Goal: Task Accomplishment & Management: Complete application form

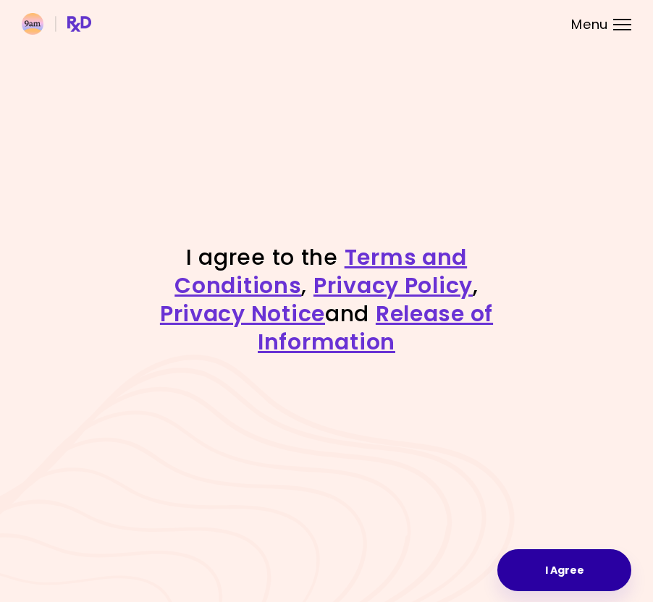
click at [555, 561] on button "I Agree" at bounding box center [564, 571] width 134 height 42
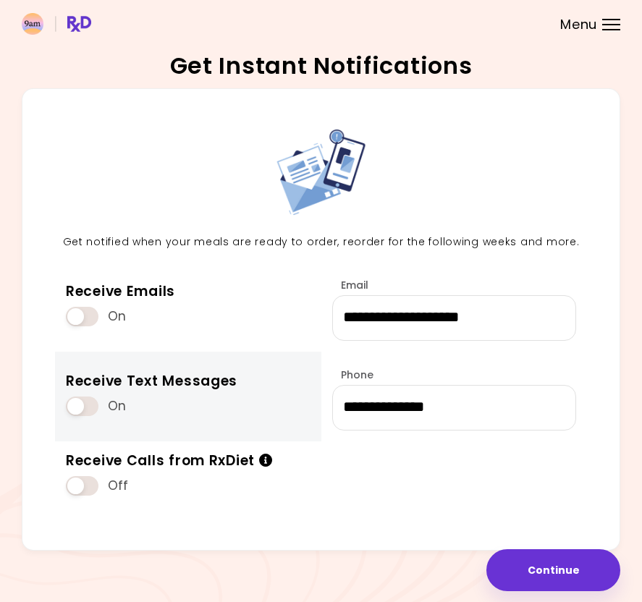
click at [75, 398] on span at bounding box center [82, 407] width 33 height 20
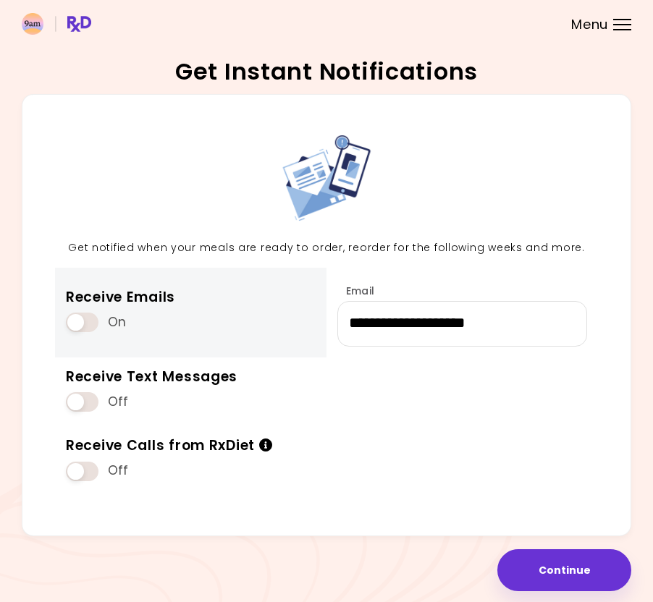
click at [77, 314] on span at bounding box center [82, 323] width 33 height 20
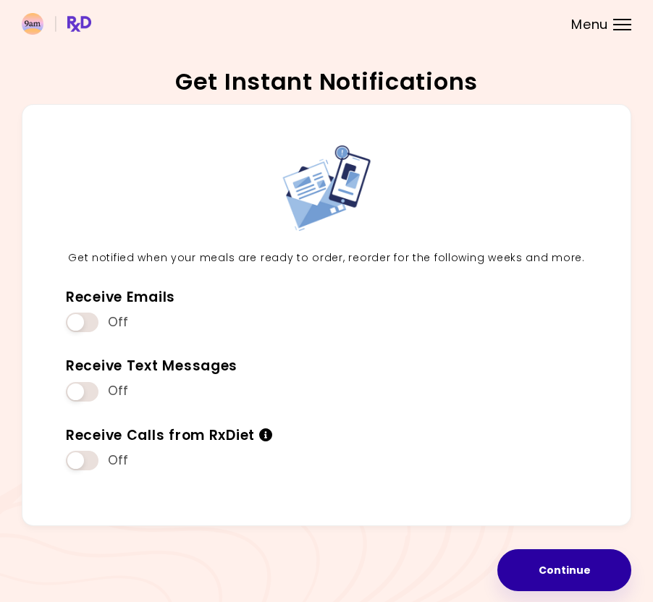
click at [575, 571] on button "Continue" at bounding box center [564, 571] width 134 height 42
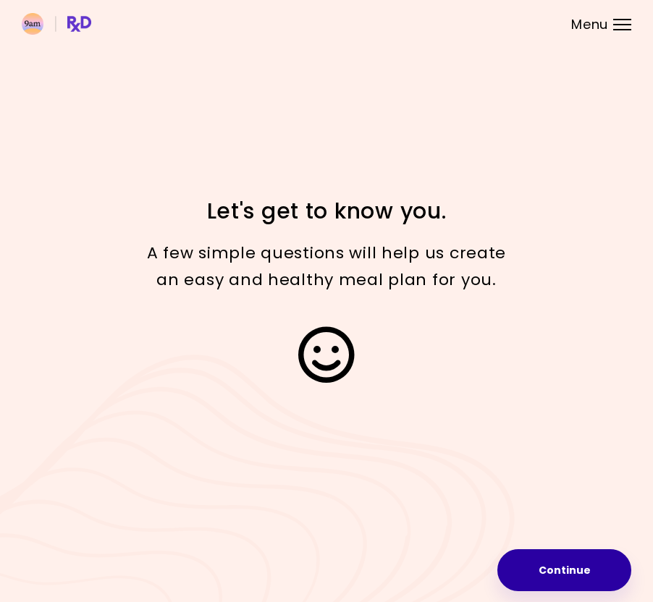
click at [550, 569] on button "Continue" at bounding box center [564, 571] width 134 height 42
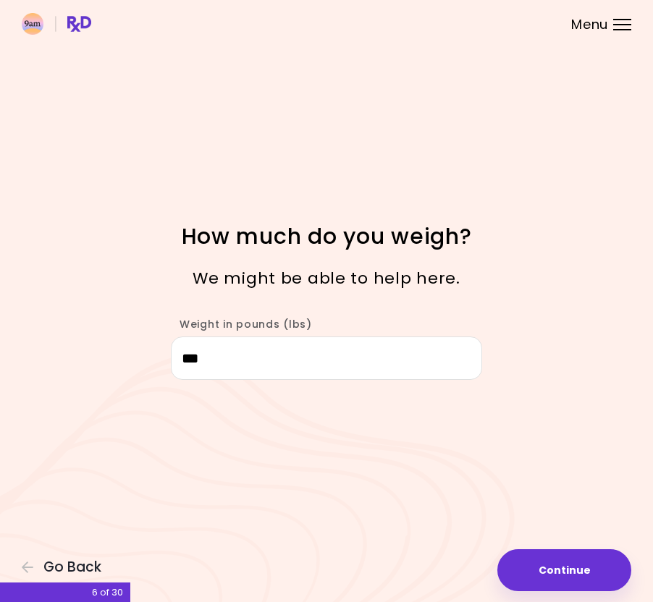
drag, startPoint x: 266, startPoint y: 353, endPoint x: 160, endPoint y: 351, distance: 105.7
click at [159, 351] on div "Weight in pounds (lbs) ***" at bounding box center [326, 341] width 521 height 77
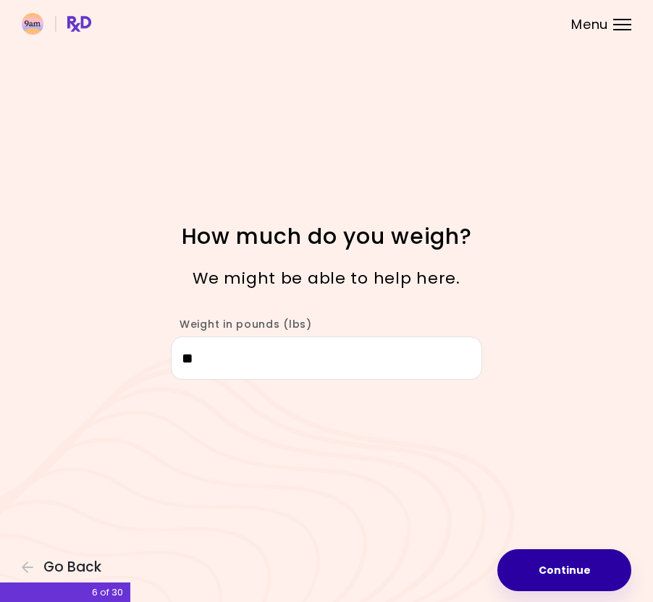
type input "***"
select select "****"
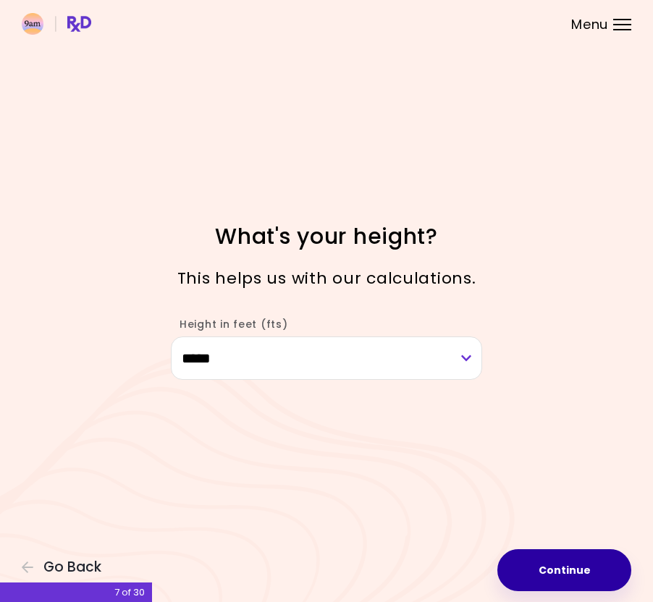
click at [566, 576] on button "Continue" at bounding box center [564, 571] width 134 height 42
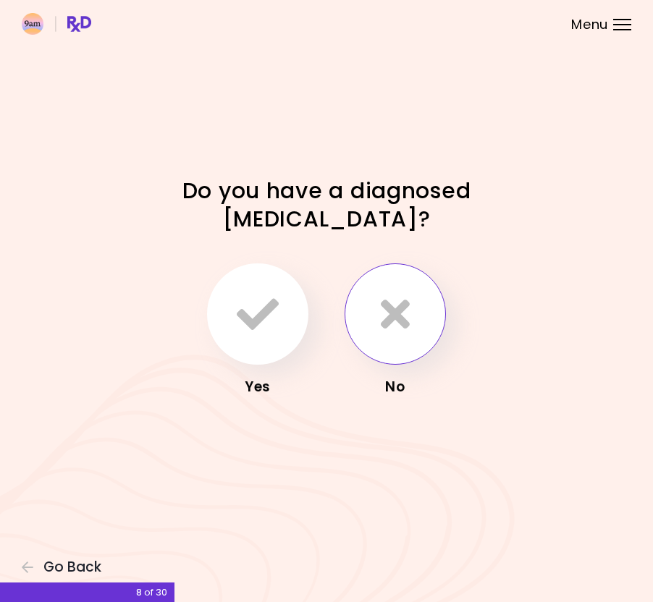
click at [395, 303] on icon "button" at bounding box center [395, 314] width 29 height 42
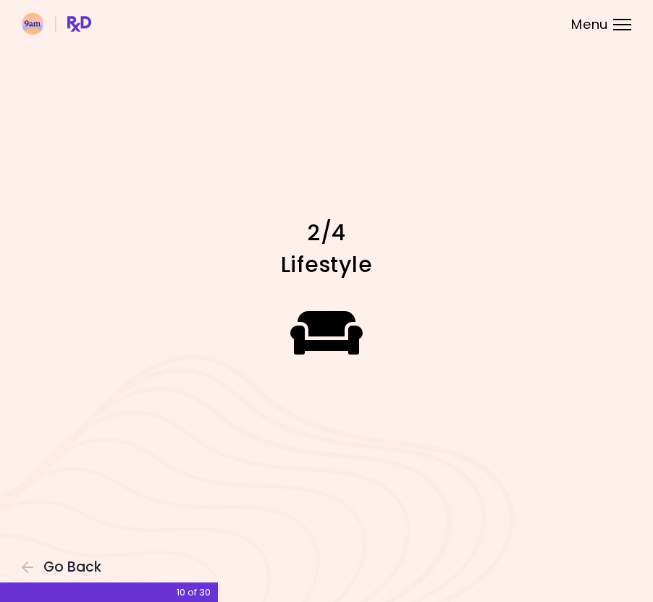
click at [445, 339] on div at bounding box center [327, 332] width 326 height 101
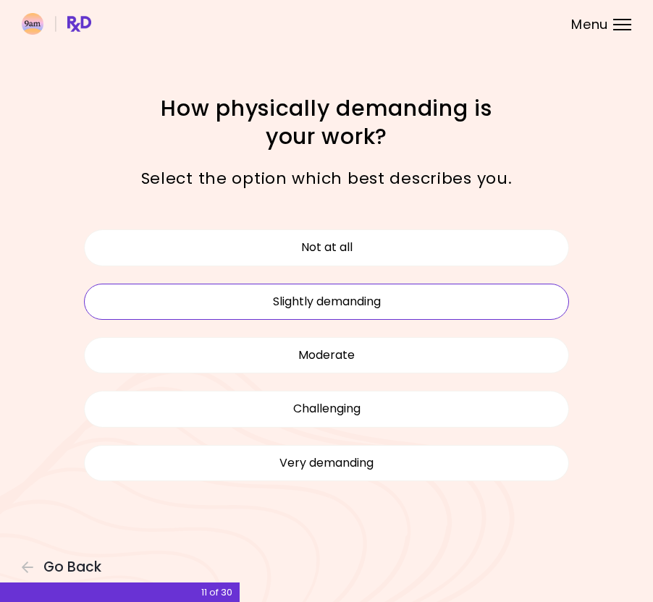
click at [371, 295] on button "Slightly demanding" at bounding box center [326, 302] width 485 height 36
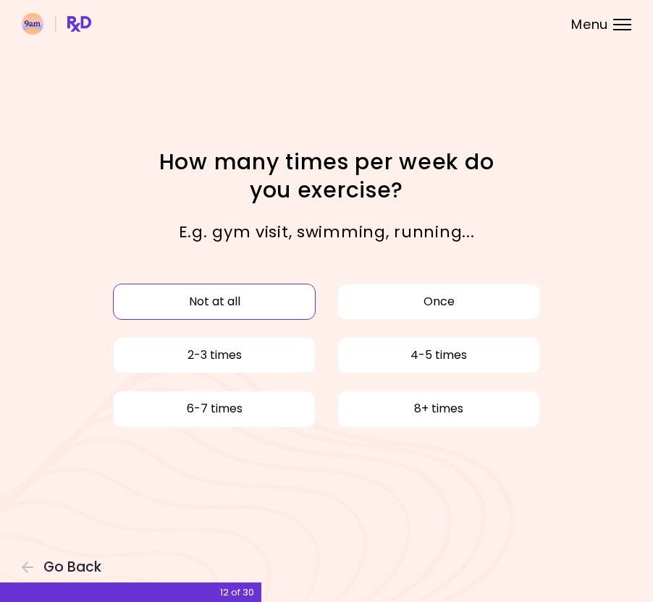
click at [272, 300] on button "Not at all" at bounding box center [214, 302] width 203 height 36
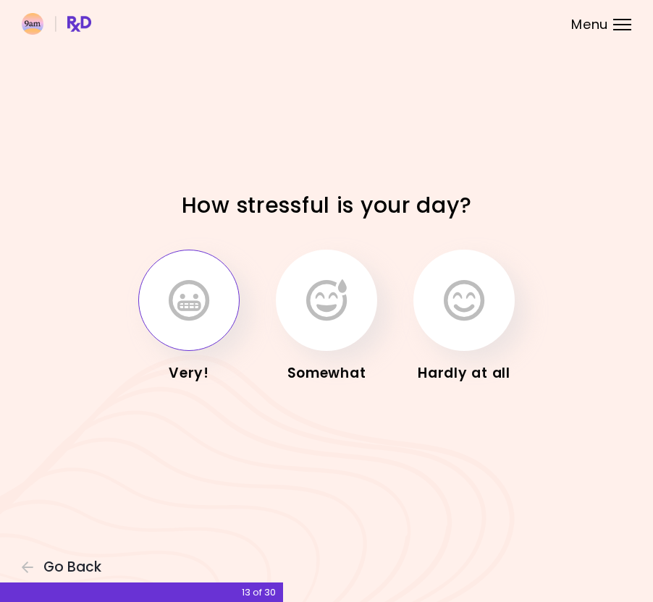
click at [218, 309] on button "button" at bounding box center [188, 300] width 101 height 101
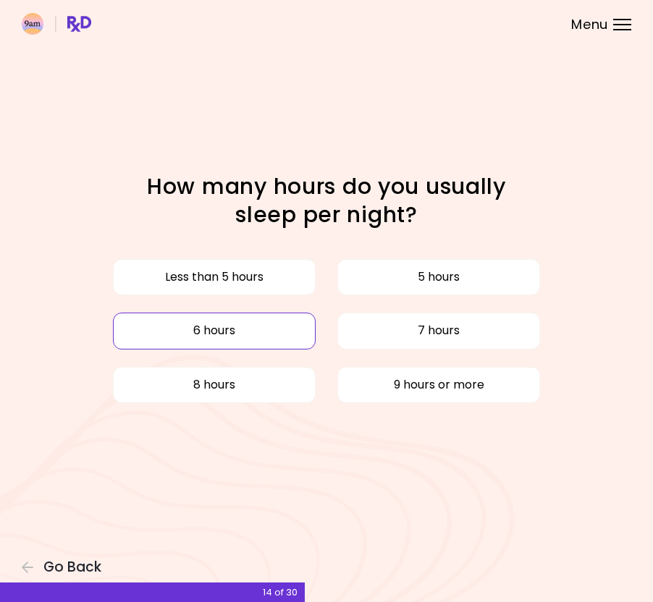
click at [261, 328] on button "6 hours" at bounding box center [214, 331] width 203 height 36
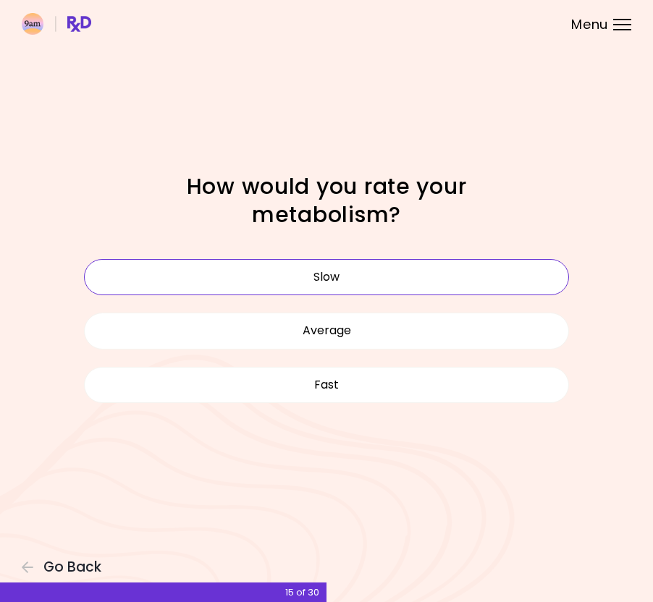
click at [427, 284] on button "Slow" at bounding box center [326, 277] width 485 height 36
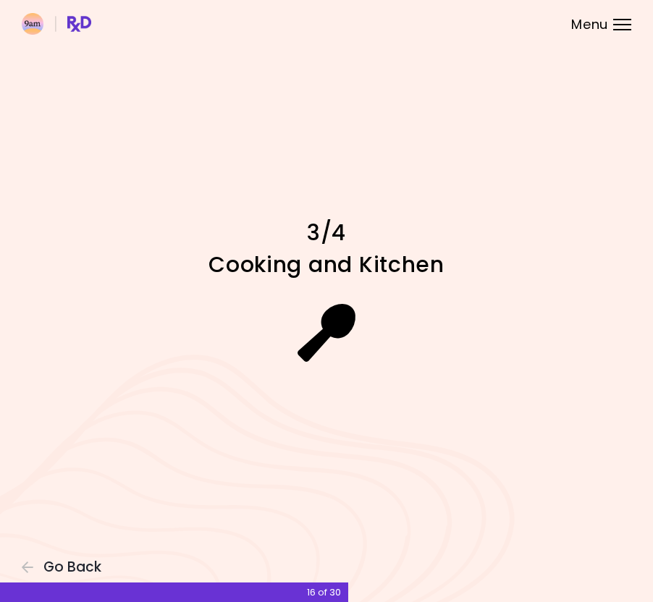
click at [426, 286] on div at bounding box center [327, 332] width 326 height 101
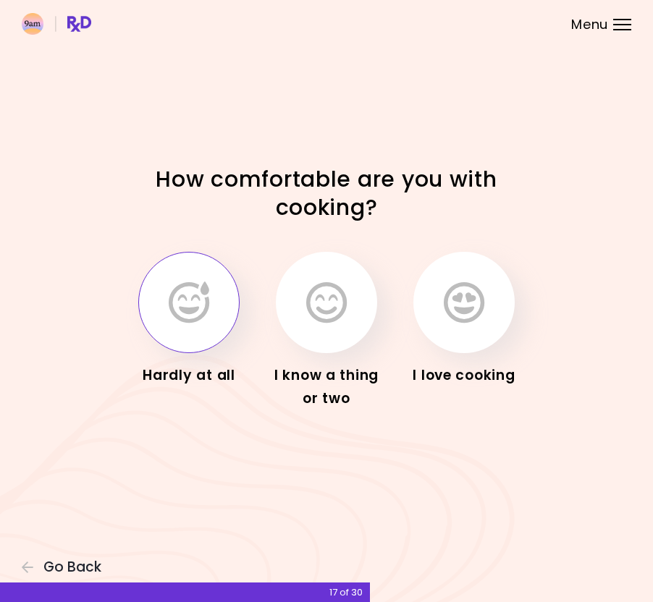
click at [190, 317] on icon "button" at bounding box center [189, 303] width 41 height 42
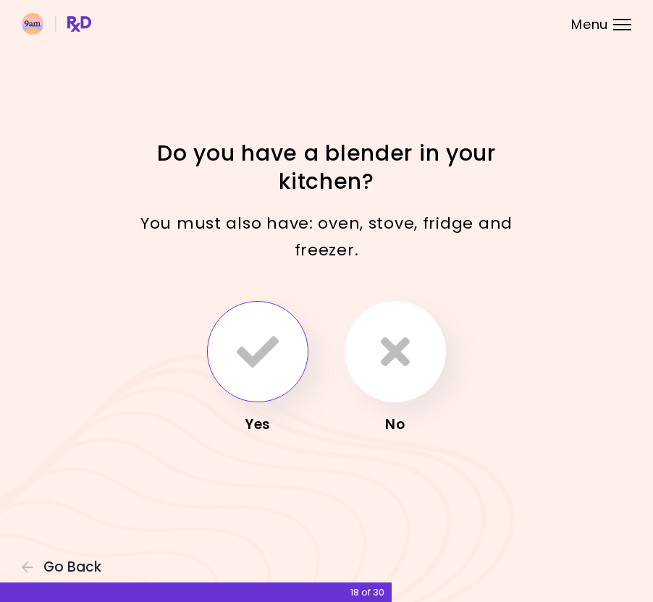
click at [272, 342] on icon "button" at bounding box center [258, 352] width 42 height 42
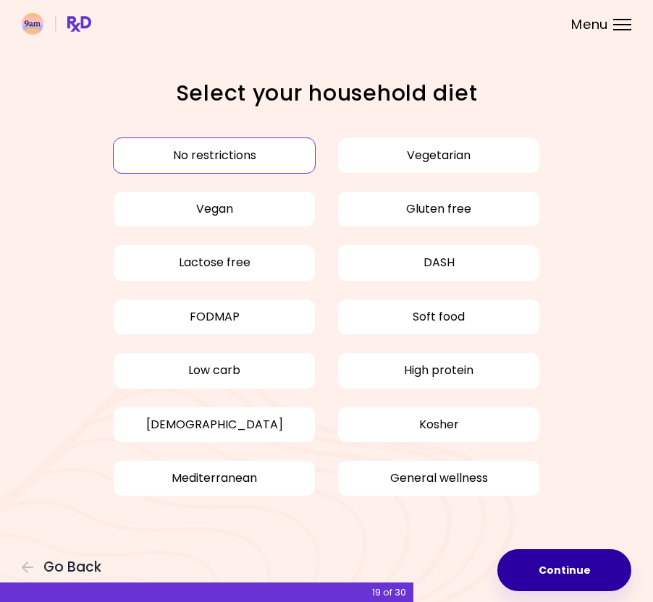
click at [576, 578] on button "Continue" at bounding box center [564, 571] width 134 height 42
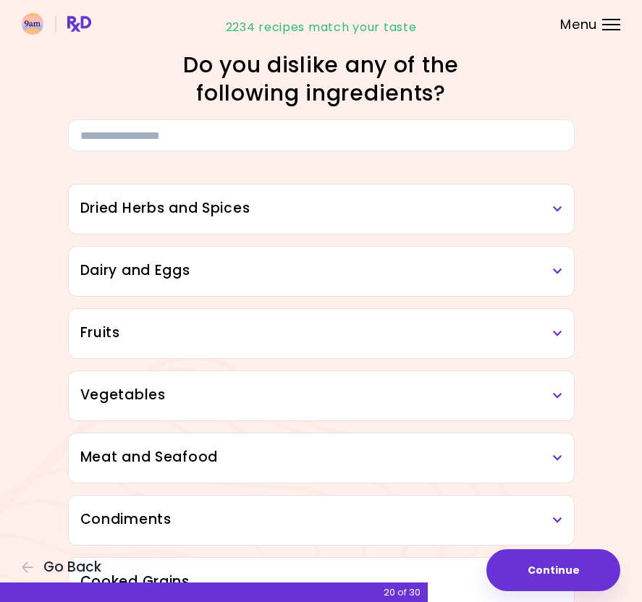
click at [500, 209] on h3 "Dried Herbs and Spices" at bounding box center [321, 208] width 482 height 21
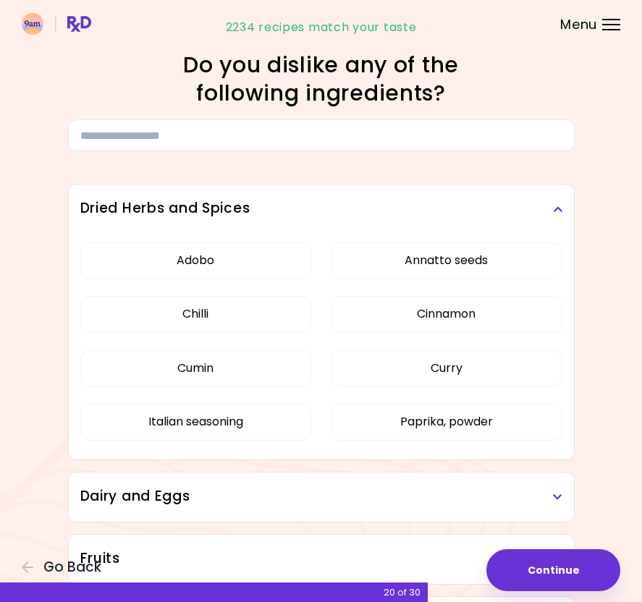
click at [515, 200] on h3 "Dried Herbs and Spices" at bounding box center [321, 208] width 482 height 21
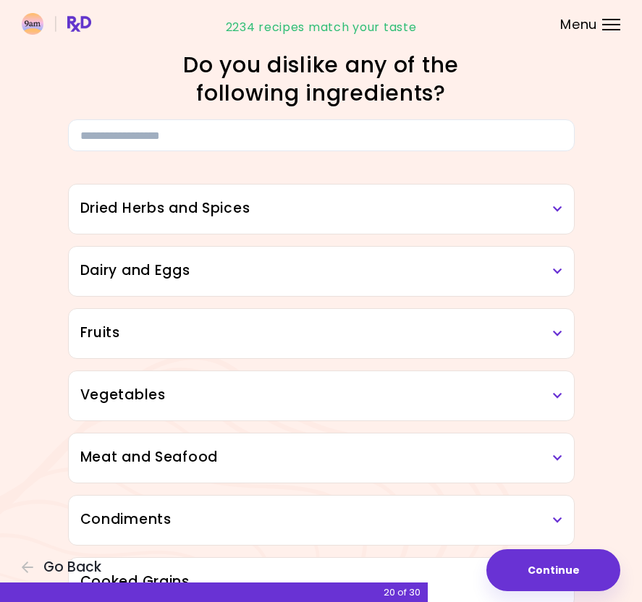
click at [454, 280] on h3 "Dairy and Eggs" at bounding box center [321, 271] width 482 height 21
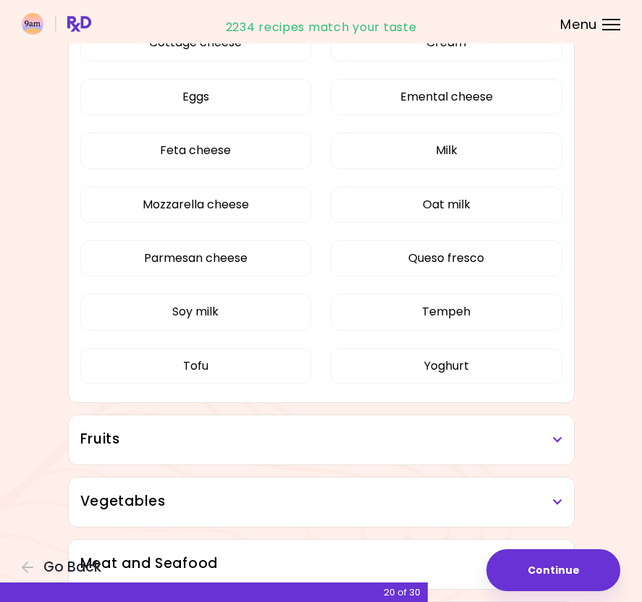
scroll to position [379, 0]
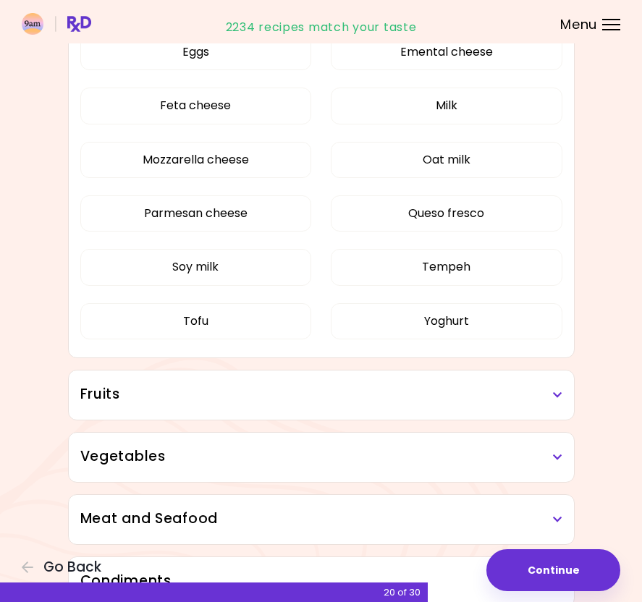
click at [377, 393] on h3 "Fruits" at bounding box center [321, 394] width 482 height 21
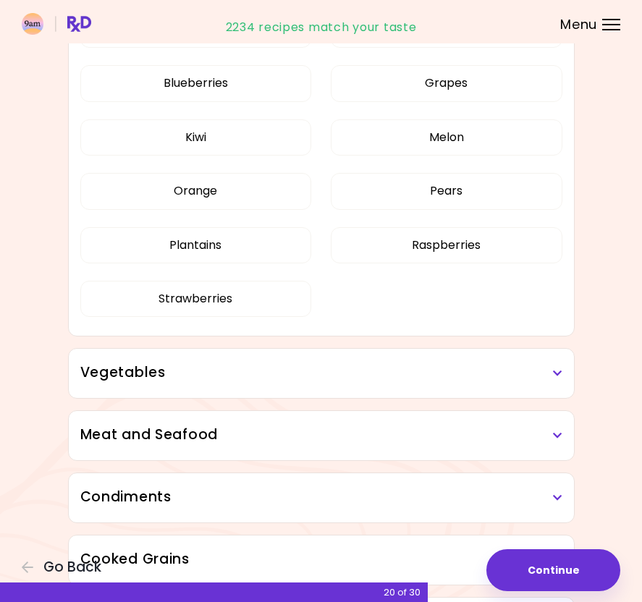
scroll to position [771, 0]
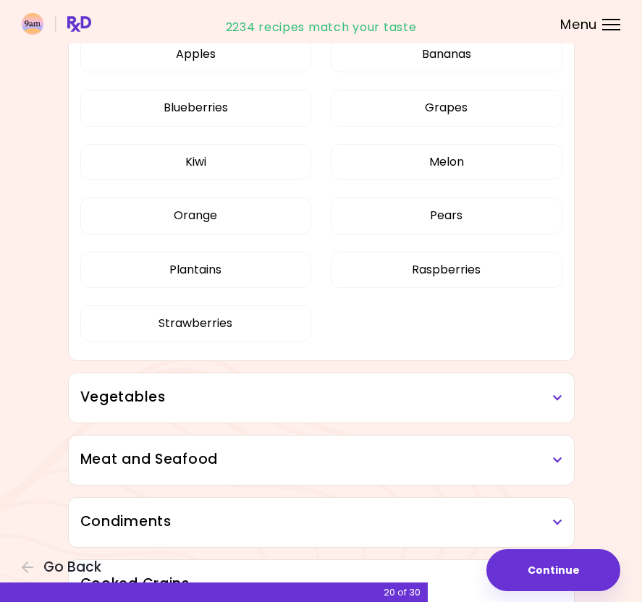
click at [359, 414] on div "Vegetables" at bounding box center [321, 398] width 505 height 49
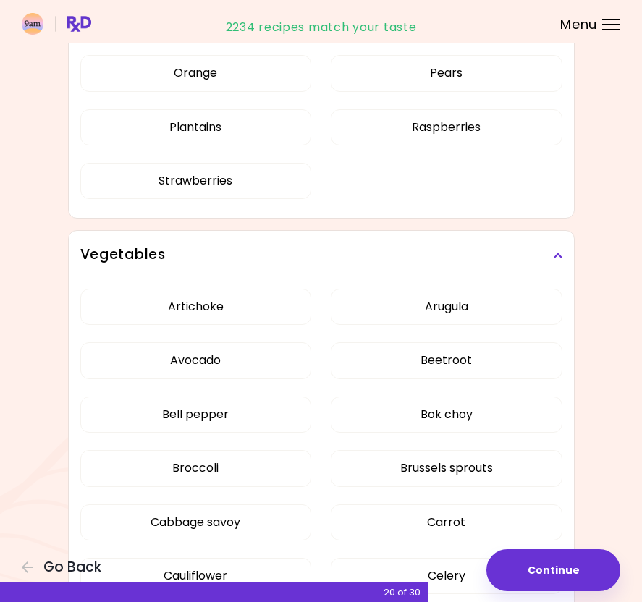
scroll to position [966, 0]
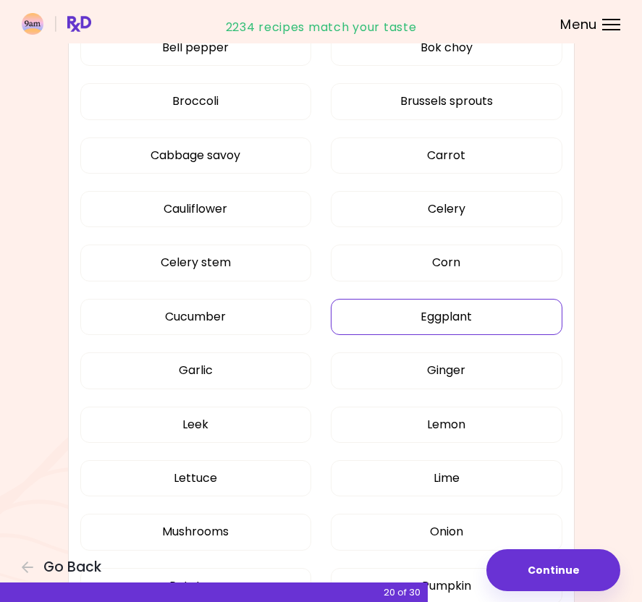
scroll to position [502, 0]
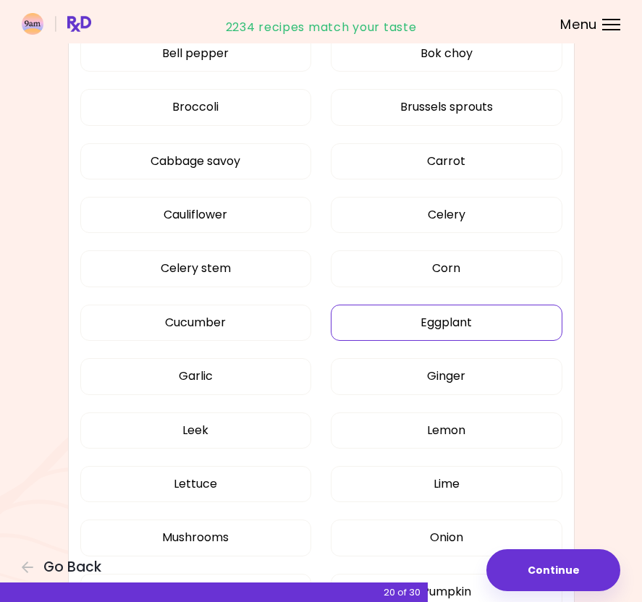
click at [508, 320] on button "Eggplant" at bounding box center [447, 323] width 232 height 36
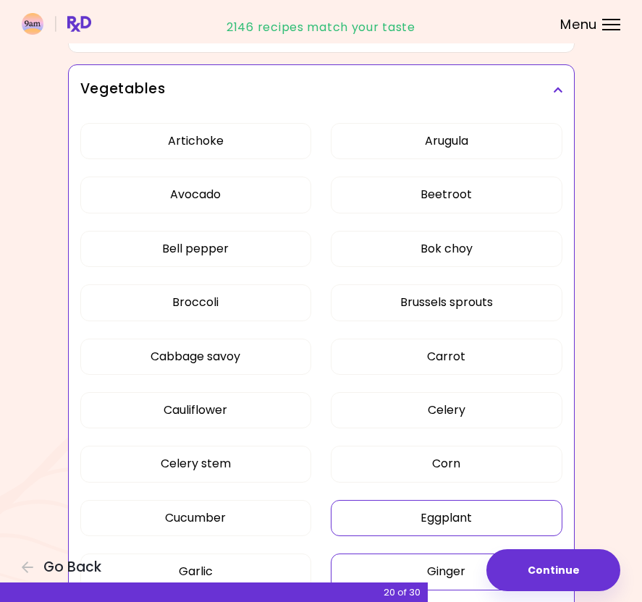
scroll to position [304, 0]
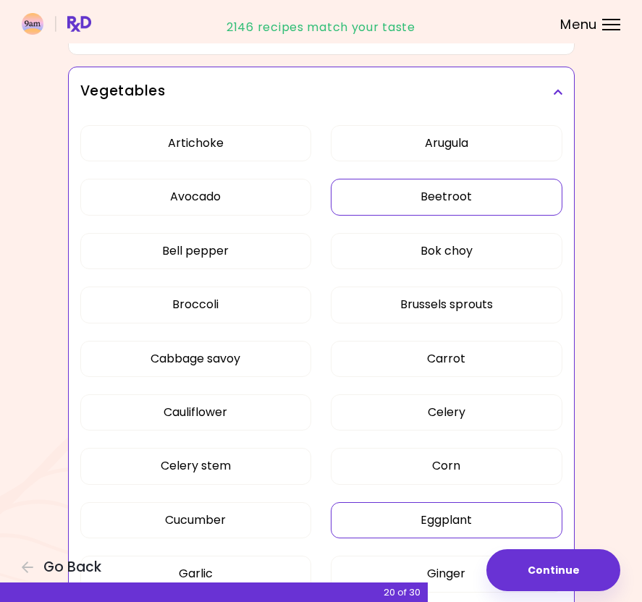
click at [504, 194] on button "Beetroot" at bounding box center [447, 197] width 232 height 36
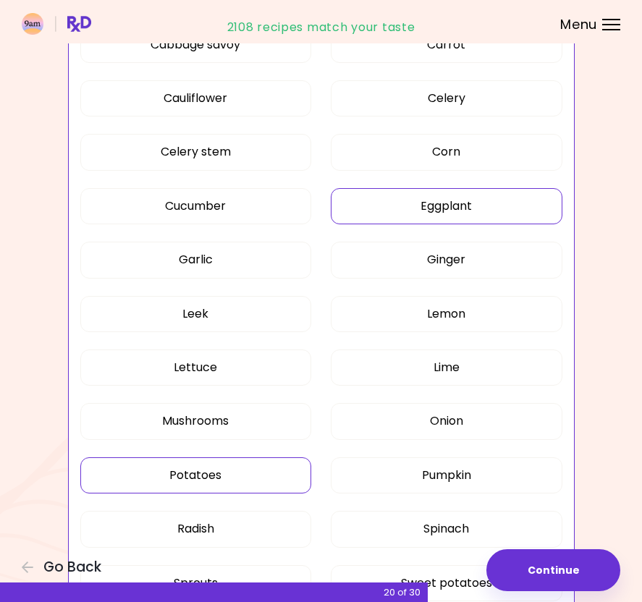
scroll to position [381, 0]
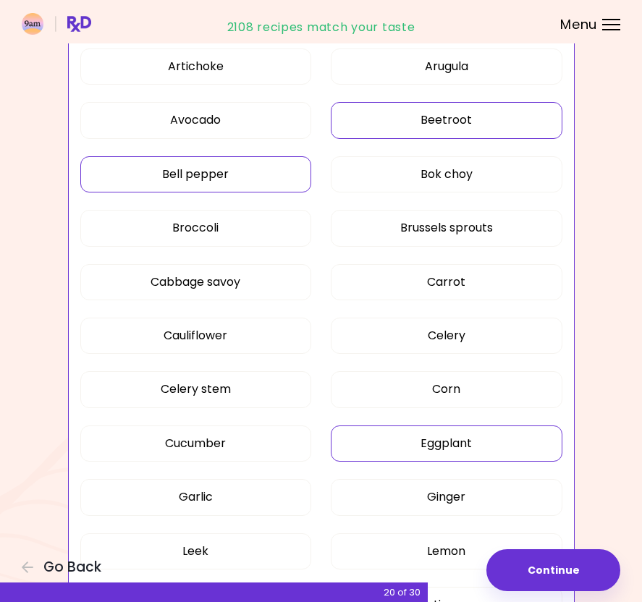
click at [248, 166] on button "Bell pepper" at bounding box center [196, 174] width 232 height 36
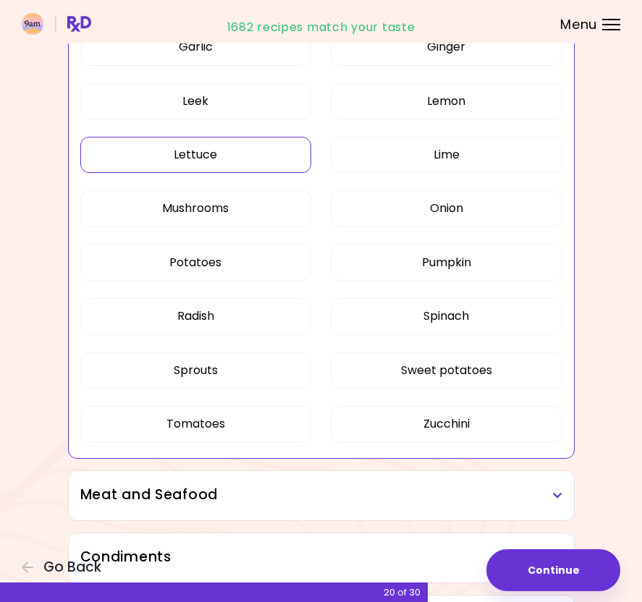
scroll to position [998, 0]
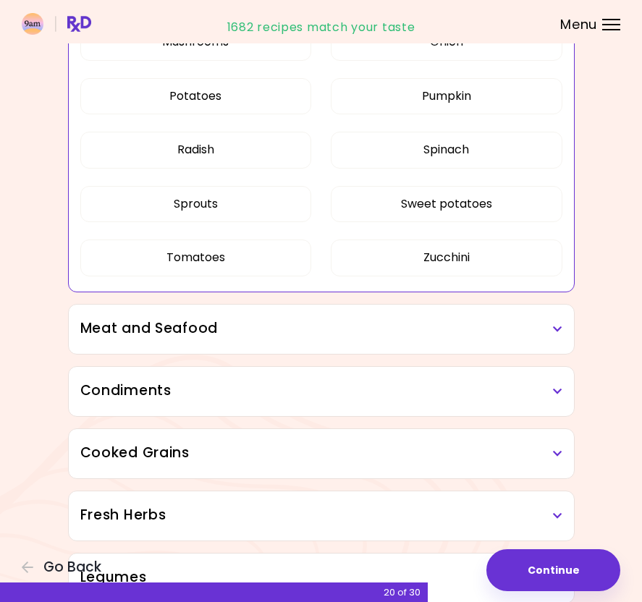
click at [309, 338] on h3 "Meat and Seafood" at bounding box center [321, 329] width 482 height 21
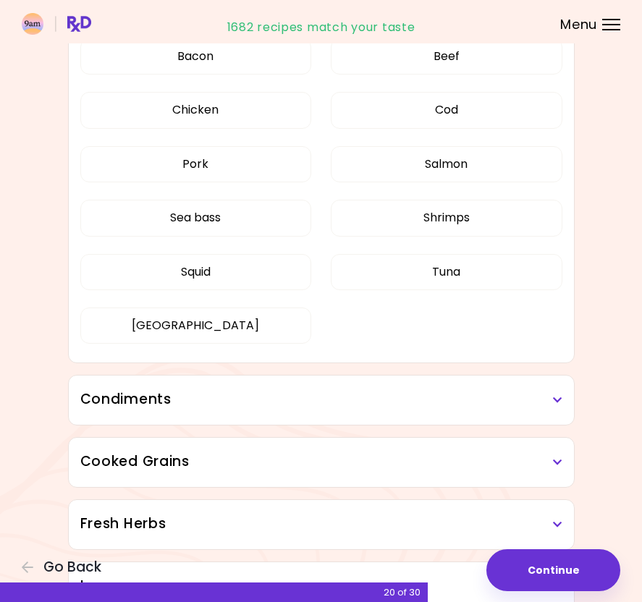
scroll to position [1327, 0]
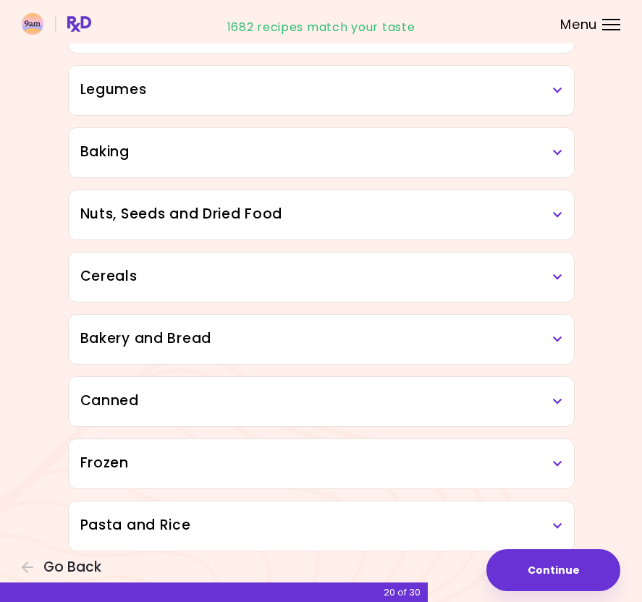
scroll to position [950, 0]
click at [437, 147] on h3 "Baking" at bounding box center [321, 152] width 482 height 21
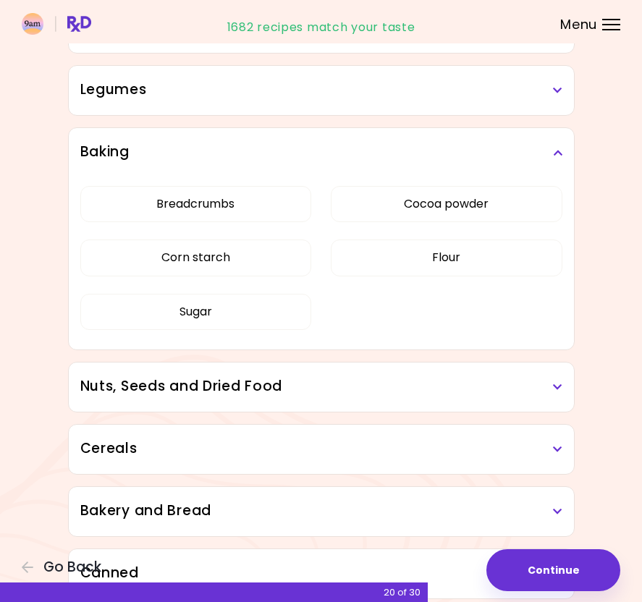
click at [491, 68] on div "Legumes" at bounding box center [321, 90] width 505 height 49
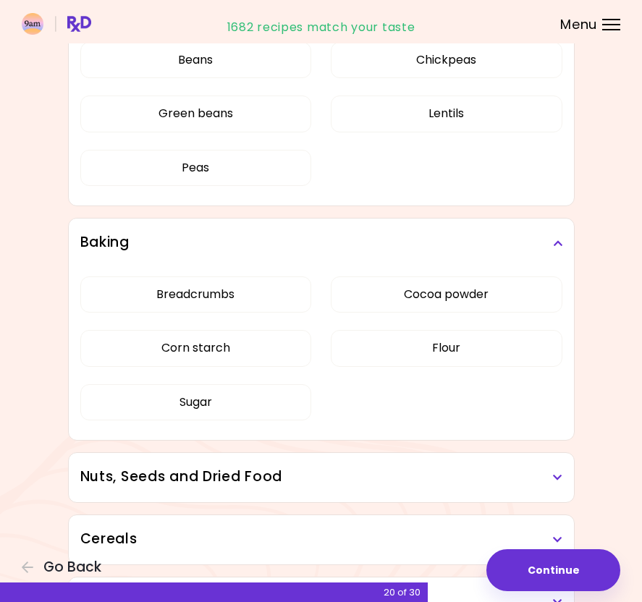
scroll to position [982, 0]
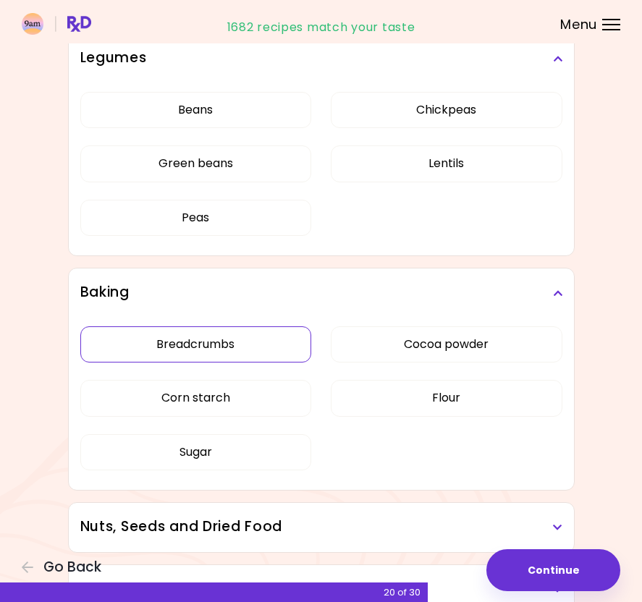
click at [276, 222] on div "Dried Herbs and Spices Adobo Annatto seeds Chilli Cinnamon Cumin [PERSON_NAME] …" at bounding box center [321, 16] width 521 height 1695
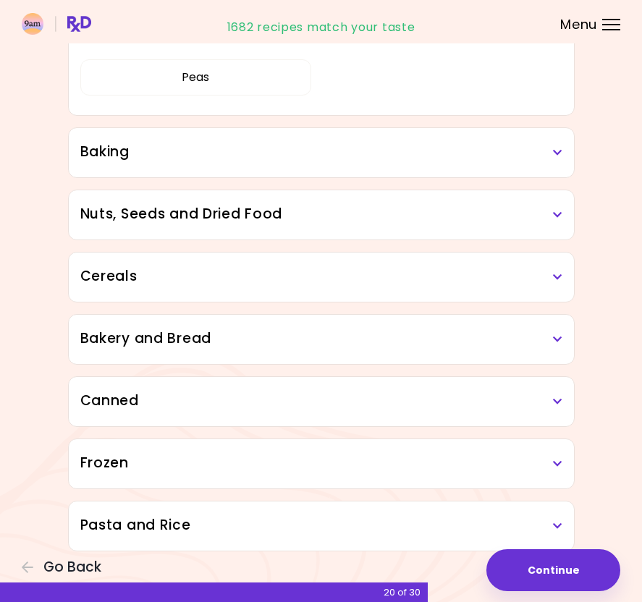
scroll to position [789, 0]
click at [309, 342] on h3 "Bakery and Bread" at bounding box center [321, 339] width 482 height 21
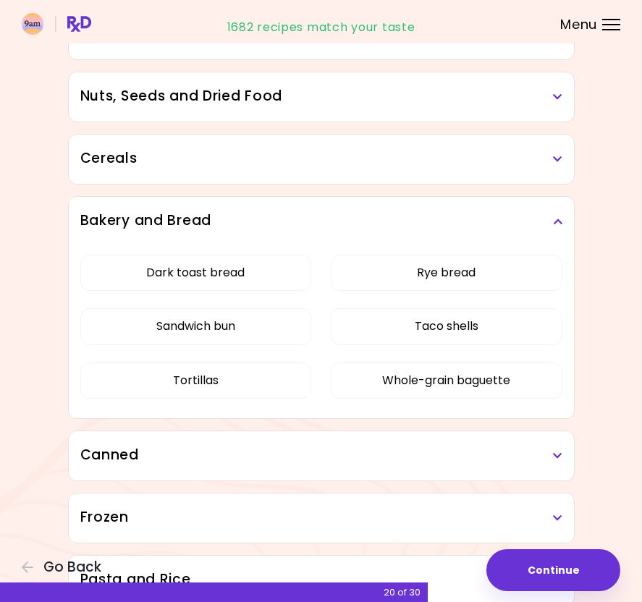
scroll to position [960, 0]
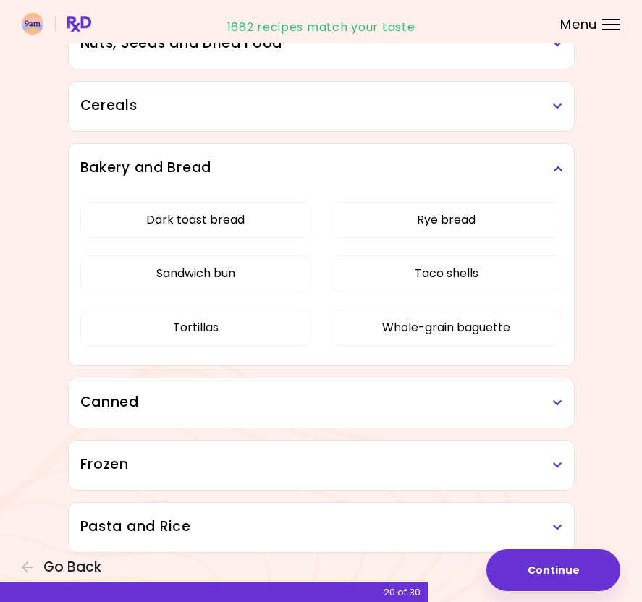
click at [296, 425] on div "Canned" at bounding box center [321, 403] width 505 height 49
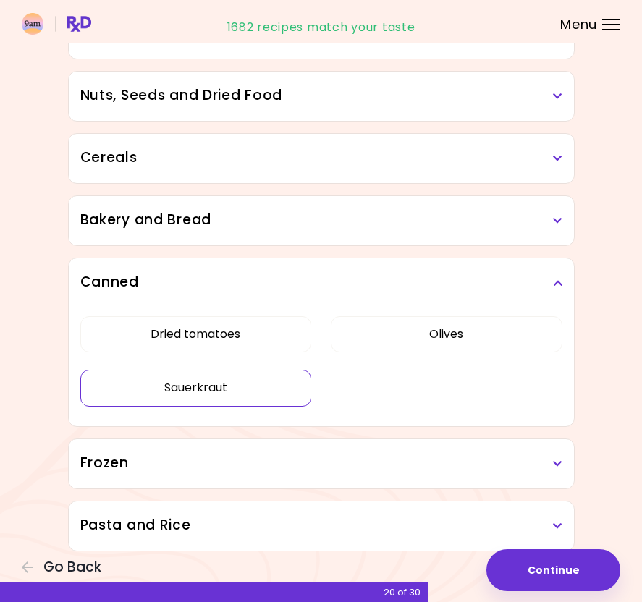
drag, startPoint x: 254, startPoint y: 390, endPoint x: 265, endPoint y: 395, distance: 12.0
click at [254, 390] on button "Sauerkraut" at bounding box center [196, 388] width 232 height 36
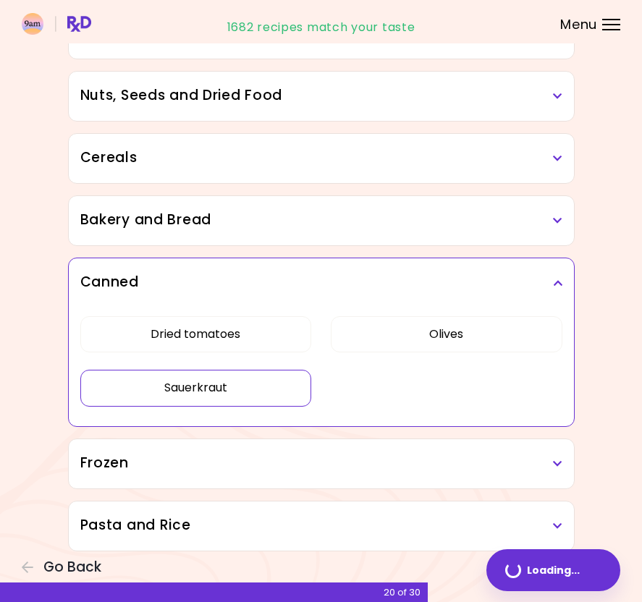
scroll to position [736, 0]
click at [277, 341] on button "Dried tomatoes" at bounding box center [196, 334] width 232 height 36
drag, startPoint x: 286, startPoint y: 342, endPoint x: 297, endPoint y: 356, distance: 17.5
click at [287, 342] on button "Dried tomatoes" at bounding box center [196, 334] width 232 height 36
click at [306, 465] on h3 "Frozen" at bounding box center [321, 463] width 482 height 21
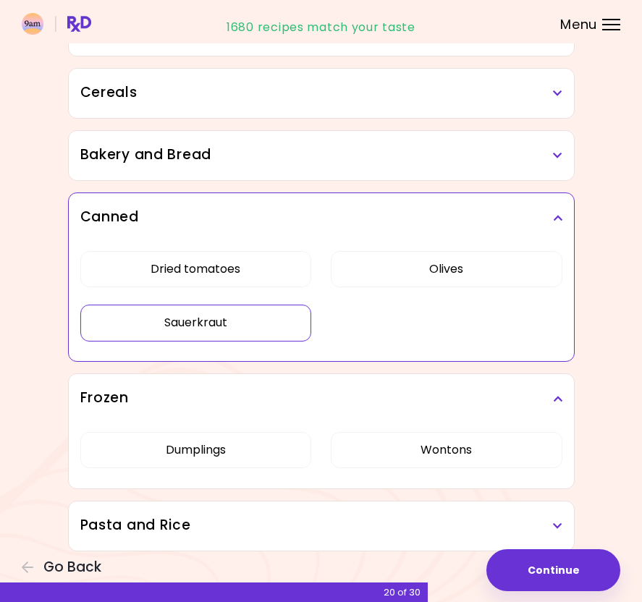
click at [318, 521] on h3 "Pasta and Rice" at bounding box center [321, 526] width 482 height 21
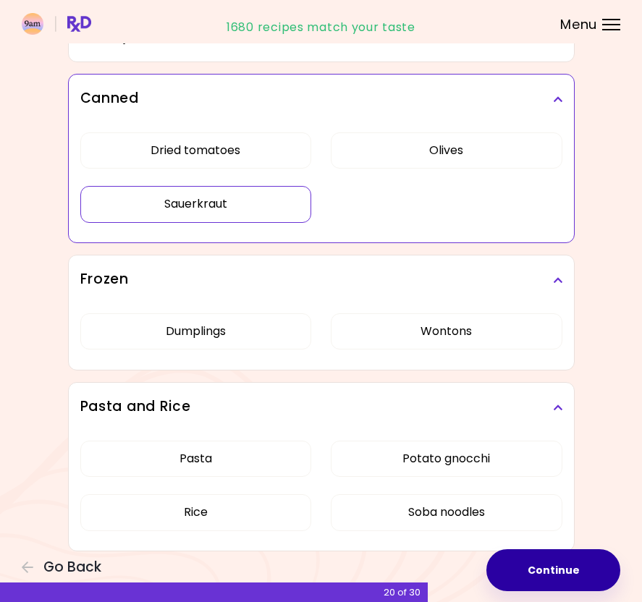
scroll to position [920, 0]
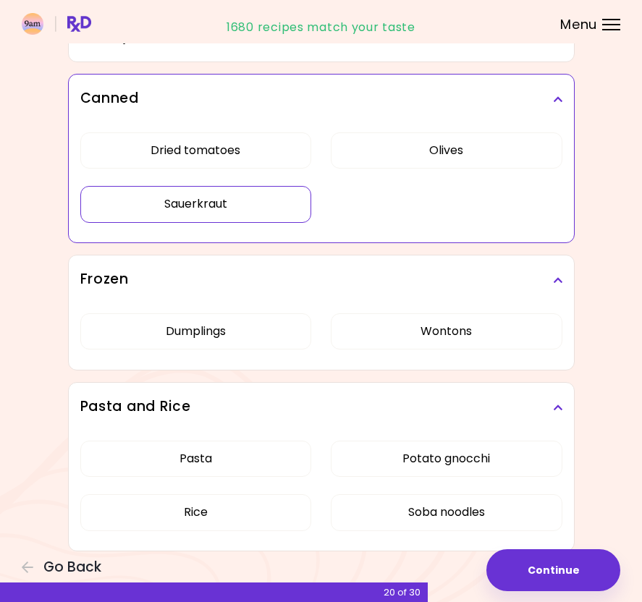
drag, startPoint x: 514, startPoint y: 459, endPoint x: 525, endPoint y: 481, distance: 24.3
click at [514, 459] on button "Potato gnocchi" at bounding box center [447, 459] width 232 height 36
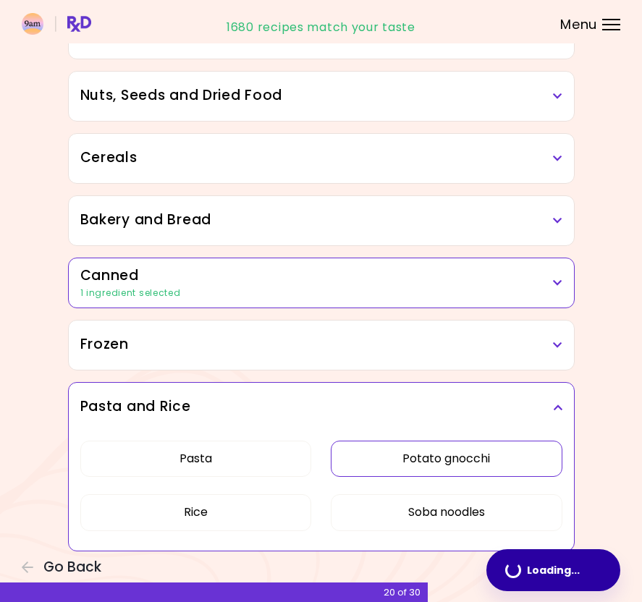
scroll to position [736, 0]
click at [565, 570] on button "Continue" at bounding box center [554, 571] width 134 height 42
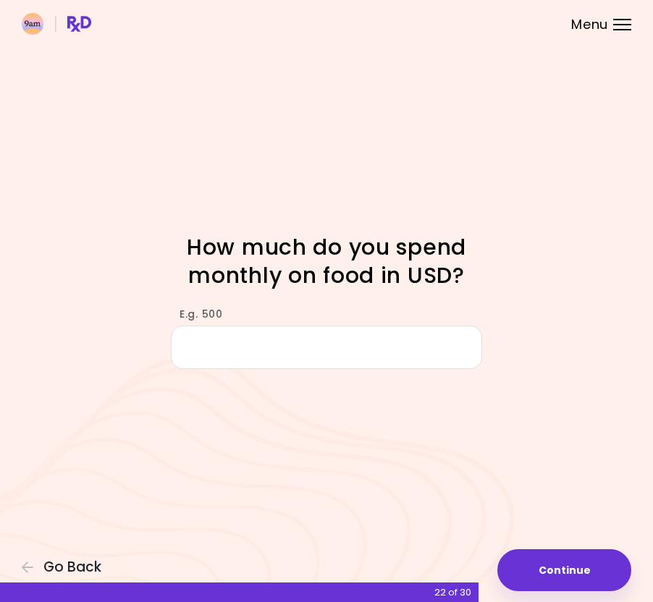
click at [362, 335] on input "E.g. 500" at bounding box center [326, 347] width 311 height 43
type input "*"
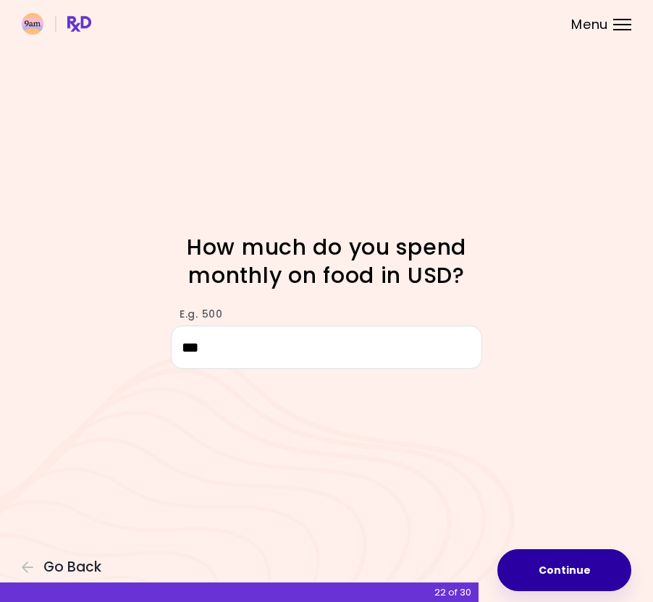
type input "***"
click at [594, 573] on button "Continue" at bounding box center [564, 571] width 134 height 42
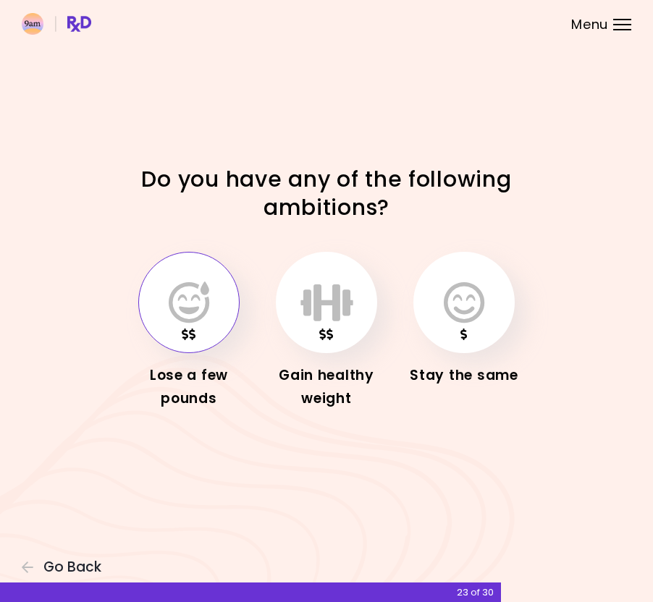
click at [188, 321] on icon "button" at bounding box center [189, 303] width 41 height 42
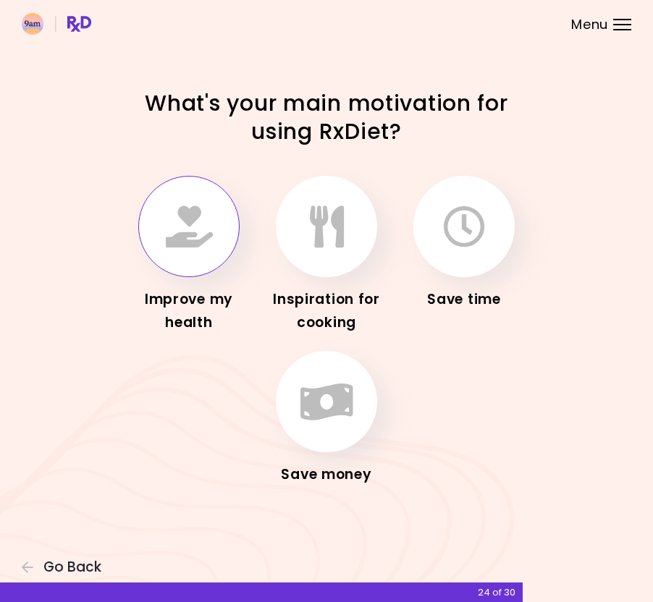
click at [222, 239] on button "button" at bounding box center [188, 226] width 101 height 101
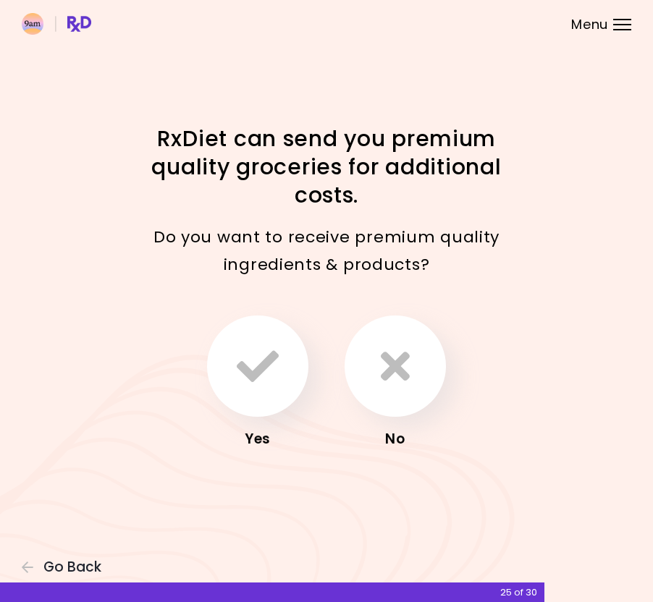
drag, startPoint x: 30, startPoint y: 564, endPoint x: 73, endPoint y: 531, distance: 54.7
click at [29, 564] on icon "button" at bounding box center [28, 567] width 13 height 13
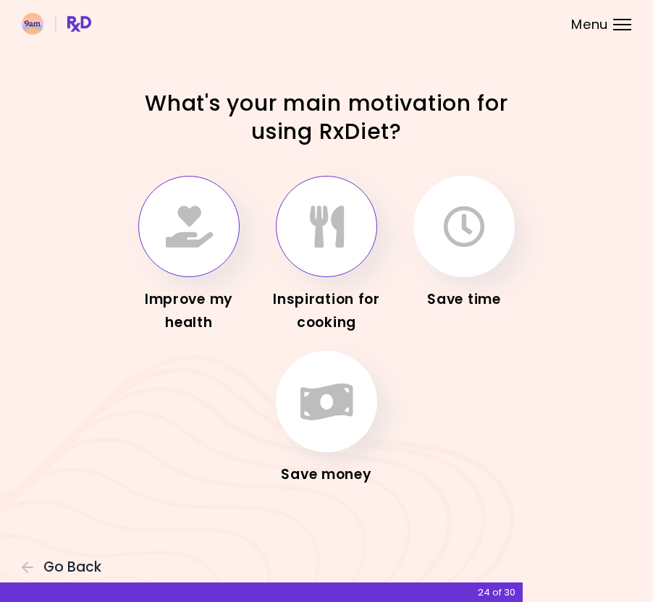
click at [327, 268] on button "button" at bounding box center [326, 226] width 101 height 101
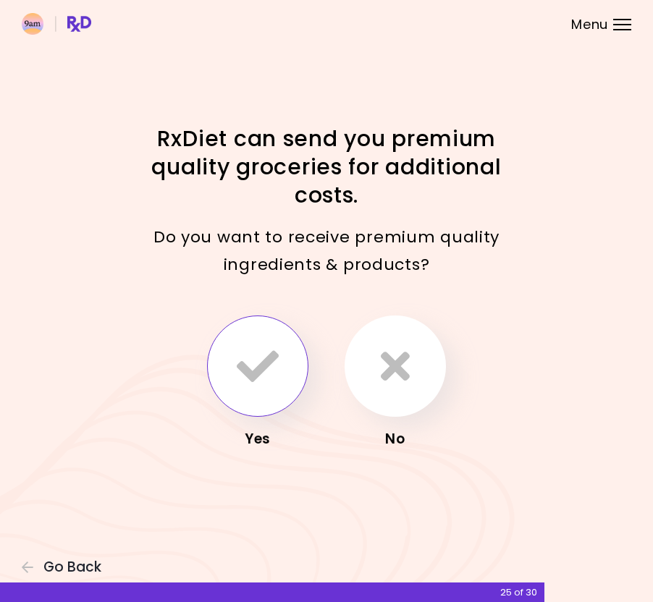
click at [297, 358] on button "button" at bounding box center [257, 366] width 101 height 101
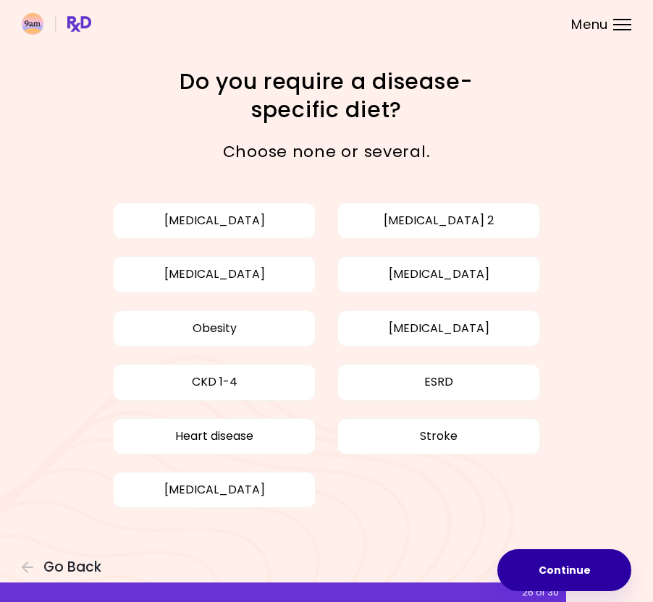
click at [552, 563] on button "Continue" at bounding box center [564, 571] width 134 height 42
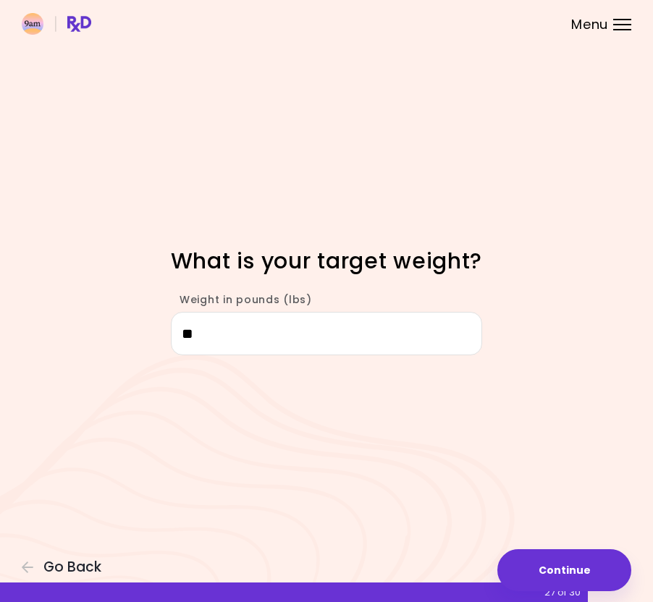
type input "***"
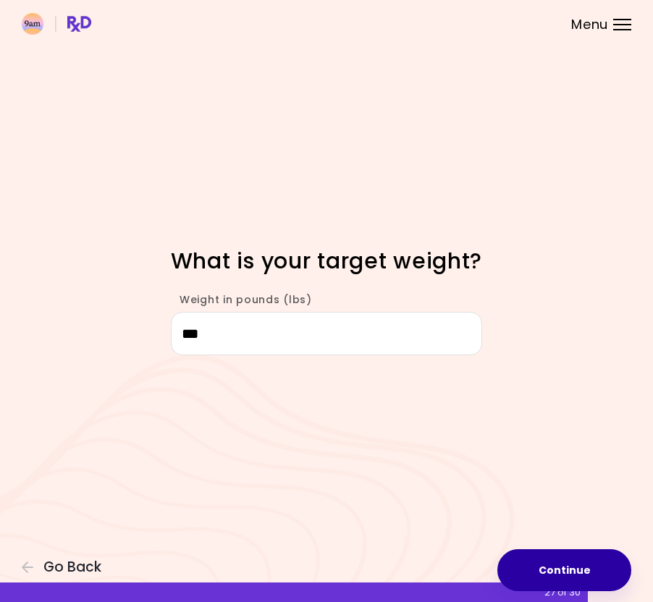
click at [545, 562] on button "Continue" at bounding box center [564, 571] width 134 height 42
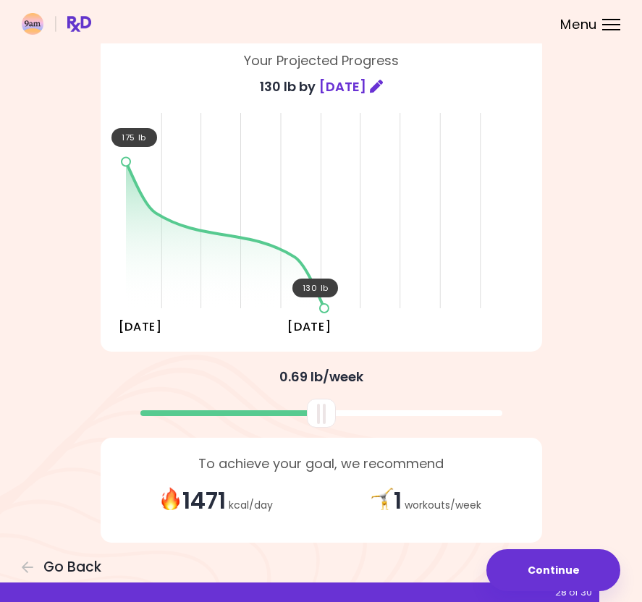
scroll to position [114, 0]
drag, startPoint x: 74, startPoint y: 568, endPoint x: 83, endPoint y: 560, distance: 11.9
click at [74, 568] on span "Go Back" at bounding box center [72, 568] width 58 height 16
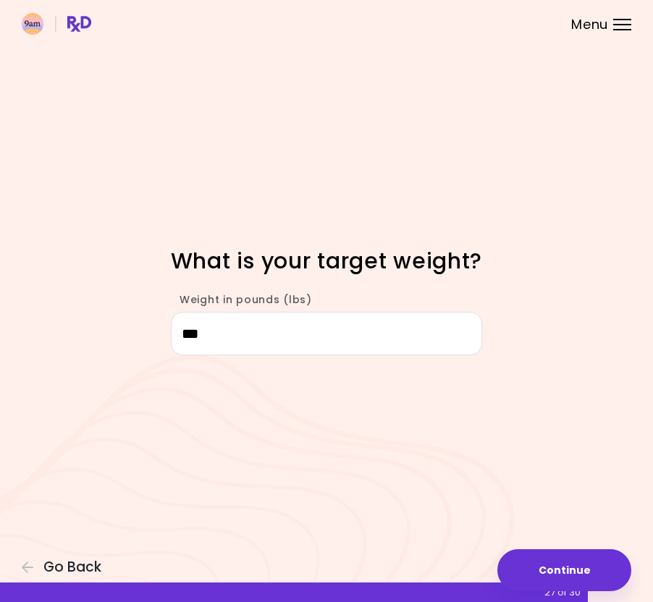
drag, startPoint x: 308, startPoint y: 338, endPoint x: 149, endPoint y: 338, distance: 158.6
click at [156, 341] on div "Weight in pounds (lbs) ***" at bounding box center [326, 317] width 521 height 77
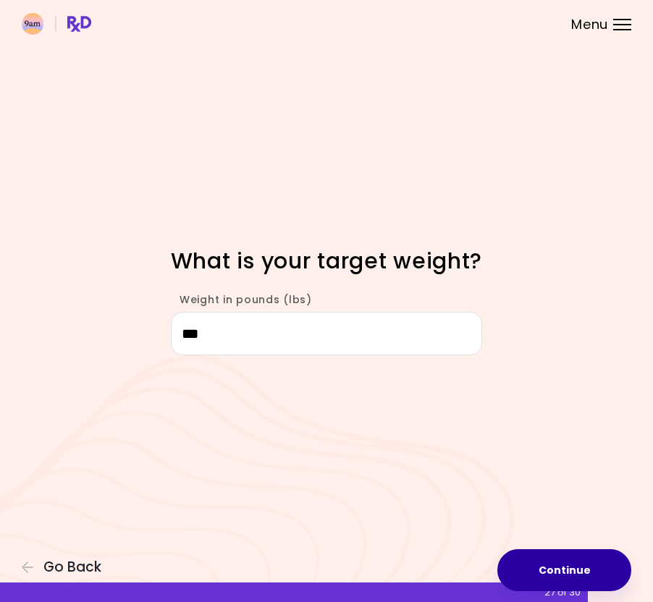
type input "***"
click at [560, 561] on button "Continue" at bounding box center [564, 571] width 134 height 42
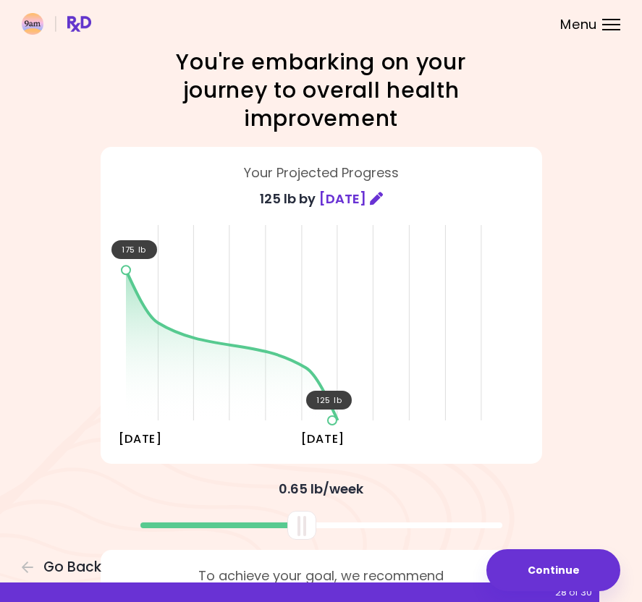
scroll to position [4, 0]
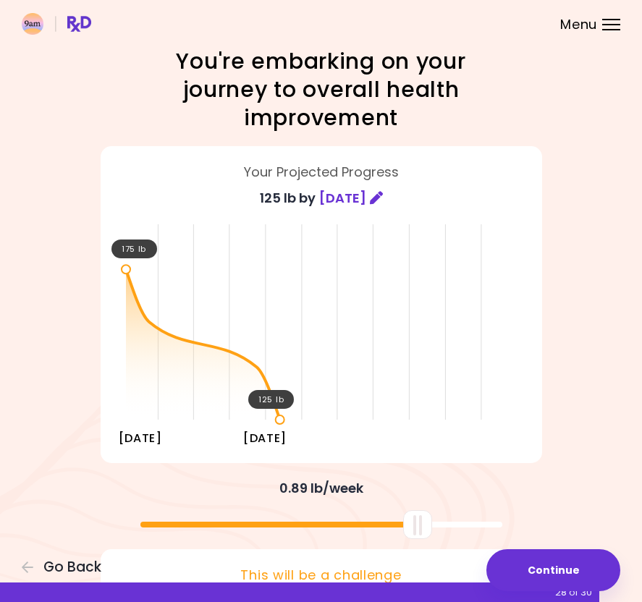
drag, startPoint x: 300, startPoint y: 521, endPoint x: 408, endPoint y: 527, distance: 108.8
click at [408, 527] on div at bounding box center [417, 524] width 29 height 29
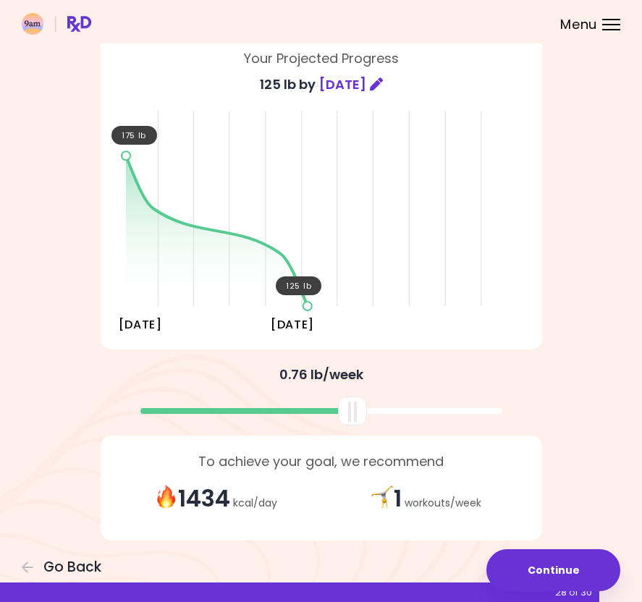
scroll to position [114, 0]
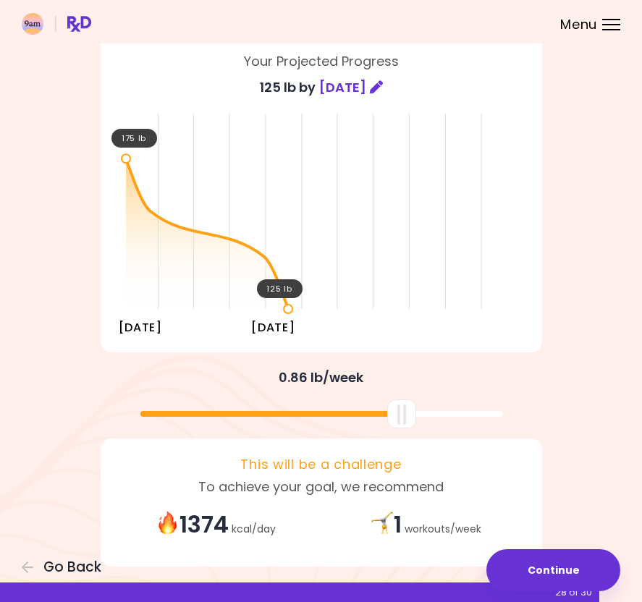
drag, startPoint x: 416, startPoint y: 391, endPoint x: 400, endPoint y: 405, distance: 21.0
click at [400, 405] on div at bounding box center [401, 414] width 29 height 29
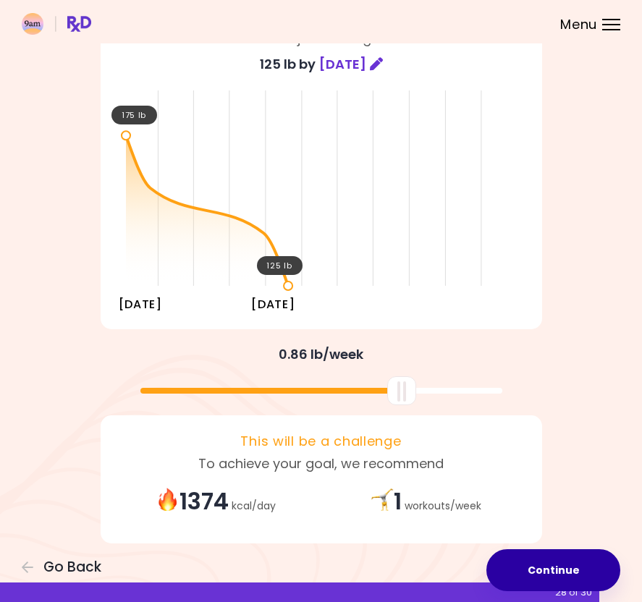
scroll to position [137, 0]
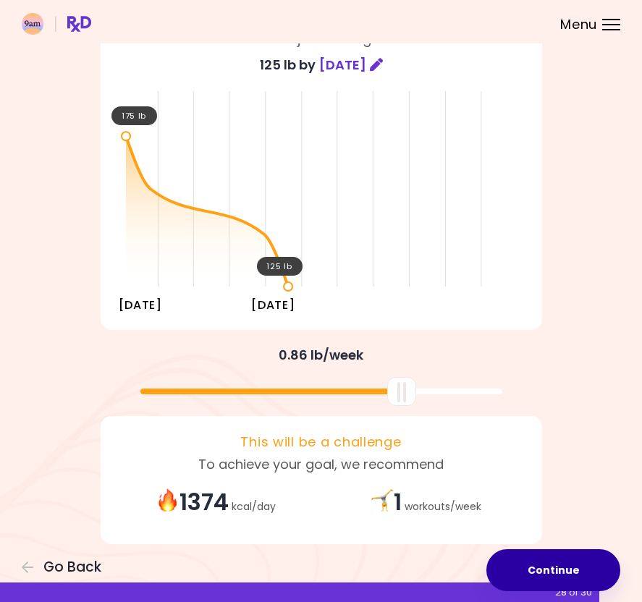
click at [551, 568] on button "Continue" at bounding box center [554, 571] width 134 height 42
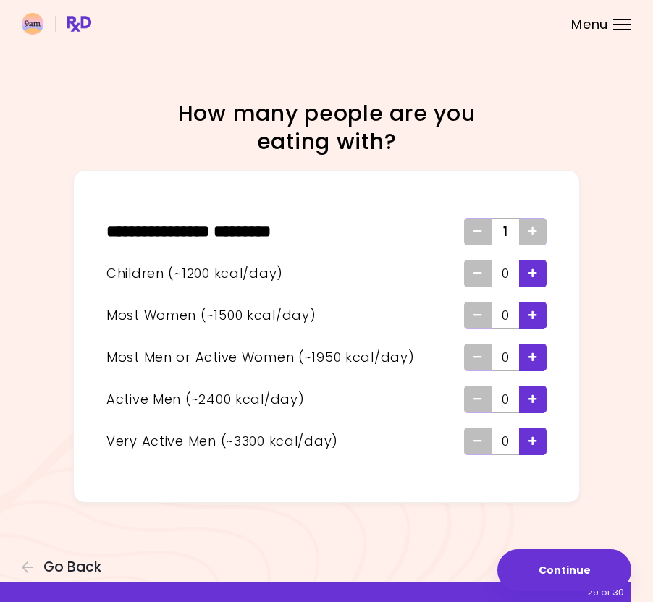
click at [536, 354] on icon "Add - Man or Active Woman" at bounding box center [533, 357] width 9 height 9
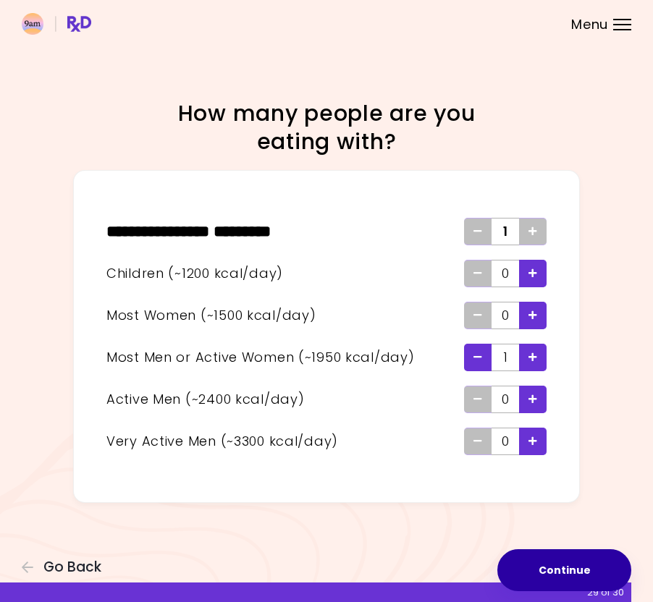
click at [589, 574] on button "Continue" at bounding box center [564, 571] width 134 height 42
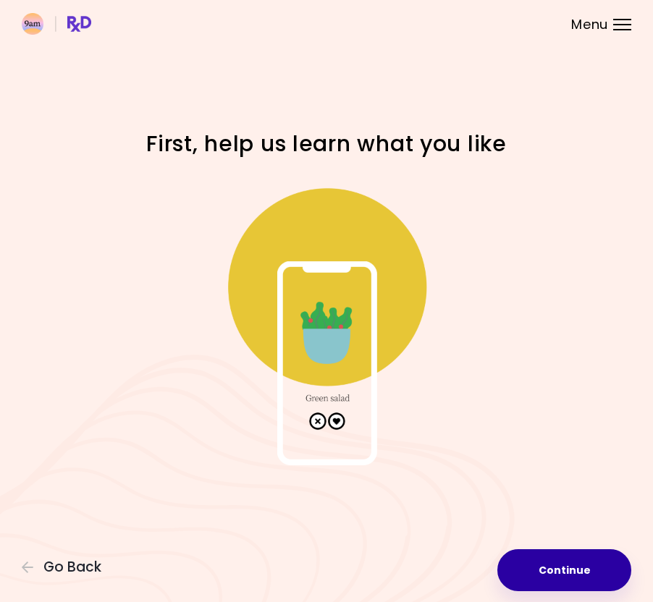
click at [552, 569] on button "Continue" at bounding box center [564, 571] width 134 height 42
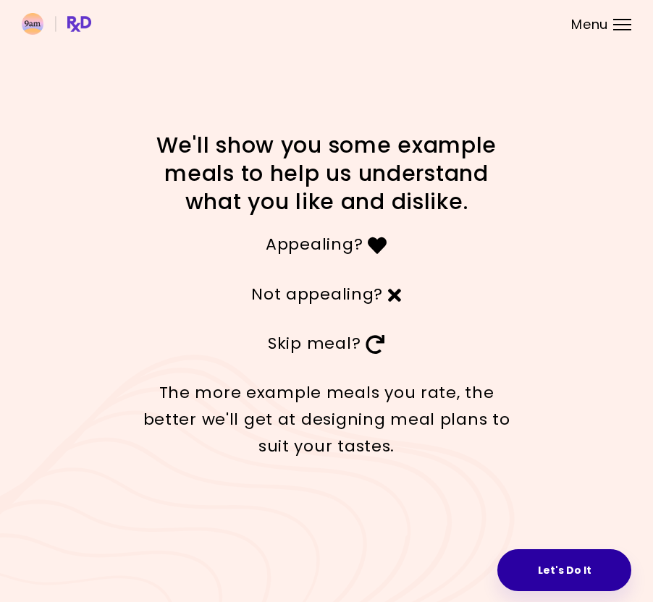
click at [563, 563] on button "Let's Do It" at bounding box center [564, 571] width 134 height 42
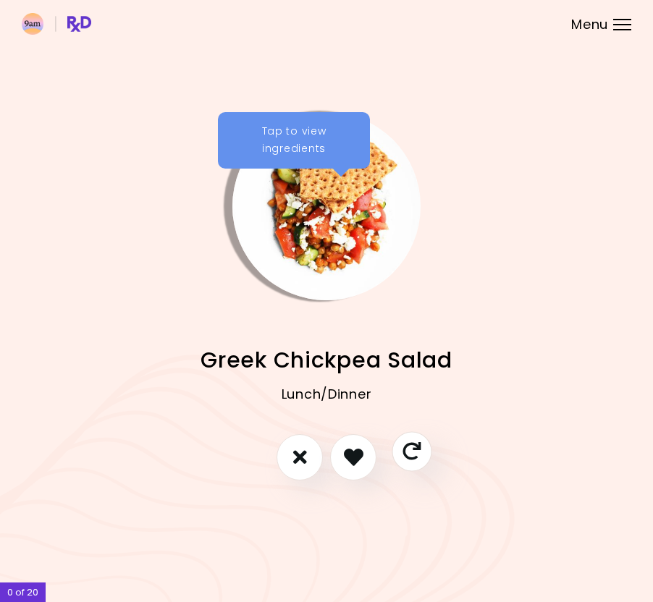
click at [417, 448] on icon "Skip" at bounding box center [412, 451] width 18 height 18
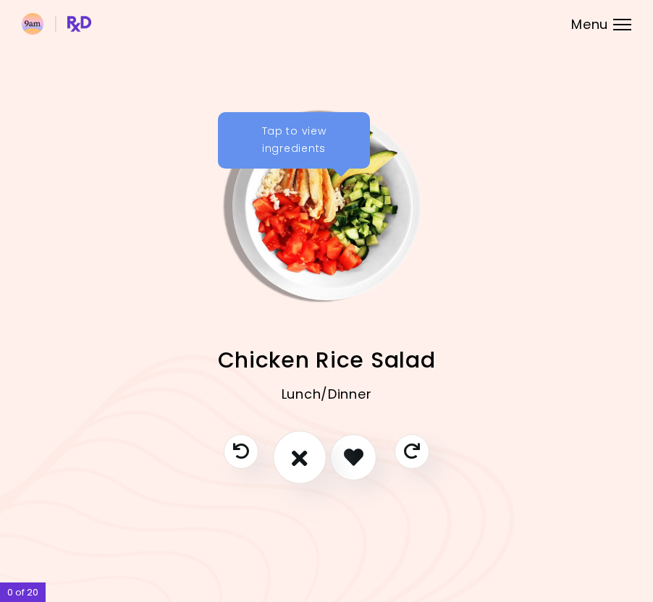
click at [303, 459] on icon "I don't like this recipe" at bounding box center [300, 457] width 16 height 22
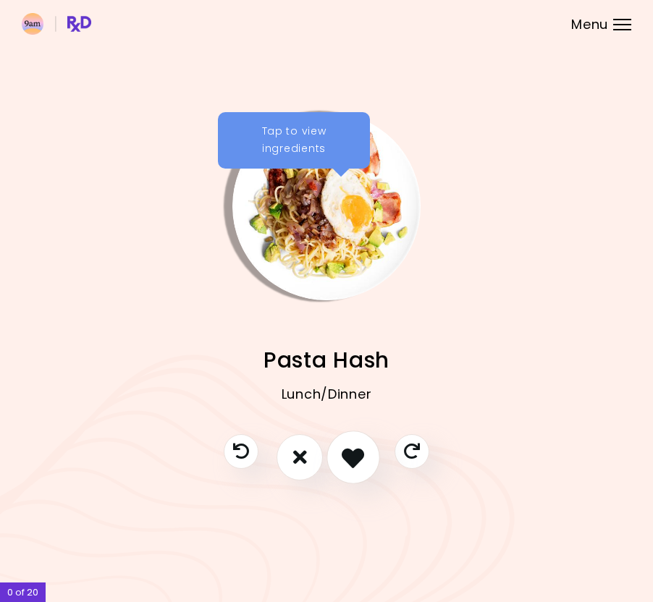
click at [356, 460] on icon "I like this recipe" at bounding box center [353, 457] width 22 height 22
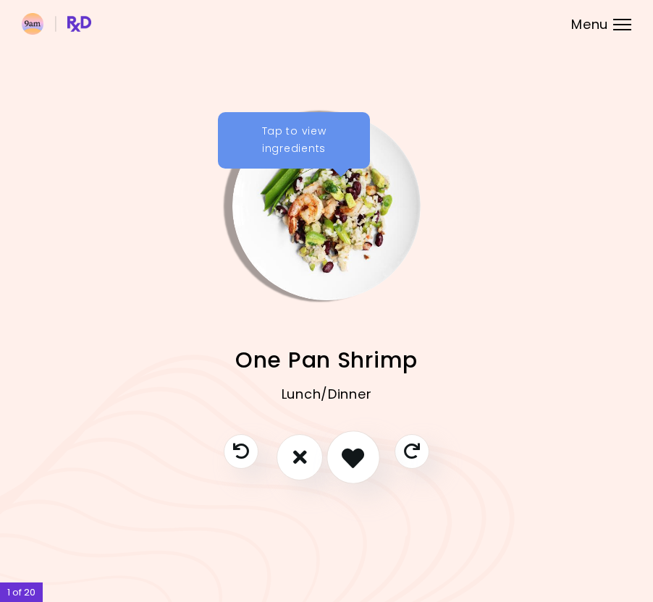
click at [356, 460] on icon "I like this recipe" at bounding box center [353, 457] width 22 height 22
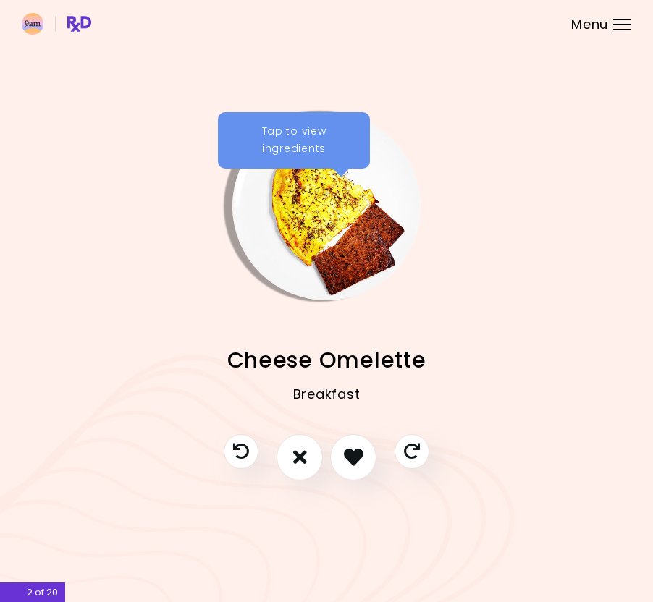
click at [295, 151] on div "Tap to view ingredients" at bounding box center [294, 140] width 152 height 56
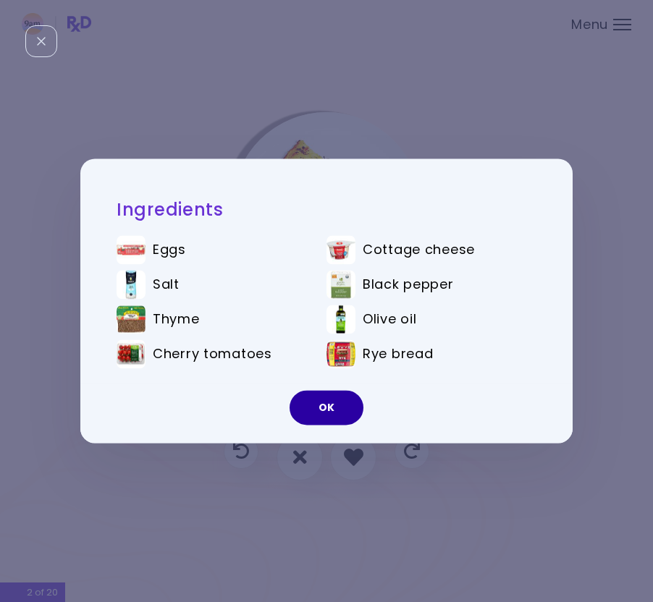
click at [311, 405] on button "OK" at bounding box center [327, 408] width 74 height 35
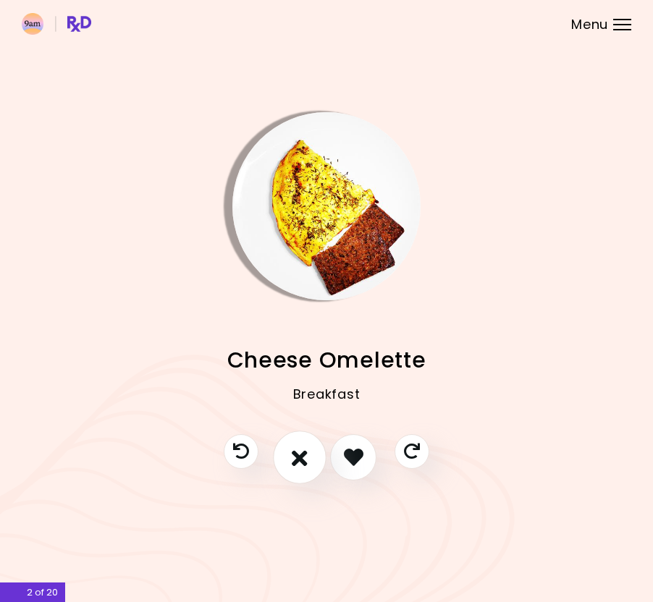
click at [301, 447] on icon "I don't like this recipe" at bounding box center [300, 457] width 16 height 22
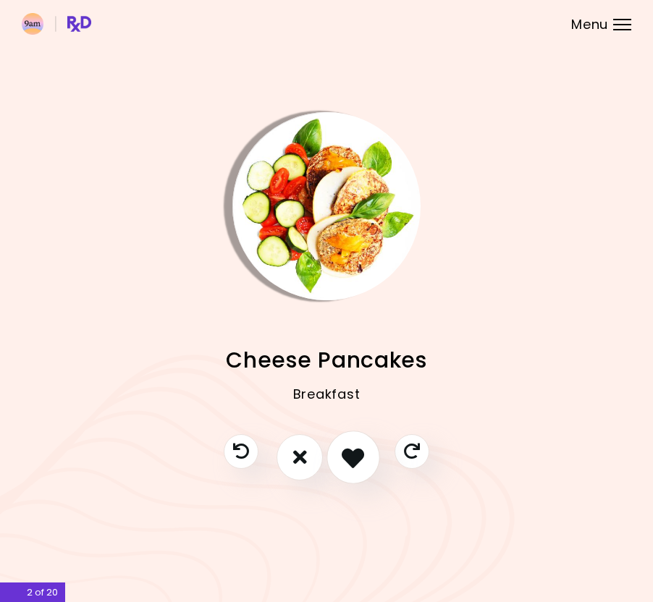
click at [358, 455] on icon "I like this recipe" at bounding box center [353, 457] width 22 height 22
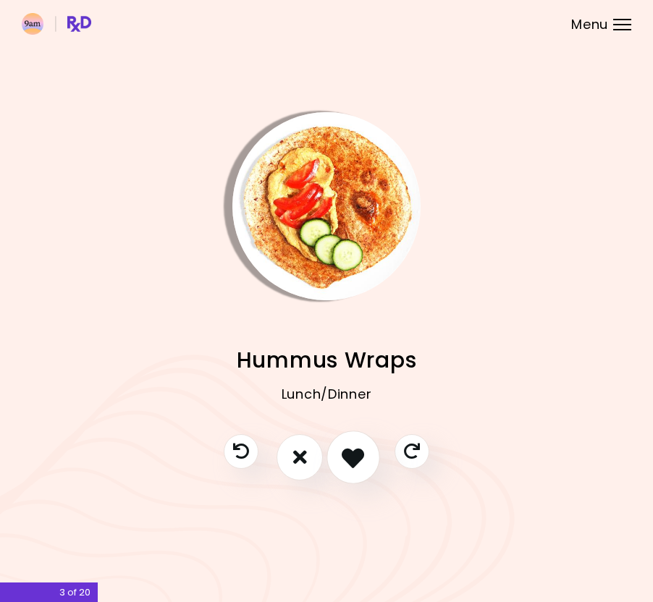
click at [360, 455] on icon "I like this recipe" at bounding box center [353, 457] width 22 height 22
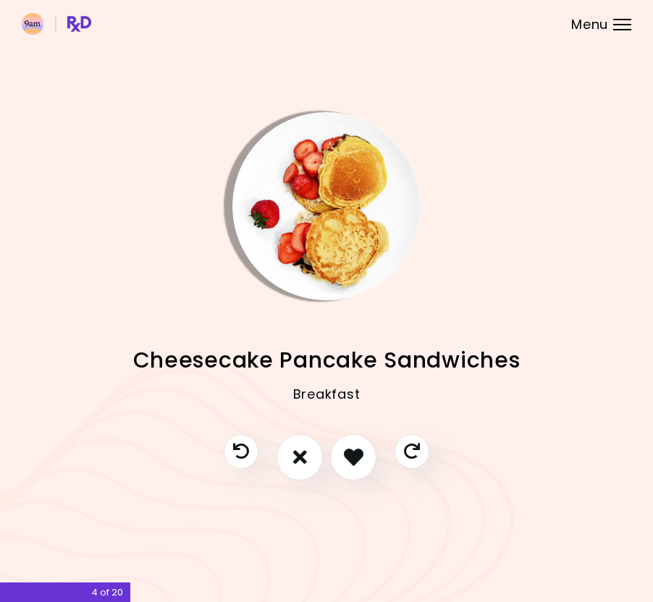
click at [307, 161] on img "Info - Cheesecake Pancake Sandwiches" at bounding box center [326, 206] width 188 height 188
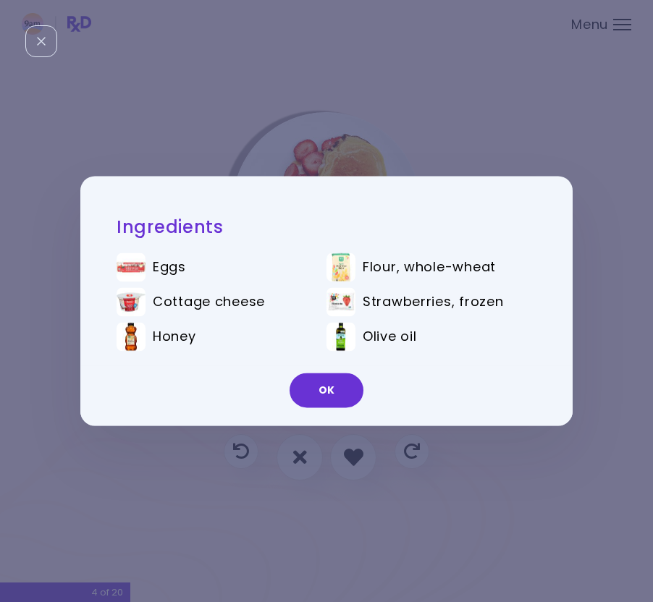
drag, startPoint x: 314, startPoint y: 386, endPoint x: 300, endPoint y: 429, distance: 44.9
click at [313, 388] on button "OK" at bounding box center [327, 391] width 74 height 35
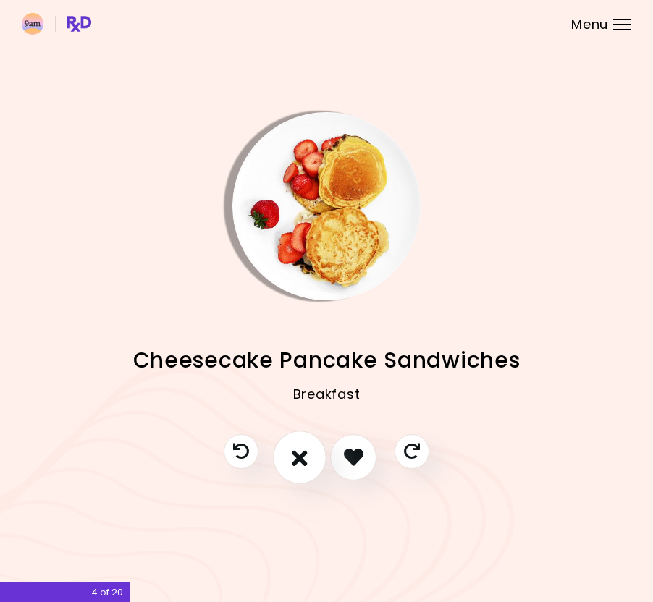
click at [294, 446] on icon "I don't like this recipe" at bounding box center [300, 457] width 16 height 22
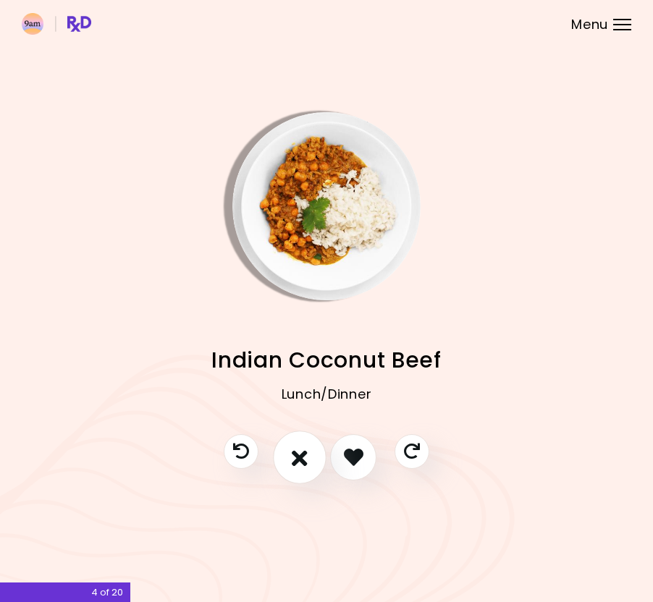
click at [308, 463] on button "I don't like this recipe" at bounding box center [300, 458] width 54 height 54
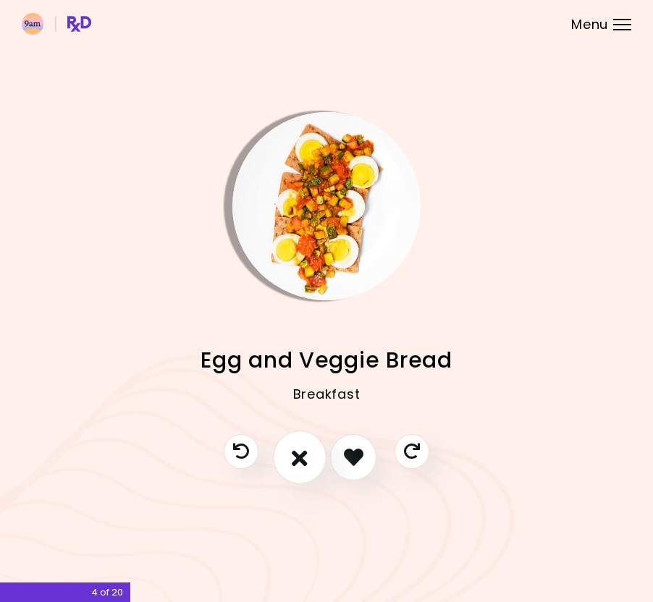
click at [301, 461] on icon "I don't like this recipe" at bounding box center [300, 457] width 16 height 22
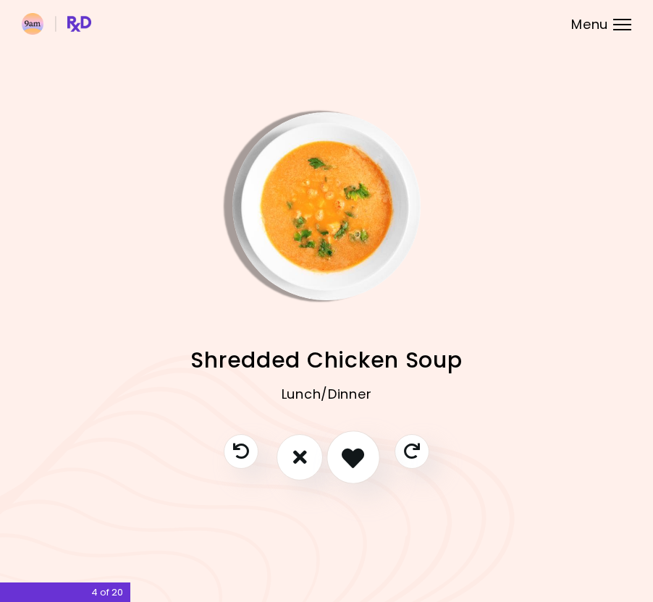
click at [350, 460] on icon "I like this recipe" at bounding box center [353, 457] width 22 height 22
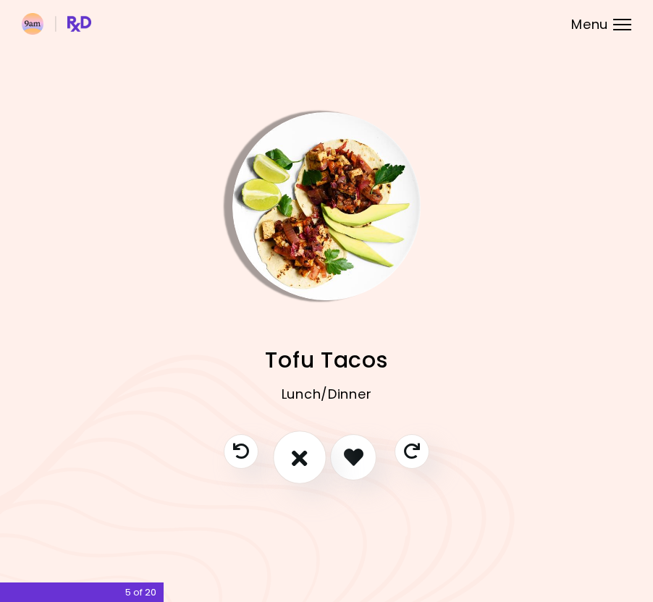
click at [285, 457] on button "I don't like this recipe" at bounding box center [300, 458] width 54 height 54
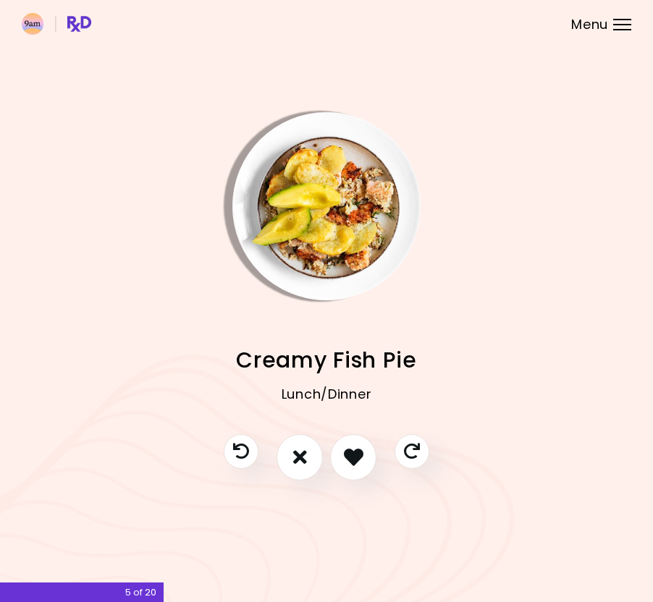
click at [352, 193] on img "Info - Creamy Fish Pie" at bounding box center [326, 206] width 188 height 188
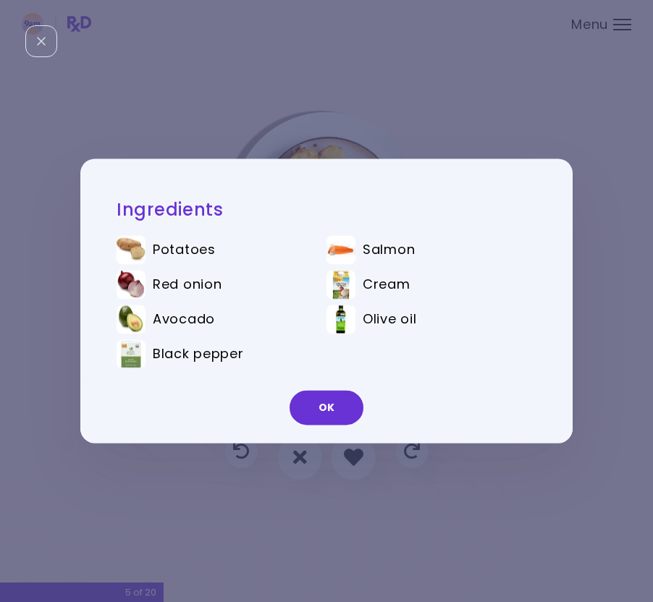
click at [491, 130] on div "Ingredients Potatoes Salmon Red onion Cream Avocado Olive oil Black pepper OK" at bounding box center [326, 301] width 653 height 602
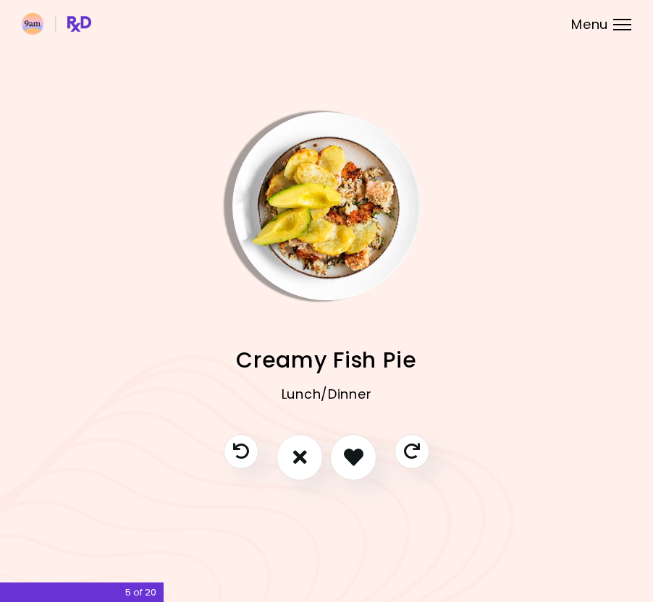
click at [339, 243] on img "Info - Creamy Fish Pie" at bounding box center [326, 206] width 188 height 188
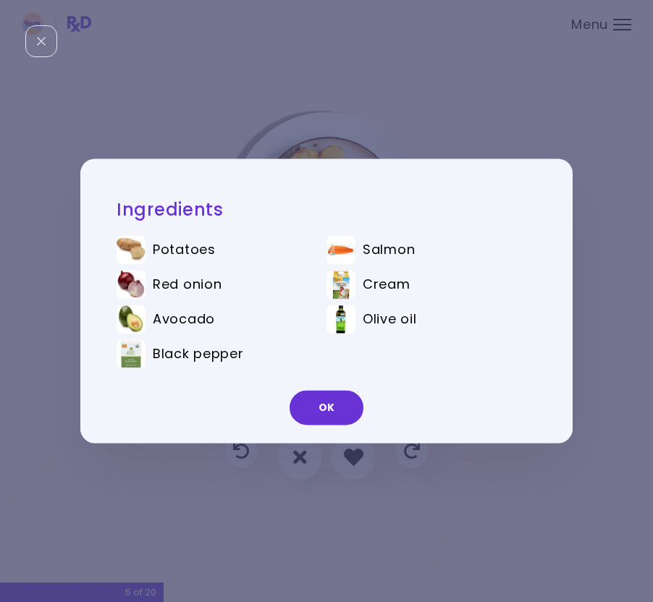
click at [316, 403] on button "OK" at bounding box center [327, 408] width 74 height 35
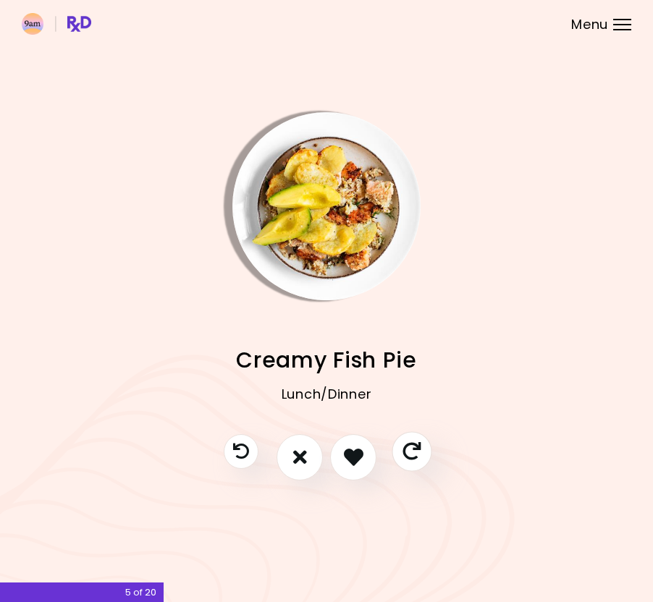
click at [413, 449] on icon "Skip" at bounding box center [412, 451] width 18 height 18
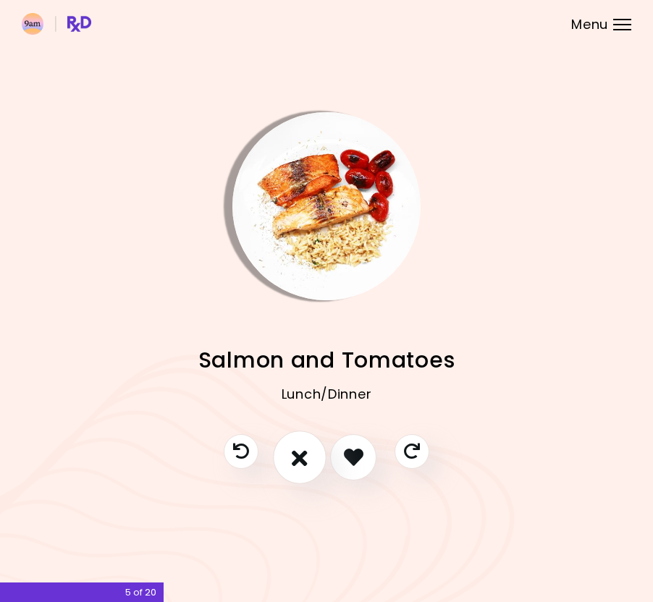
click at [299, 455] on icon "I don't like this recipe" at bounding box center [300, 457] width 16 height 22
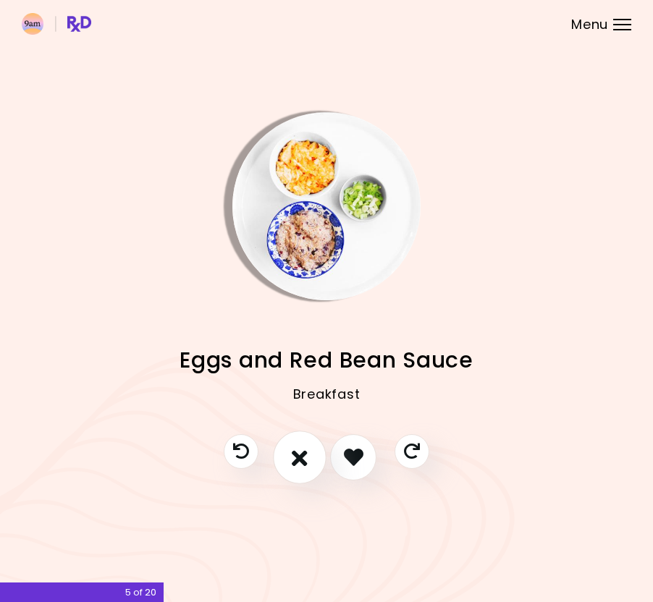
click at [306, 463] on icon "I don't like this recipe" at bounding box center [300, 457] width 16 height 22
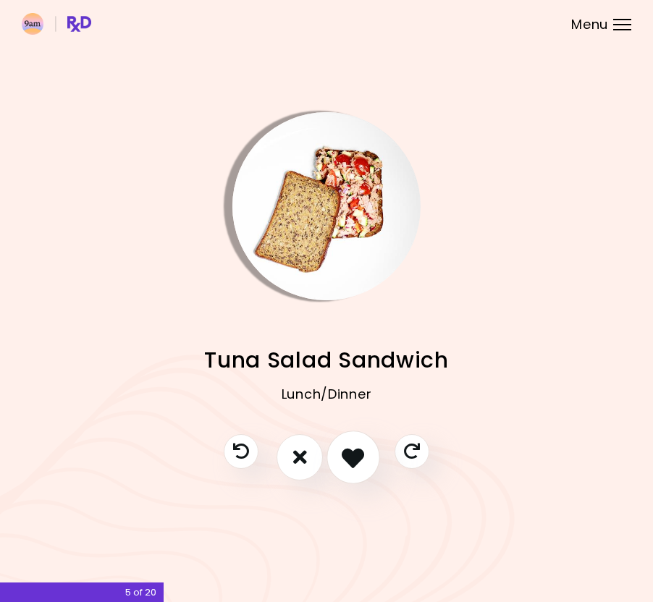
click at [357, 458] on icon "I like this recipe" at bounding box center [353, 457] width 22 height 22
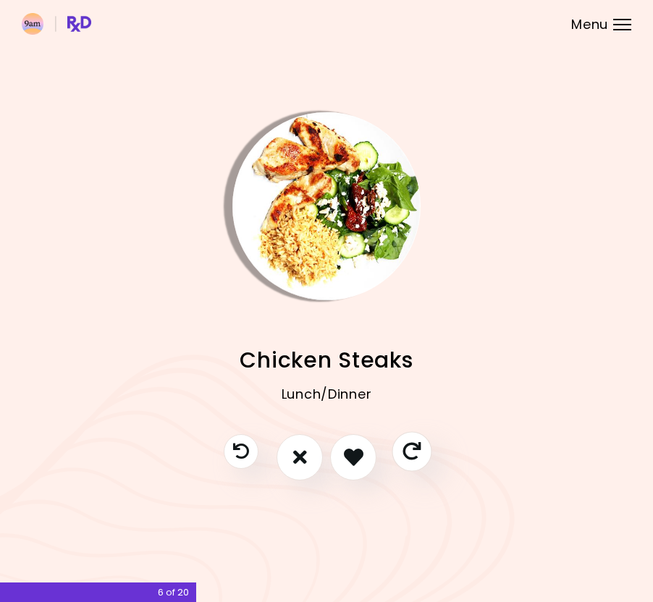
click at [407, 455] on icon "Skip" at bounding box center [412, 451] width 18 height 18
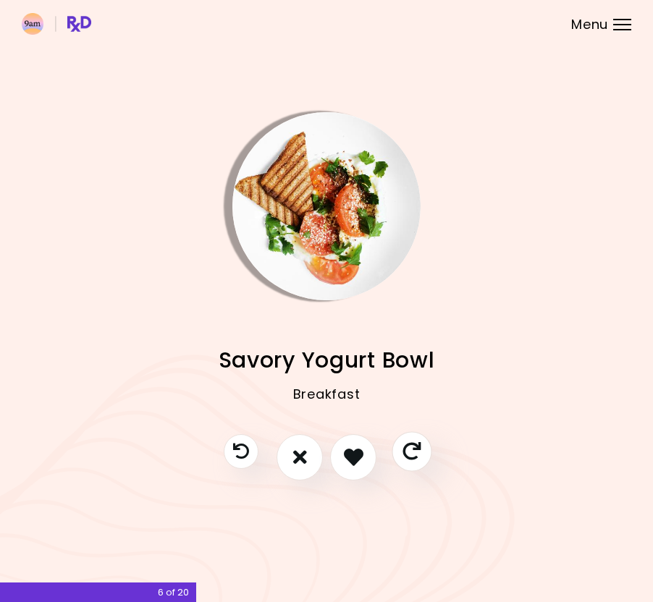
click at [407, 455] on icon "Skip" at bounding box center [412, 451] width 18 height 18
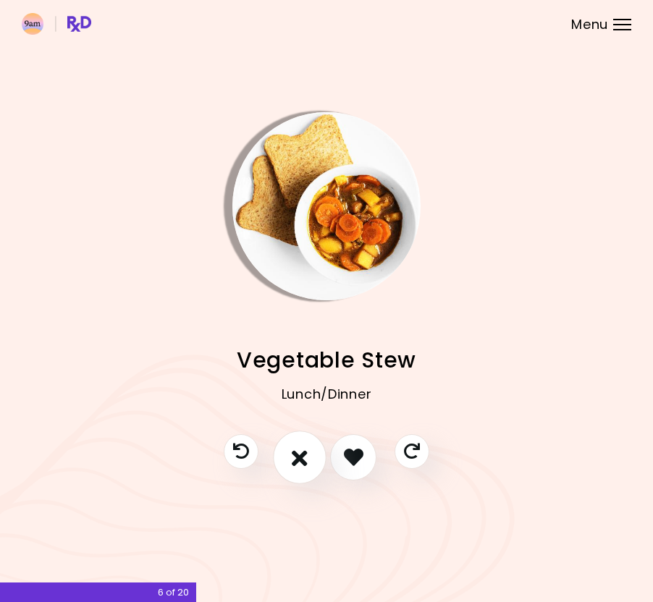
drag, startPoint x: 287, startPoint y: 454, endPoint x: 313, endPoint y: 453, distance: 25.4
click at [288, 454] on button "I don't like this recipe" at bounding box center [300, 458] width 54 height 54
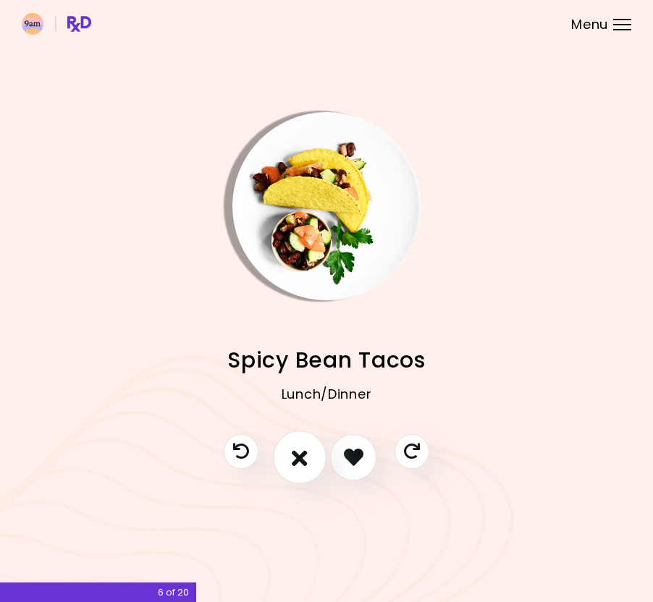
click at [294, 461] on icon "I don't like this recipe" at bounding box center [300, 457] width 16 height 22
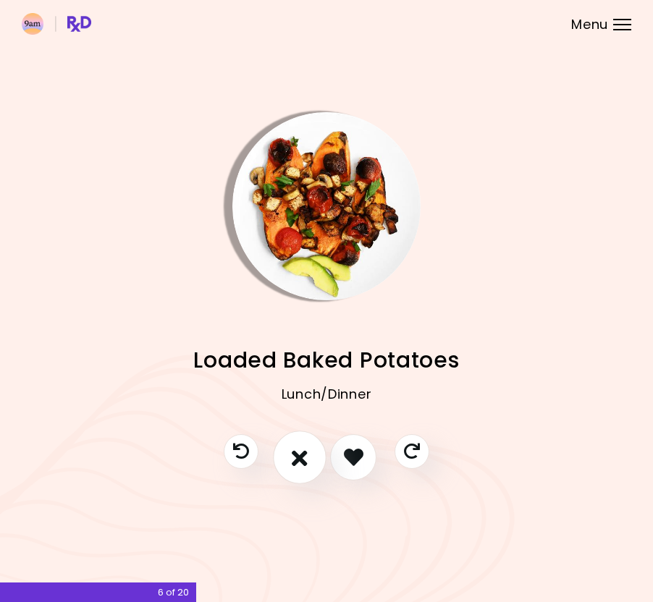
click at [292, 458] on icon "I don't like this recipe" at bounding box center [300, 457] width 16 height 22
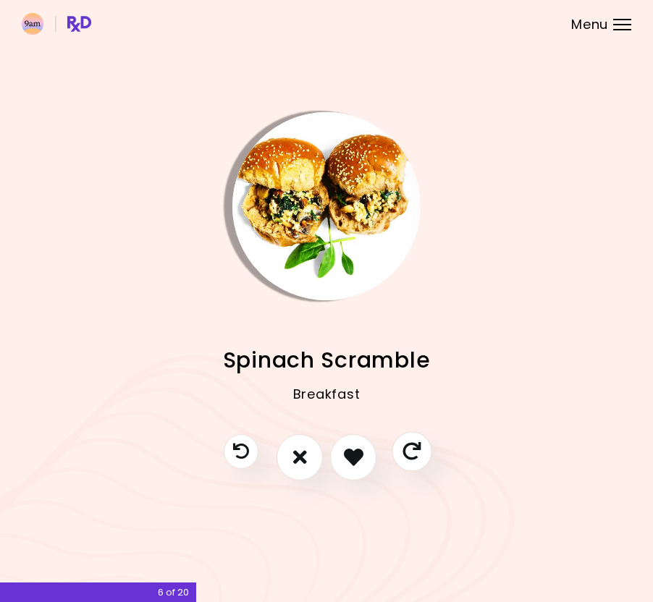
click at [412, 454] on icon "Skip" at bounding box center [412, 451] width 18 height 18
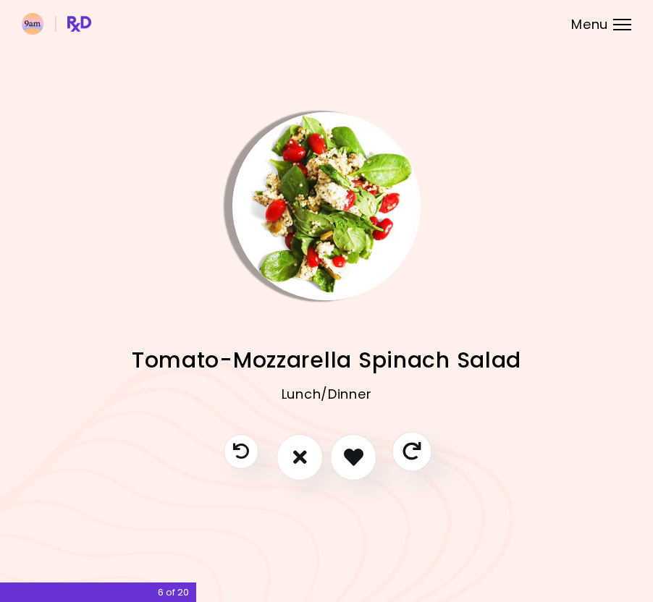
click at [412, 454] on icon "Skip" at bounding box center [412, 451] width 18 height 18
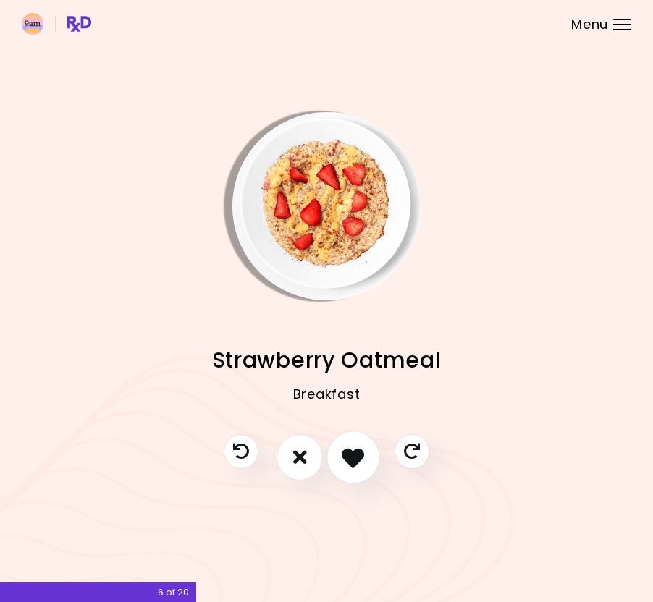
click at [366, 459] on button "I like this recipe" at bounding box center [354, 458] width 54 height 54
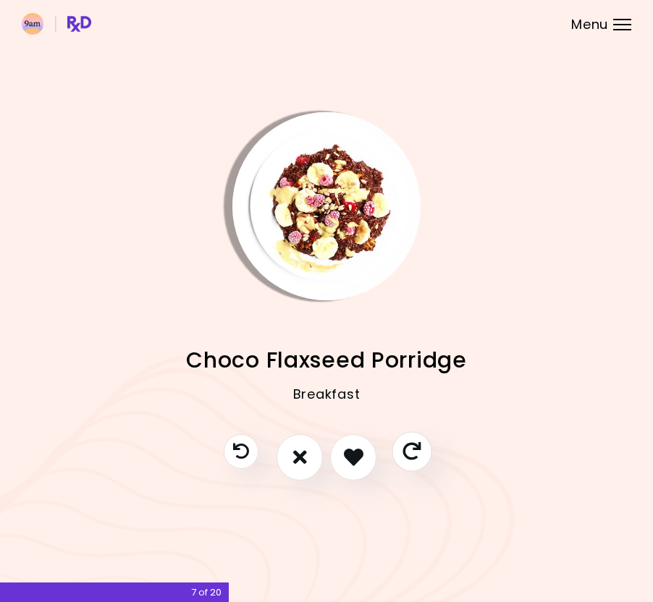
click at [416, 453] on icon "Skip" at bounding box center [412, 451] width 18 height 18
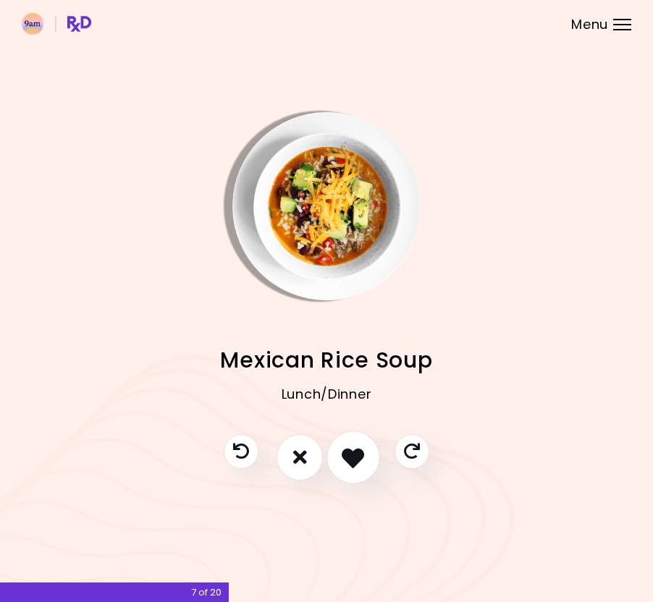
click at [355, 458] on icon "I like this recipe" at bounding box center [353, 457] width 22 height 22
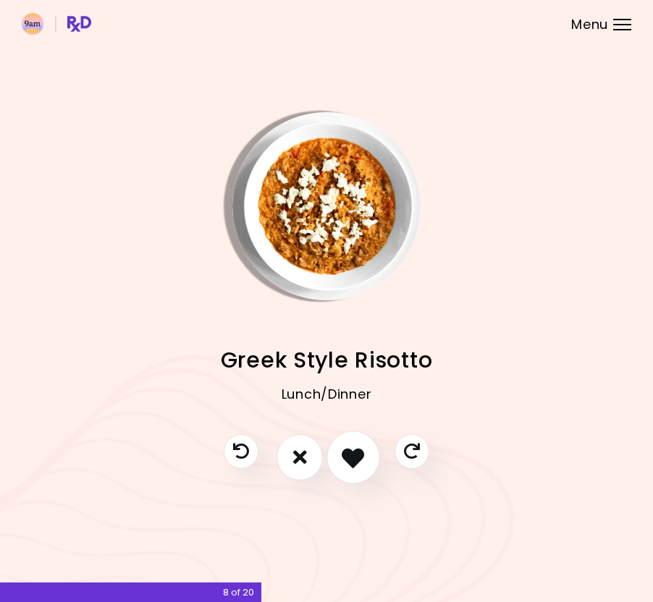
click at [344, 456] on icon "I like this recipe" at bounding box center [353, 457] width 22 height 22
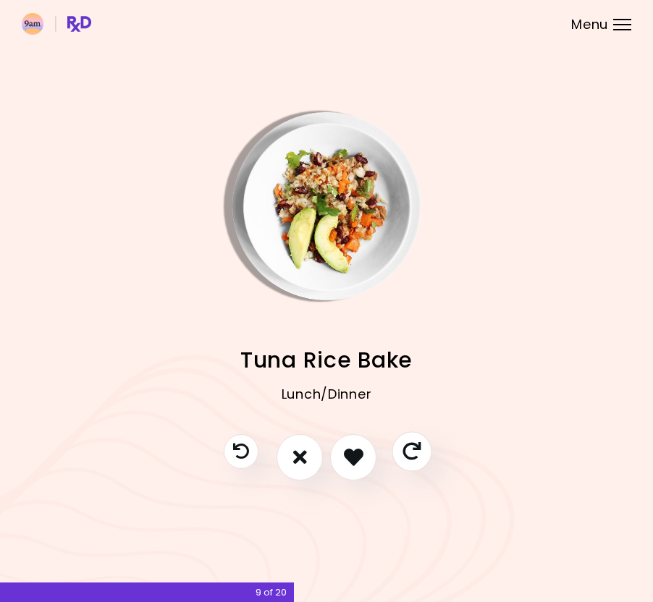
click at [406, 448] on icon "Skip" at bounding box center [412, 451] width 18 height 18
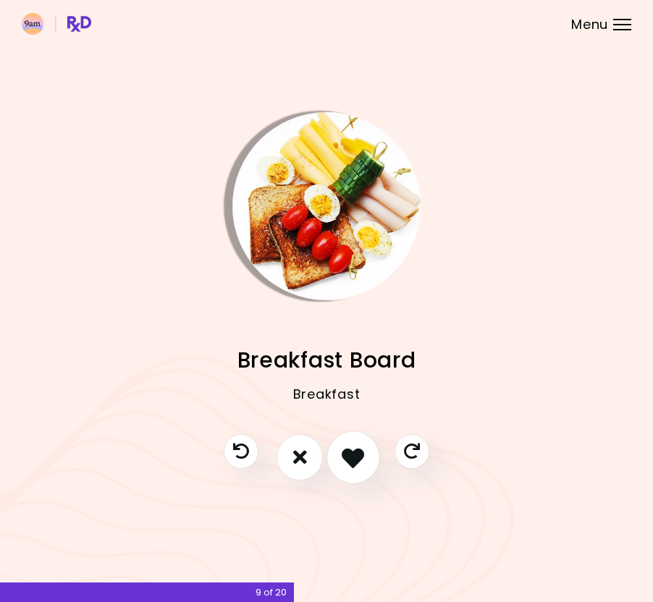
click at [361, 450] on icon "I like this recipe" at bounding box center [353, 457] width 22 height 22
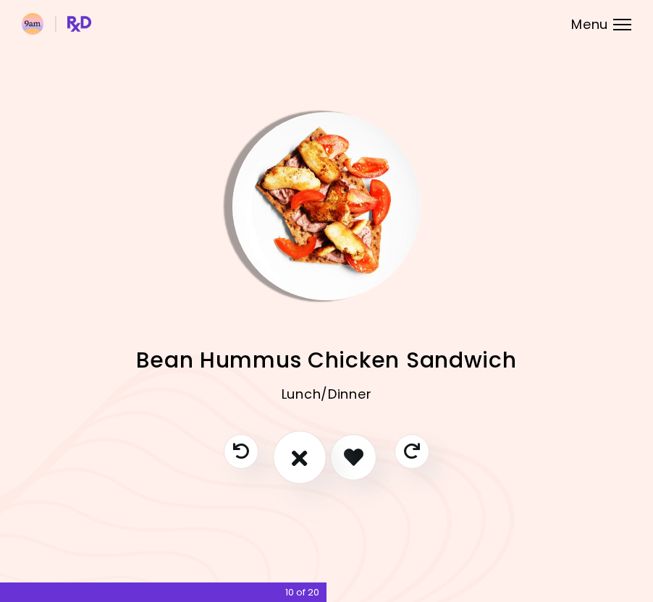
click at [309, 460] on button "I don't like this recipe" at bounding box center [300, 458] width 54 height 54
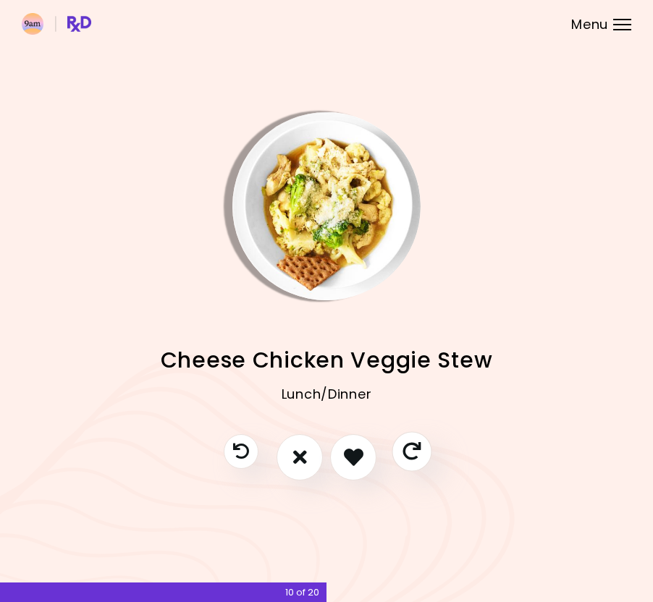
click at [403, 453] on button "Skip" at bounding box center [412, 452] width 40 height 40
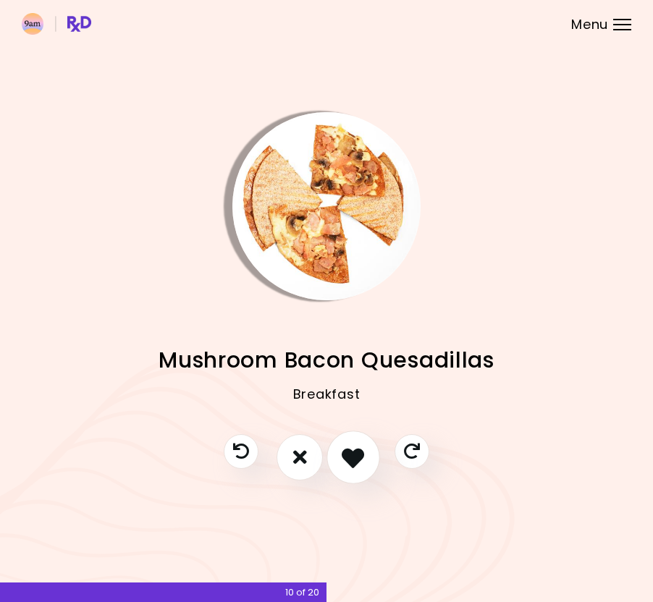
drag, startPoint x: 297, startPoint y: 461, endPoint x: 341, endPoint y: 455, distance: 44.5
click at [298, 461] on icon "I don't like this recipe" at bounding box center [300, 457] width 14 height 20
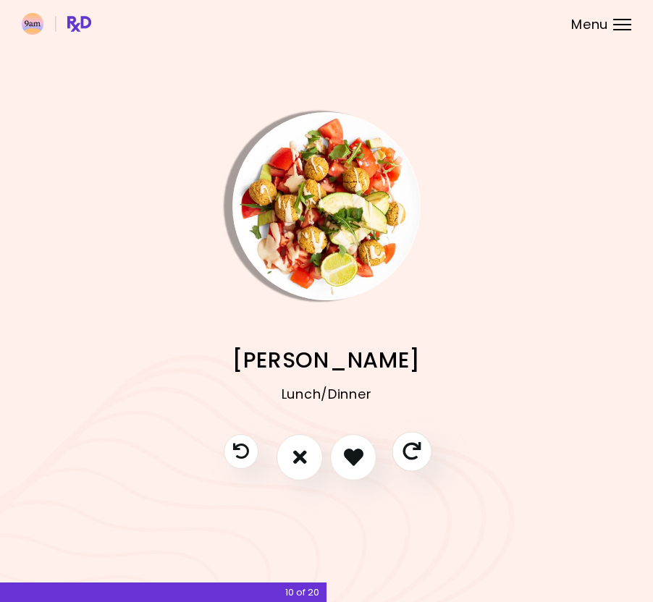
click at [403, 453] on icon "Skip" at bounding box center [412, 451] width 18 height 18
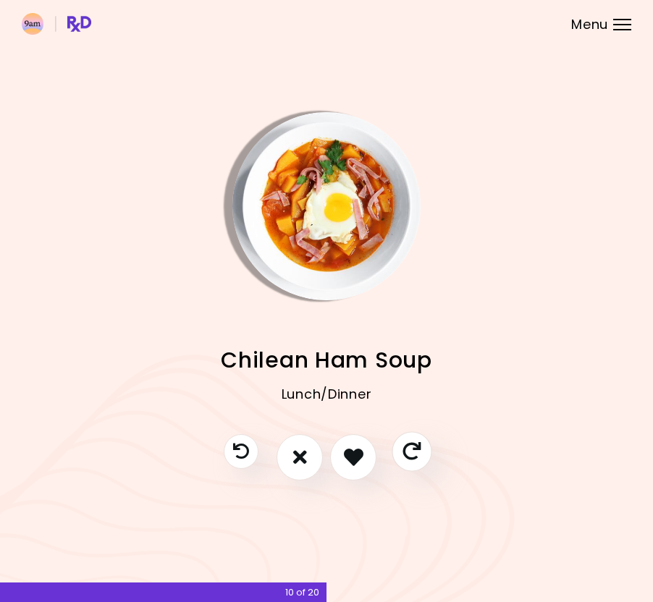
click at [403, 453] on icon "Skip" at bounding box center [412, 451] width 18 height 18
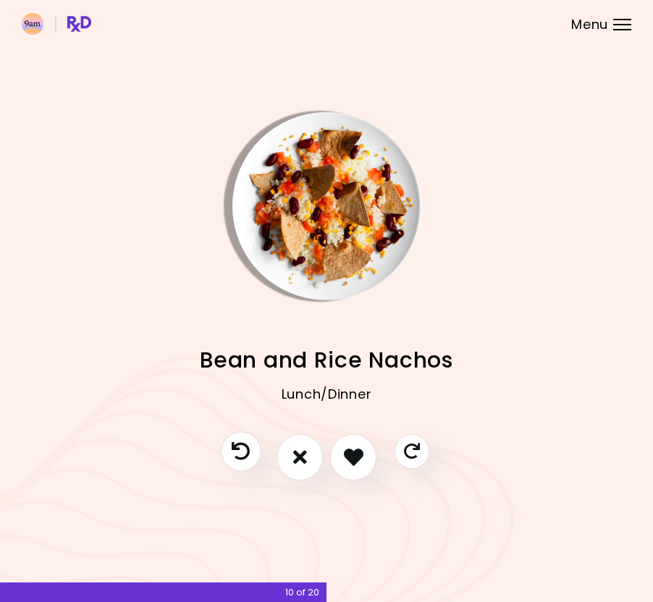
click at [232, 452] on icon "Previous recipe" at bounding box center [241, 451] width 18 height 18
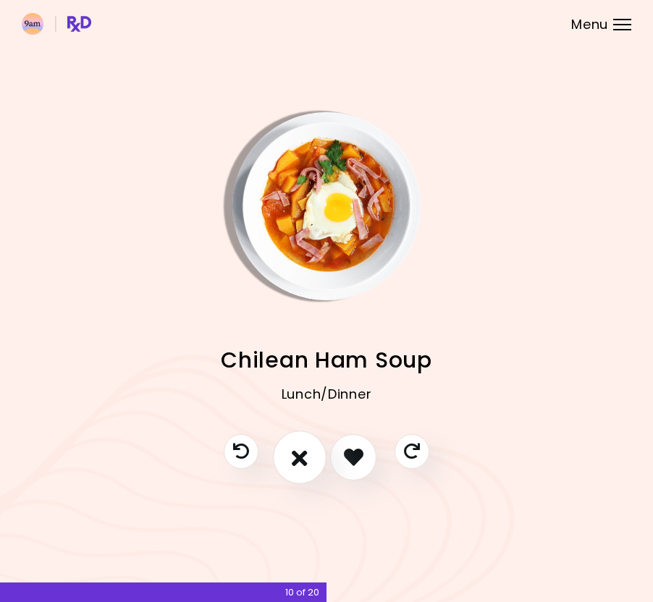
click at [297, 458] on icon "I don't like this recipe" at bounding box center [300, 457] width 16 height 22
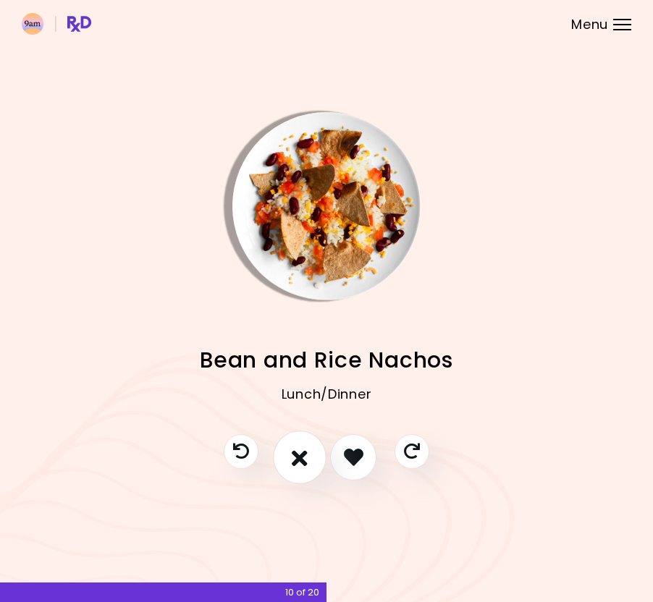
click at [295, 453] on icon "I don't like this recipe" at bounding box center [300, 457] width 16 height 22
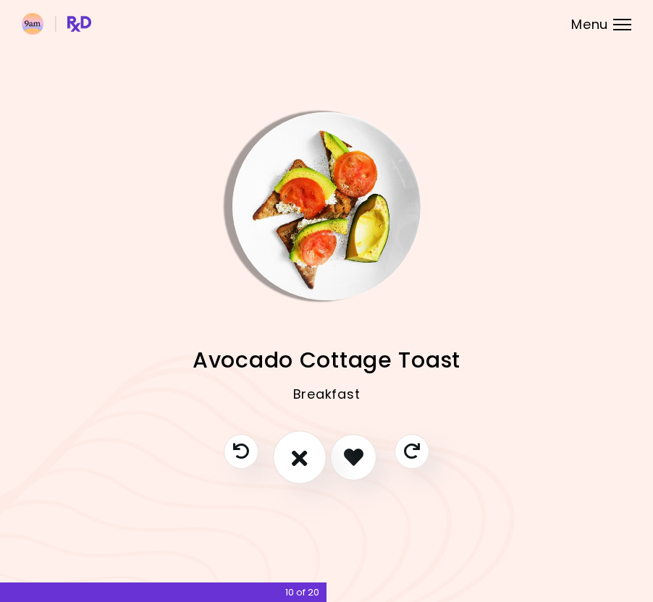
click at [295, 453] on icon "I don't like this recipe" at bounding box center [300, 457] width 16 height 22
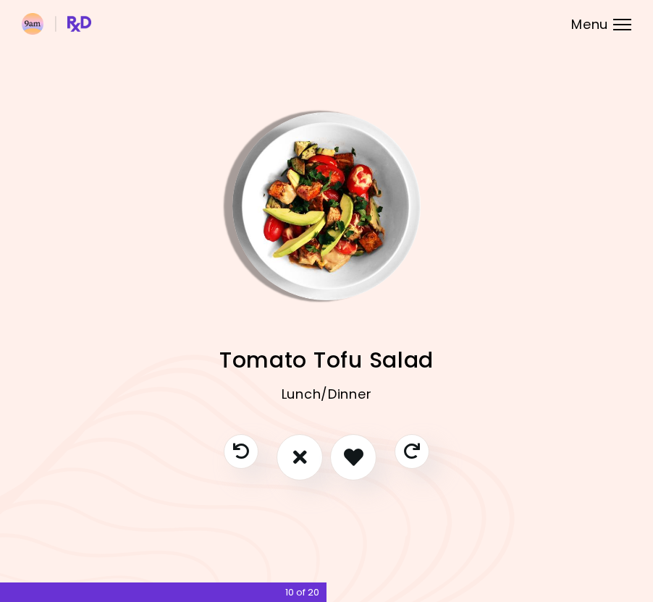
click at [621, 22] on div "Menu" at bounding box center [622, 25] width 18 height 12
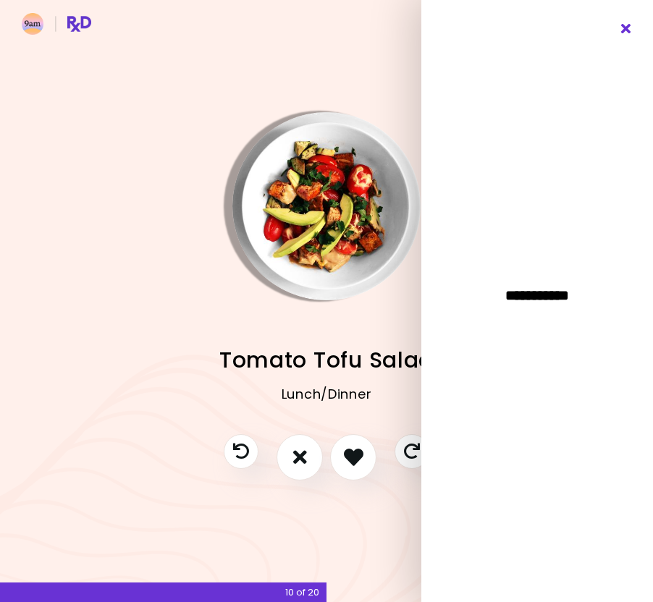
click at [622, 30] on icon "Close" at bounding box center [627, 29] width 14 height 10
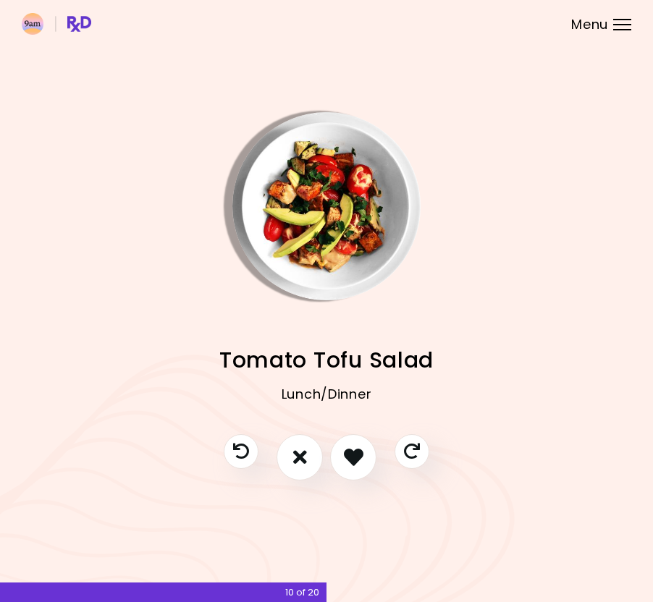
click at [587, 18] on span "Menu" at bounding box center [589, 24] width 37 height 13
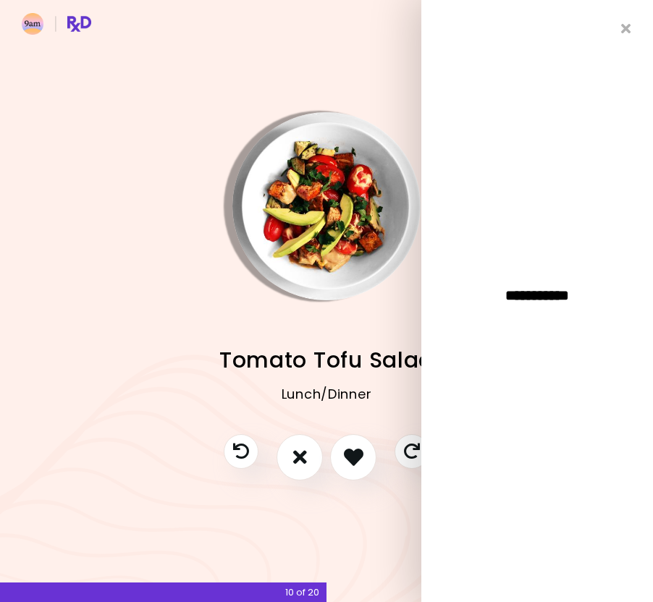
drag, startPoint x: 325, startPoint y: 158, endPoint x: 333, endPoint y: 188, distance: 31.4
click at [325, 158] on img "Info - Tomato Tofu Salad" at bounding box center [326, 206] width 188 height 188
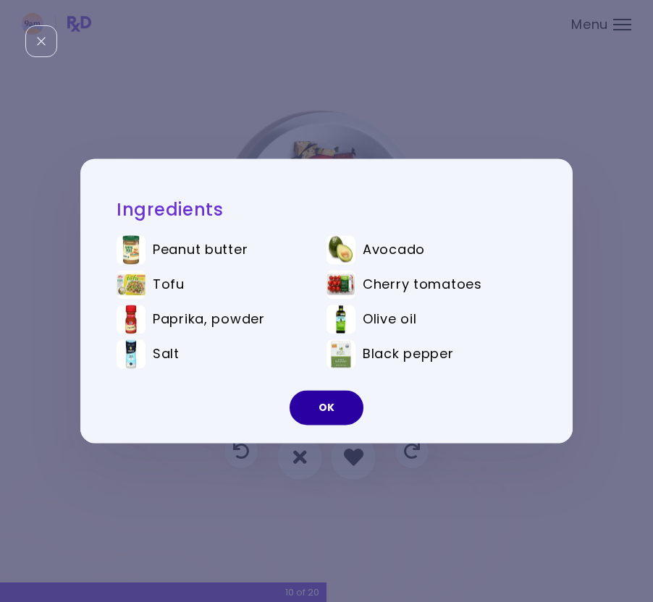
click at [329, 398] on button "OK" at bounding box center [327, 408] width 74 height 35
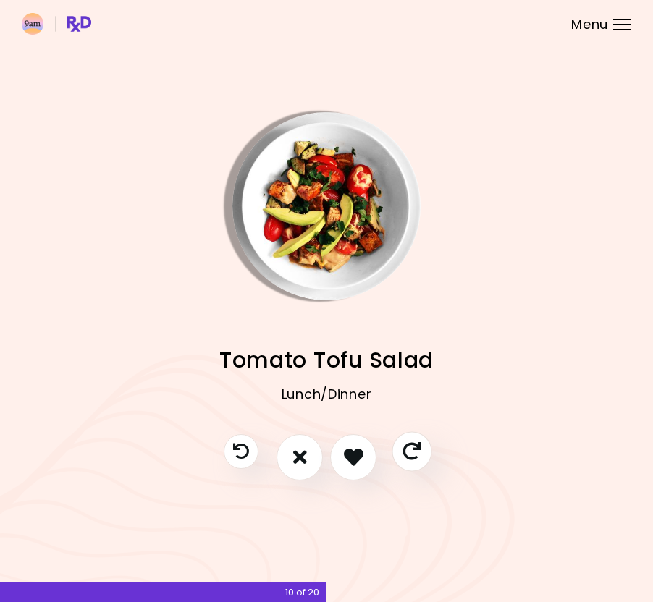
click at [416, 452] on icon "Skip" at bounding box center [412, 451] width 18 height 18
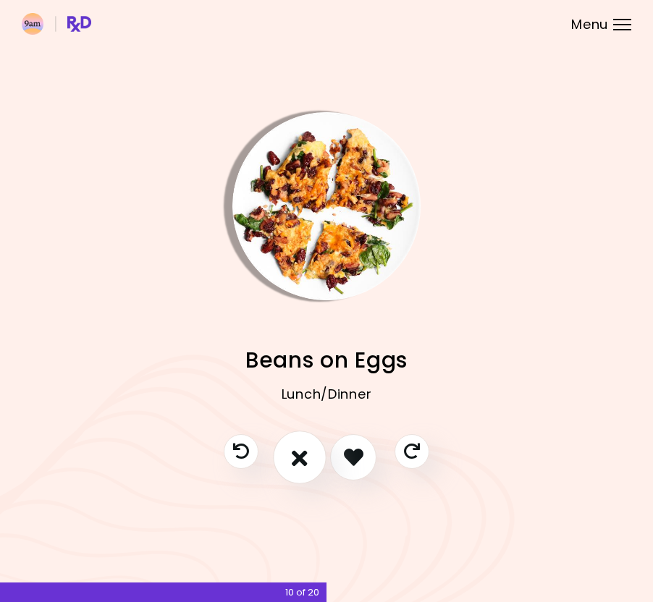
click at [294, 454] on icon "I don't like this recipe" at bounding box center [300, 457] width 16 height 22
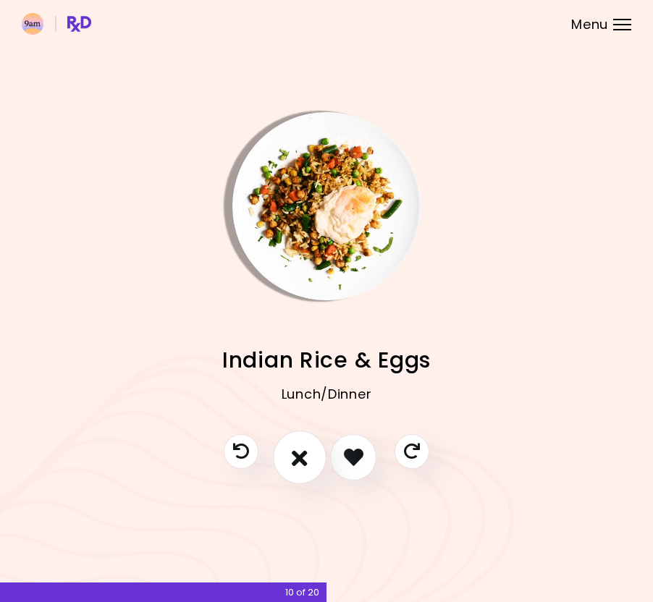
click at [295, 461] on icon "I don't like this recipe" at bounding box center [300, 457] width 16 height 22
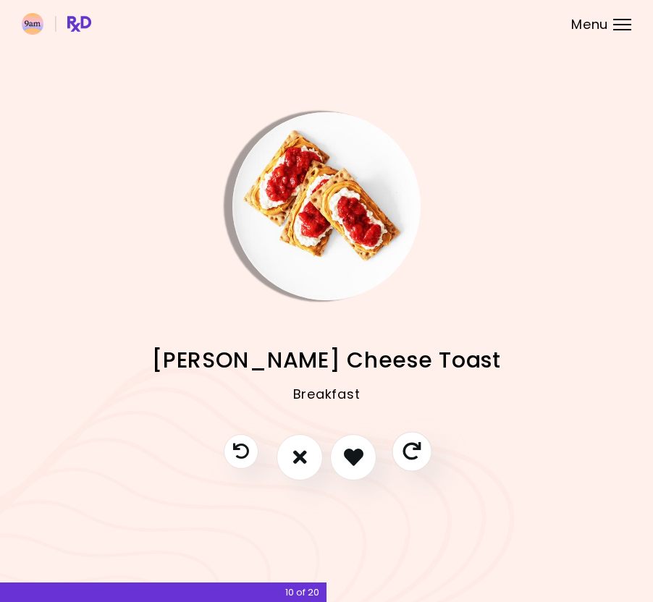
click at [411, 451] on icon "Skip" at bounding box center [412, 451] width 18 height 18
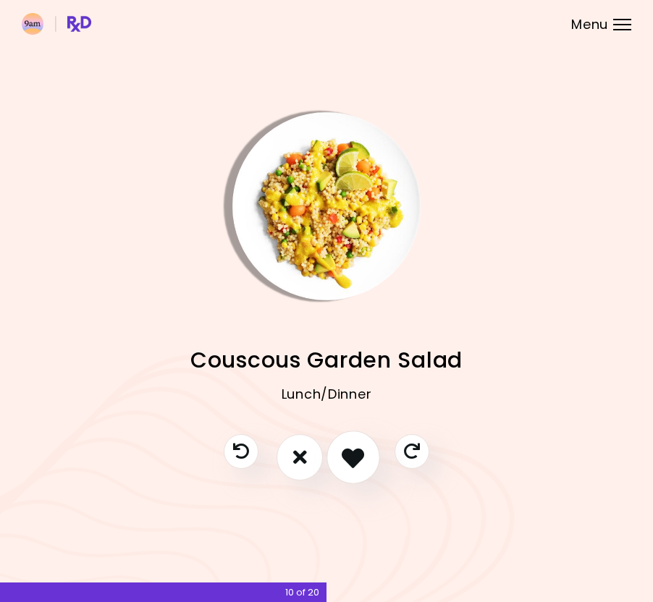
click at [361, 453] on icon "I like this recipe" at bounding box center [353, 457] width 22 height 22
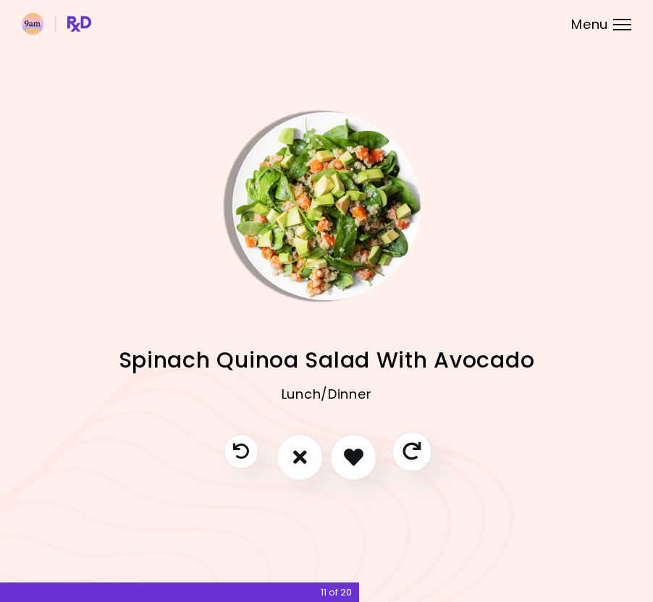
click at [419, 453] on icon "Skip" at bounding box center [412, 451] width 18 height 18
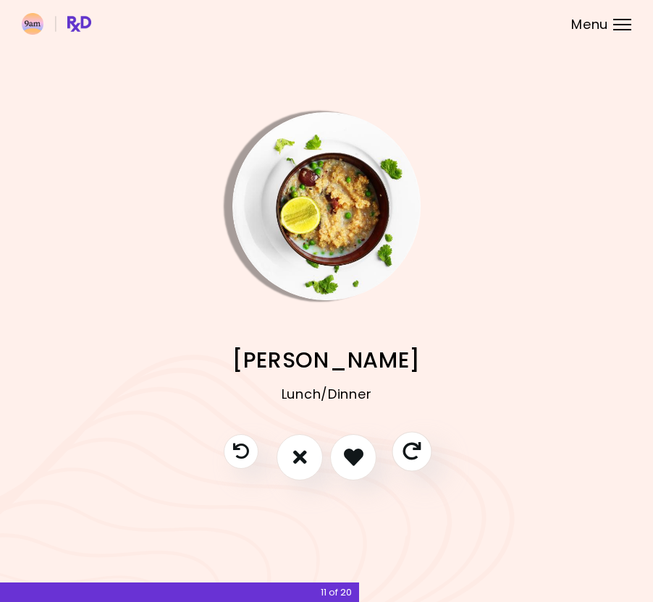
click at [419, 453] on icon "Skip" at bounding box center [412, 451] width 18 height 18
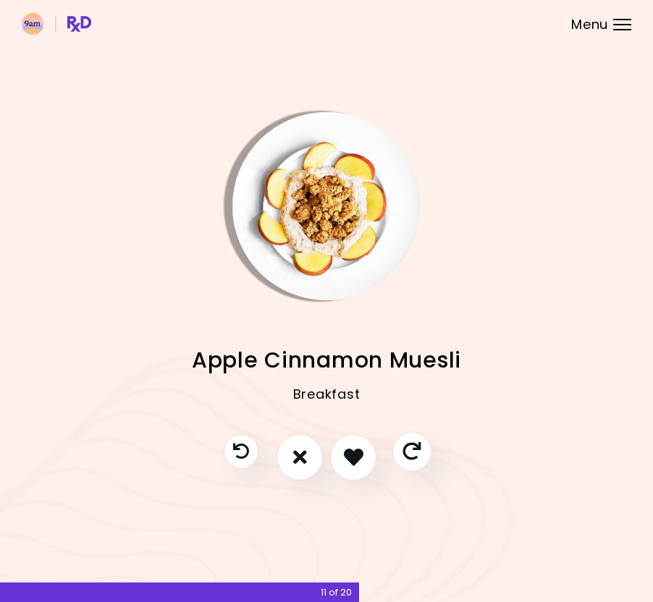
click at [418, 453] on icon "Skip" at bounding box center [412, 451] width 18 height 18
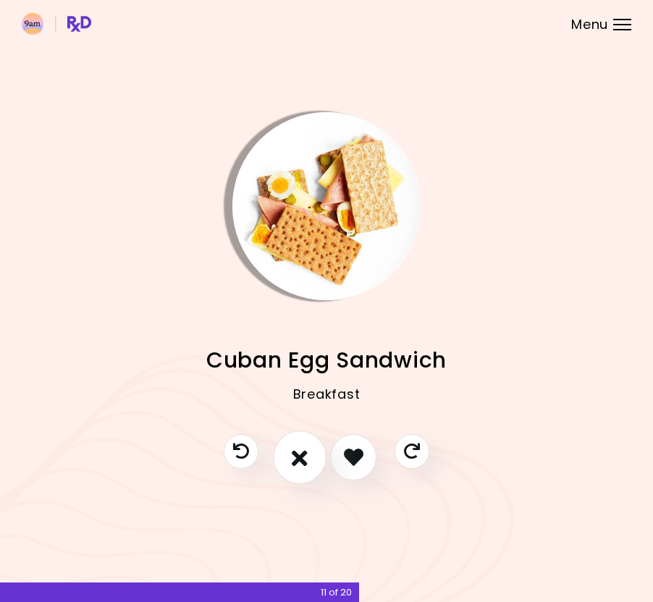
click at [298, 451] on icon "I don't like this recipe" at bounding box center [300, 457] width 16 height 22
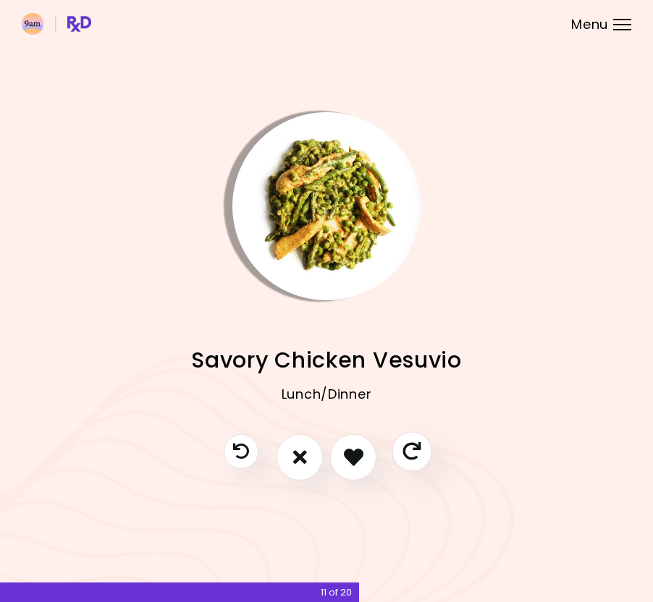
click at [411, 450] on icon "Skip" at bounding box center [412, 451] width 18 height 18
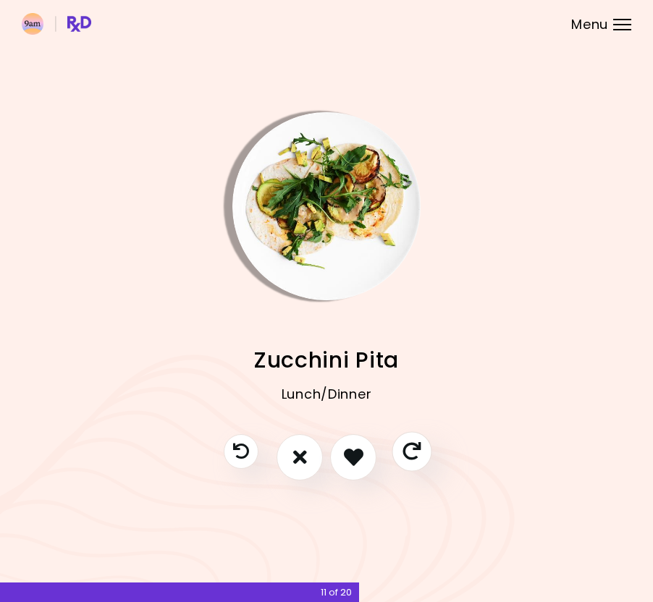
click at [411, 450] on icon "Skip" at bounding box center [412, 451] width 18 height 18
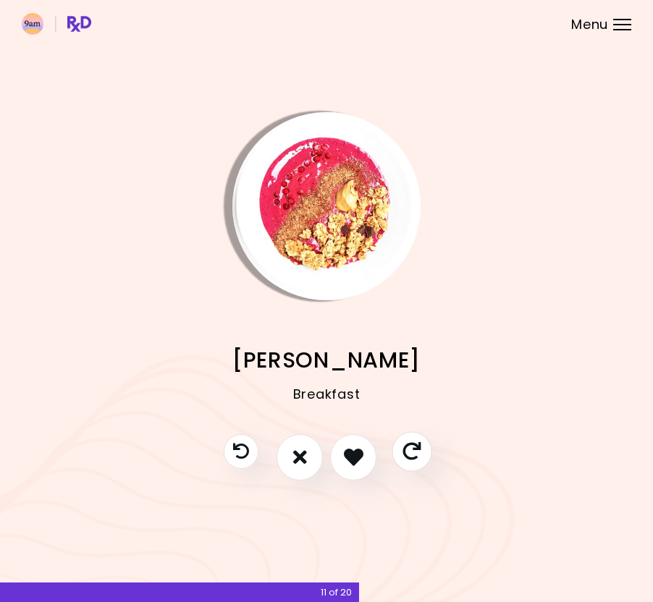
click at [411, 450] on icon "Skip" at bounding box center [412, 451] width 18 height 18
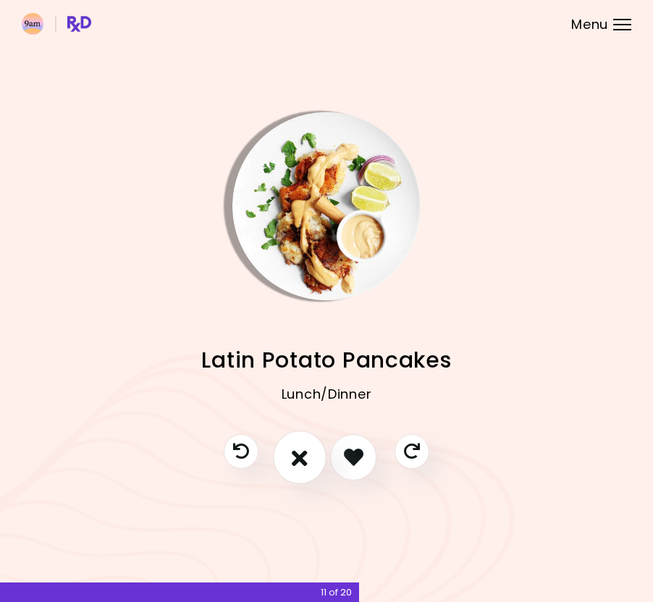
click at [289, 458] on button "I don't like this recipe" at bounding box center [300, 458] width 54 height 54
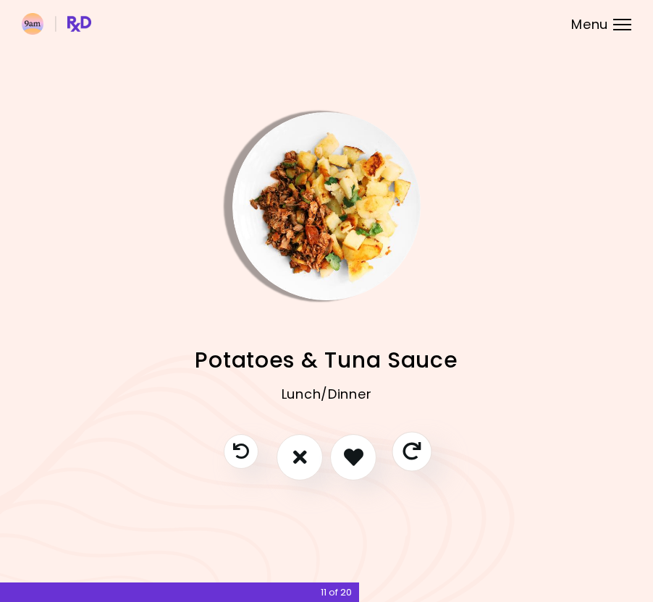
click at [408, 453] on icon "Skip" at bounding box center [412, 451] width 18 height 18
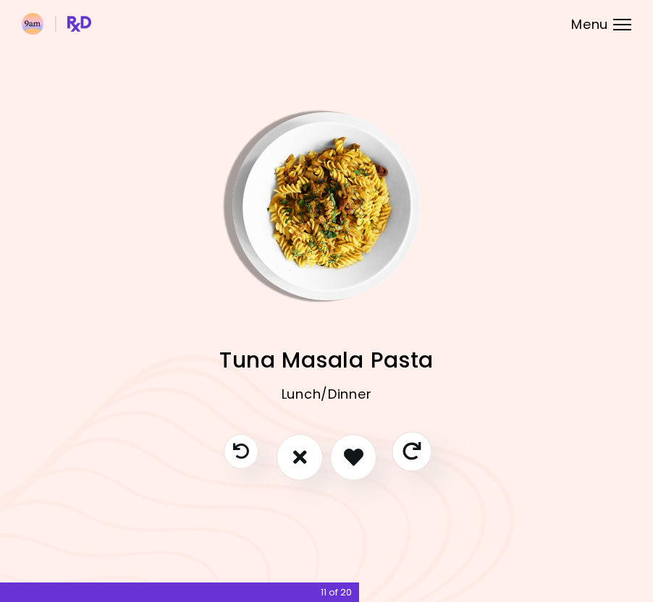
click at [408, 453] on icon "Skip" at bounding box center [412, 451] width 18 height 18
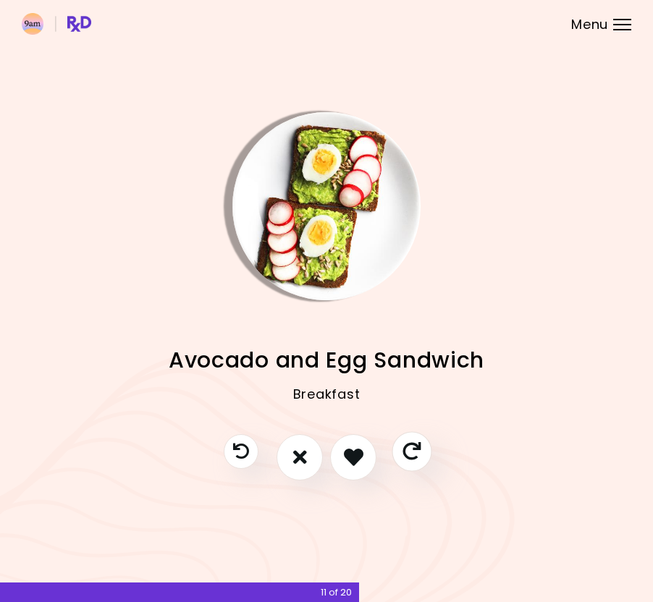
click at [406, 453] on icon "Skip" at bounding box center [412, 451] width 18 height 18
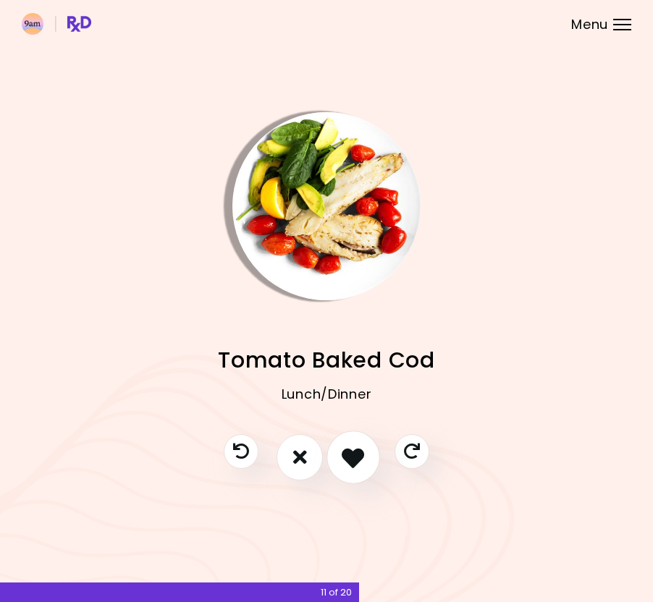
click at [361, 453] on icon "I like this recipe" at bounding box center [353, 457] width 22 height 22
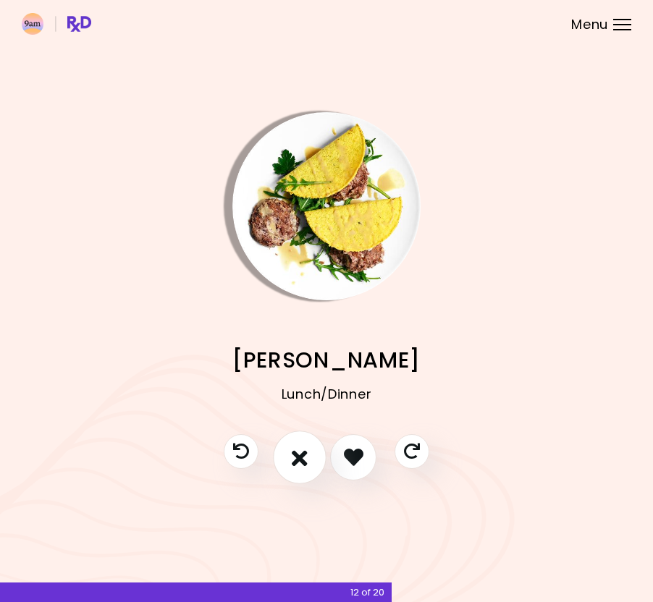
click at [300, 450] on icon "I don't like this recipe" at bounding box center [300, 457] width 16 height 22
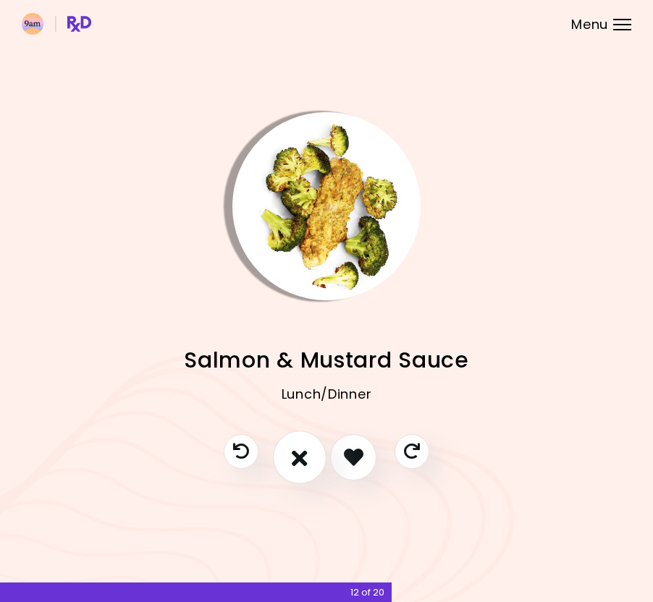
click at [294, 458] on icon "I don't like this recipe" at bounding box center [300, 457] width 16 height 22
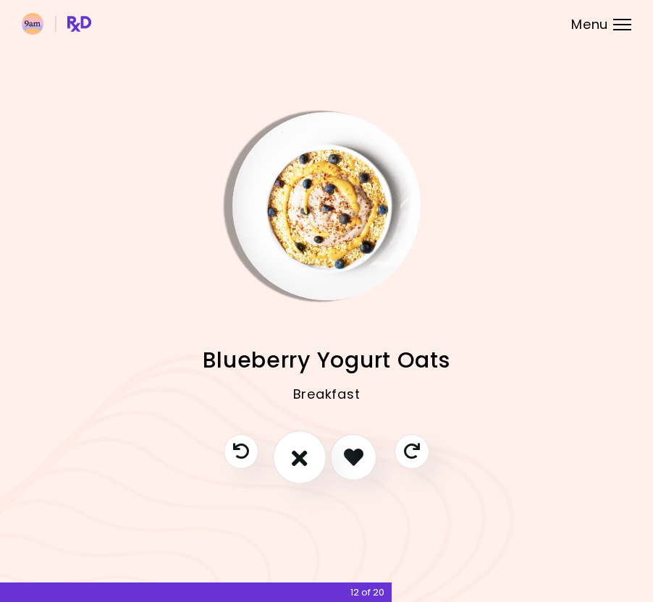
click at [294, 458] on icon "I don't like this recipe" at bounding box center [300, 457] width 16 height 22
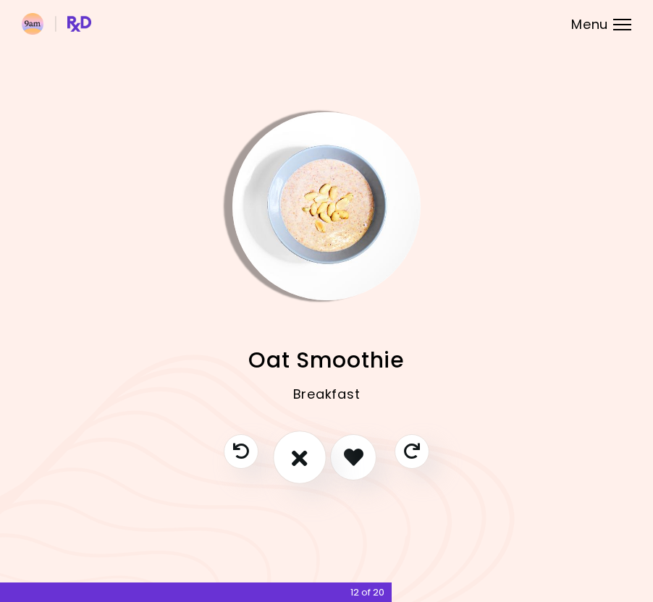
click at [294, 458] on icon "I don't like this recipe" at bounding box center [300, 457] width 16 height 22
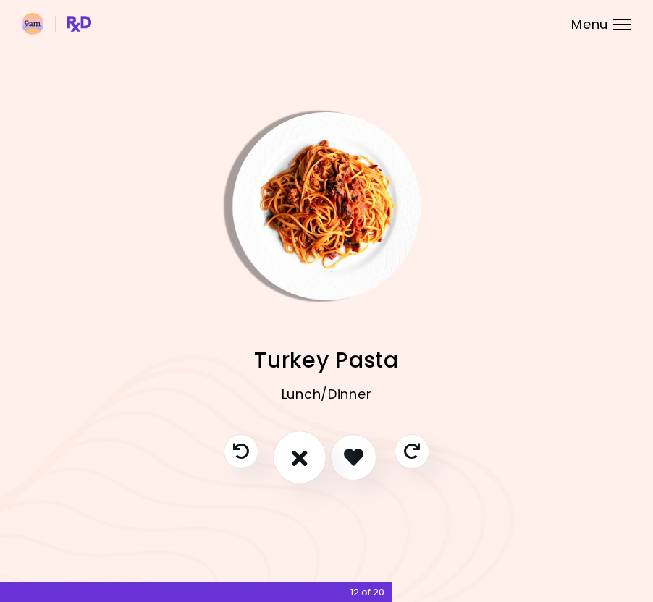
click at [294, 458] on icon "I don't like this recipe" at bounding box center [300, 457] width 16 height 22
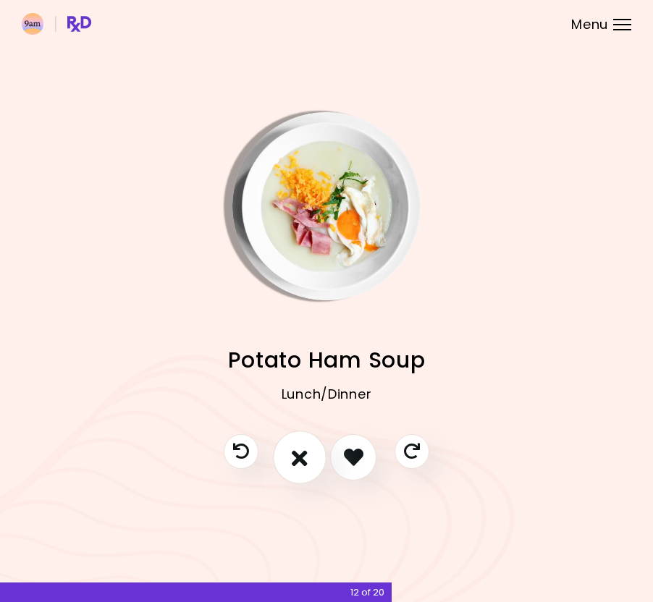
click at [294, 458] on icon "I don't like this recipe" at bounding box center [300, 457] width 16 height 22
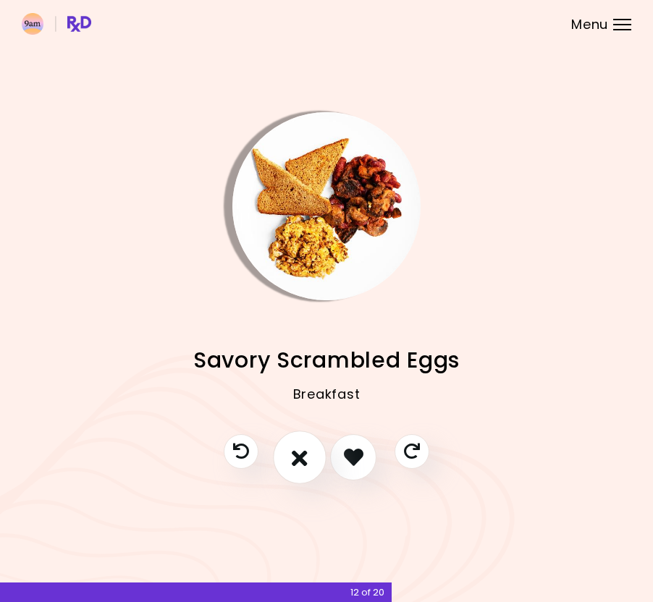
click at [294, 458] on icon "I don't like this recipe" at bounding box center [300, 457] width 16 height 22
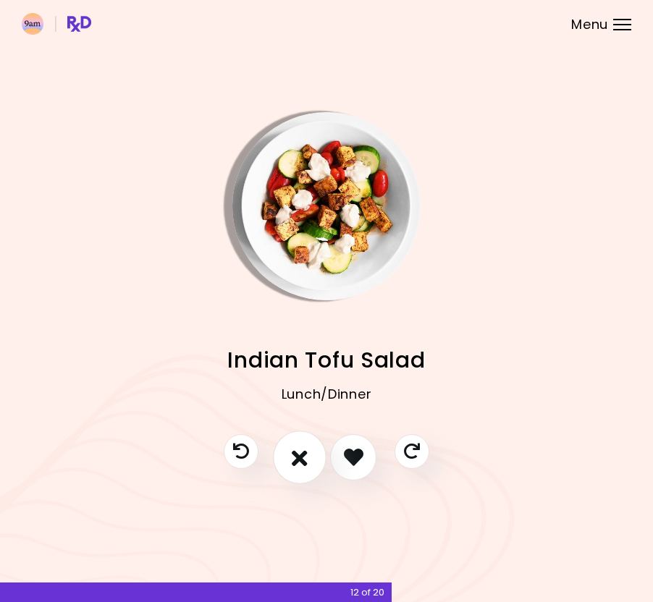
click at [294, 458] on icon "I don't like this recipe" at bounding box center [300, 457] width 16 height 22
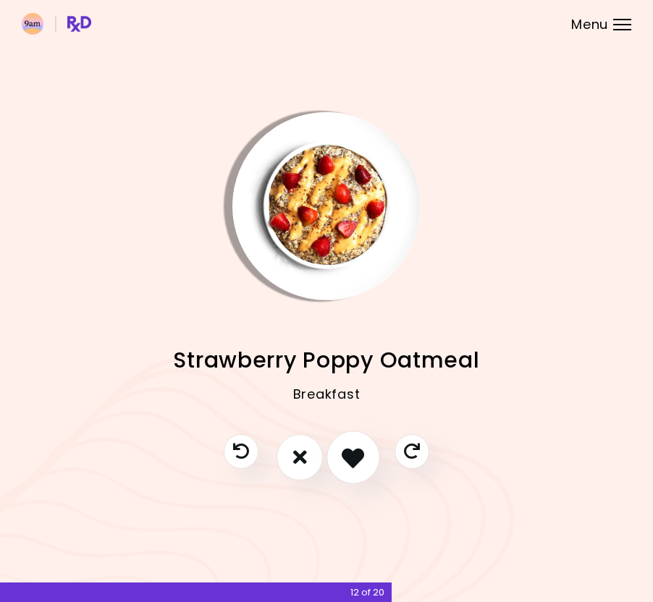
click at [342, 455] on button "I like this recipe" at bounding box center [354, 458] width 54 height 54
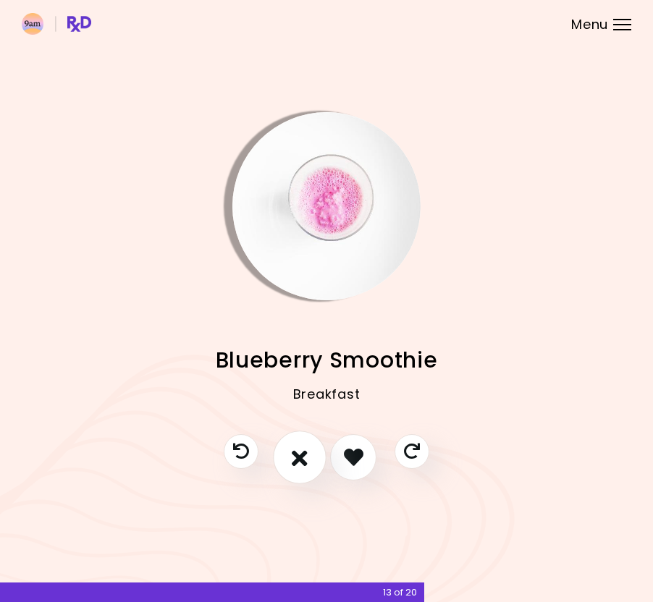
click at [304, 461] on icon "I don't like this recipe" at bounding box center [300, 457] width 16 height 22
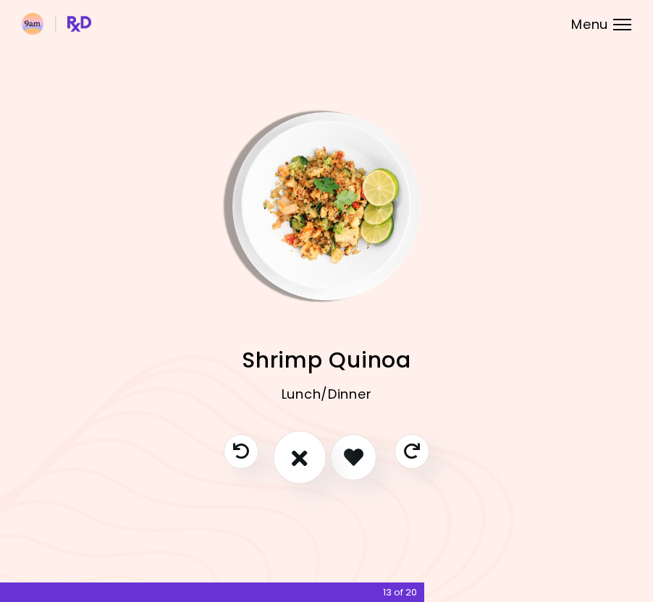
click at [304, 461] on icon "I don't like this recipe" at bounding box center [300, 457] width 16 height 22
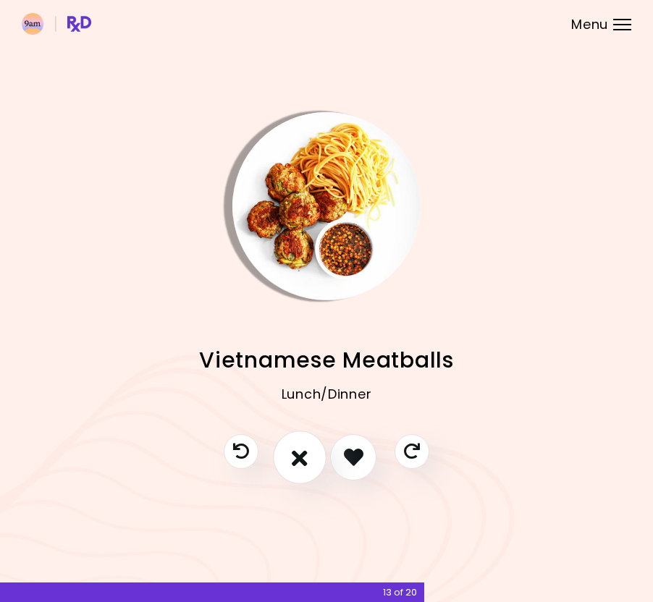
click at [304, 461] on icon "I don't like this recipe" at bounding box center [300, 457] width 16 height 22
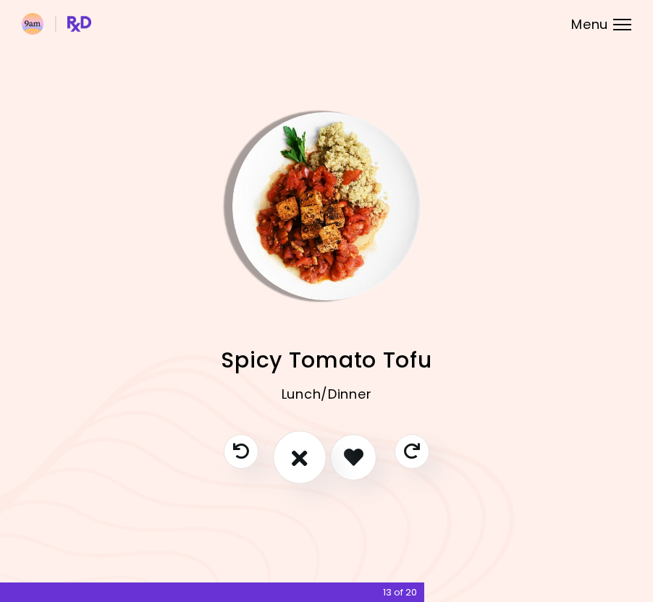
click at [304, 461] on icon "I don't like this recipe" at bounding box center [300, 457] width 16 height 22
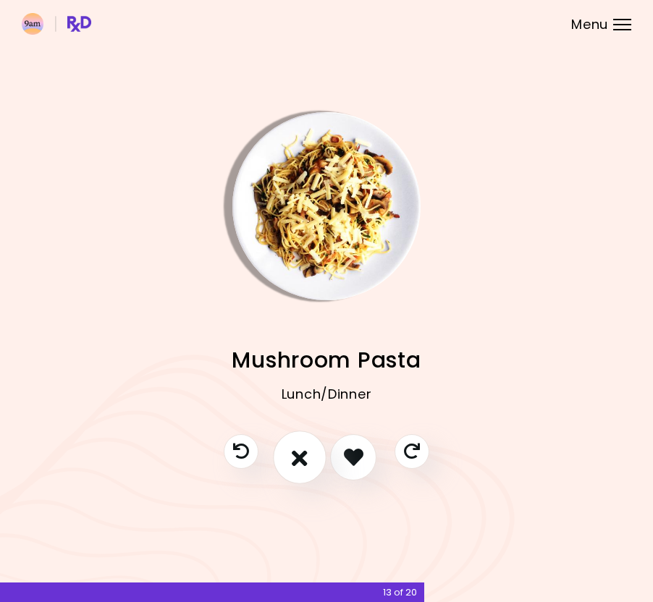
click at [304, 461] on icon "I don't like this recipe" at bounding box center [300, 457] width 16 height 22
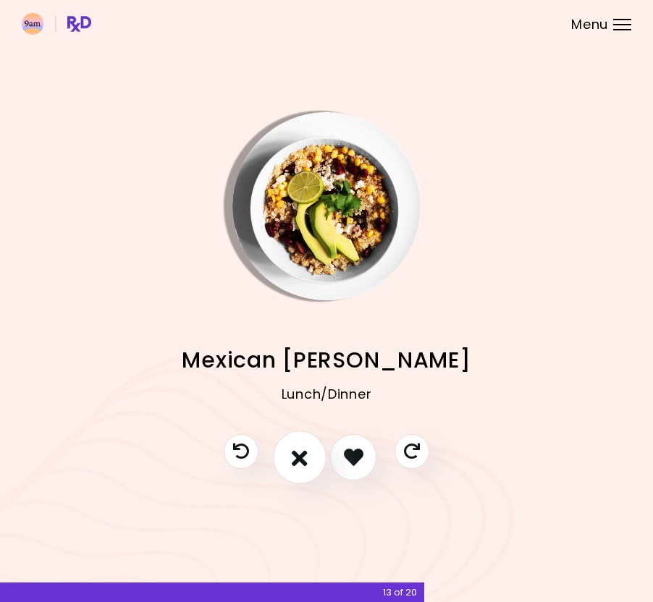
click at [304, 461] on icon "I don't like this recipe" at bounding box center [300, 457] width 16 height 22
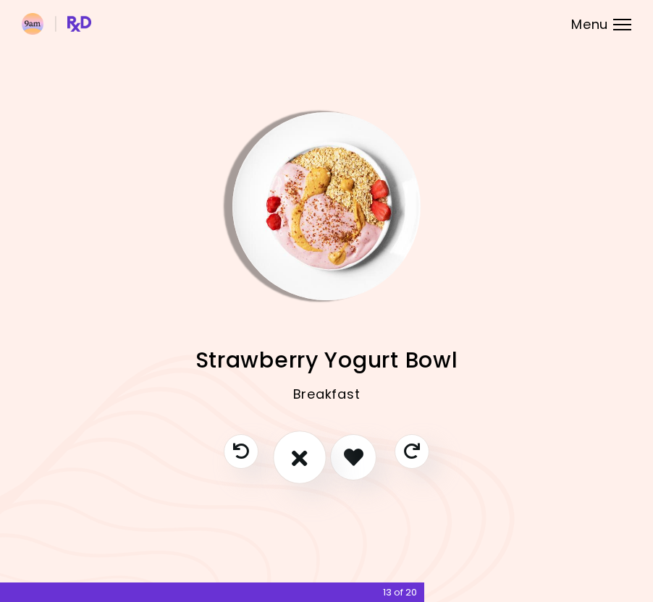
click at [304, 461] on icon "I don't like this recipe" at bounding box center [300, 457] width 16 height 22
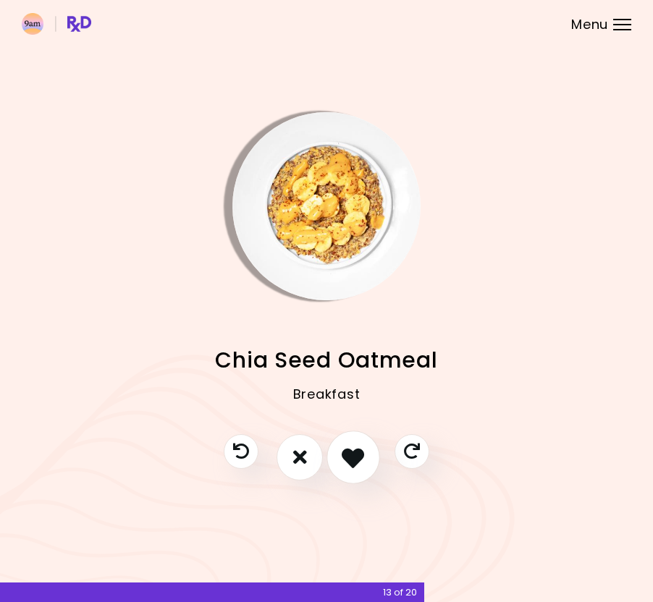
drag, startPoint x: 345, startPoint y: 456, endPoint x: 337, endPoint y: 456, distance: 8.7
click at [345, 456] on icon "I like this recipe" at bounding box center [353, 457] width 22 height 22
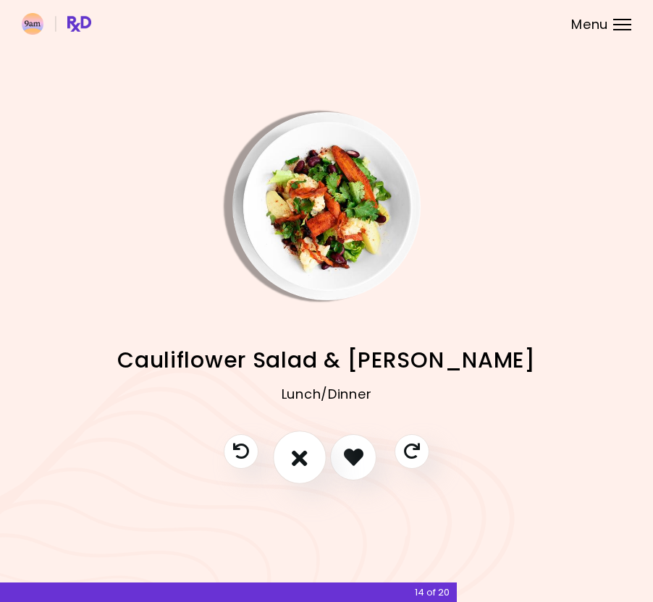
click at [303, 456] on icon "I don't like this recipe" at bounding box center [300, 457] width 16 height 22
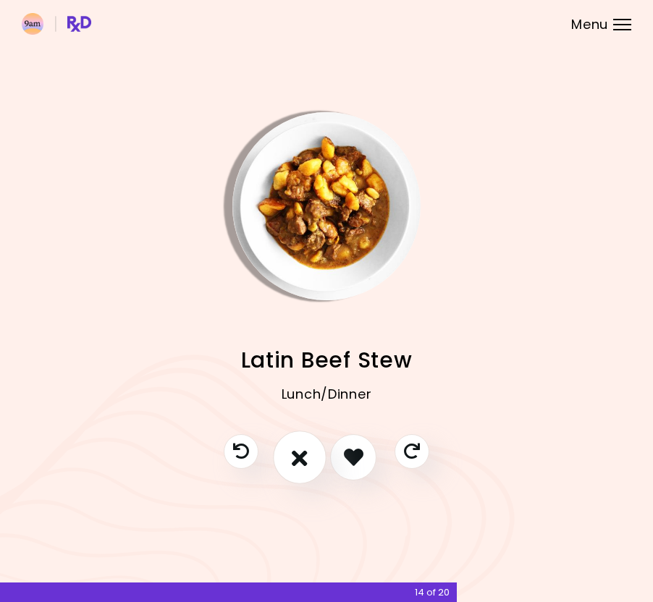
click at [303, 456] on icon "I don't like this recipe" at bounding box center [300, 457] width 16 height 22
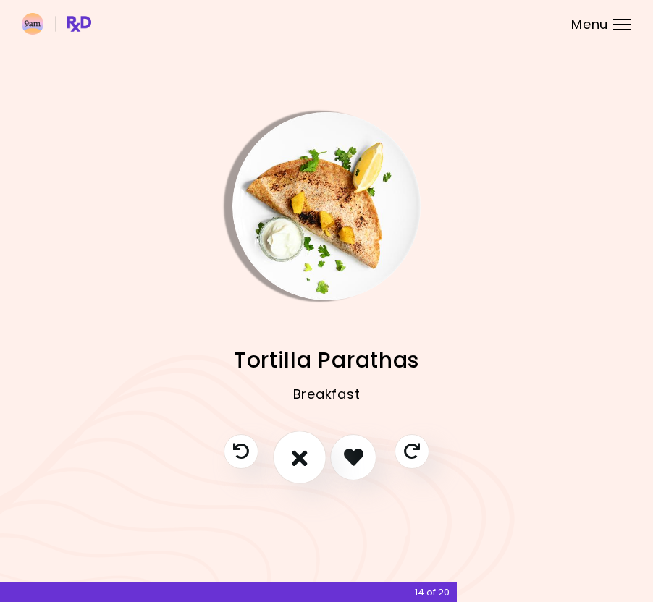
click at [303, 456] on icon "I don't like this recipe" at bounding box center [300, 457] width 16 height 22
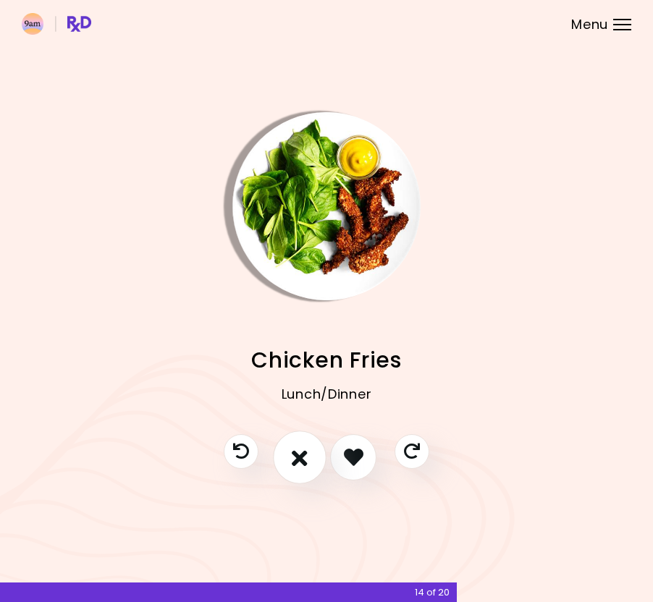
click at [303, 456] on icon "I don't like this recipe" at bounding box center [300, 457] width 16 height 22
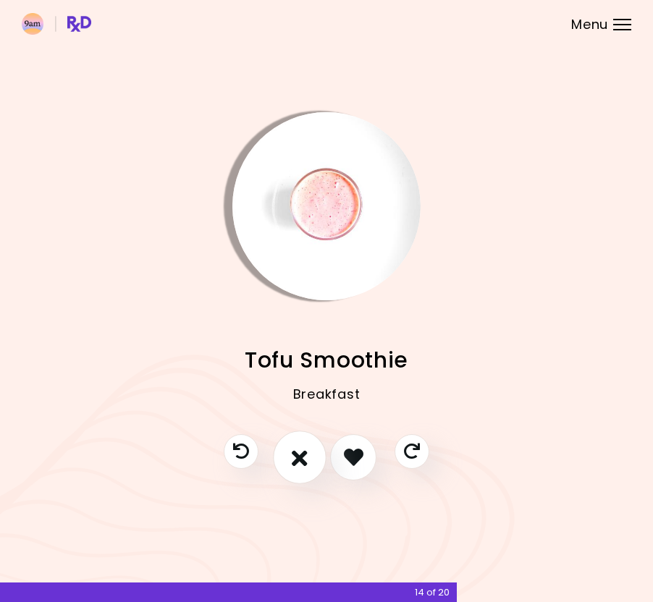
click at [303, 456] on icon "I don't like this recipe" at bounding box center [300, 457] width 16 height 22
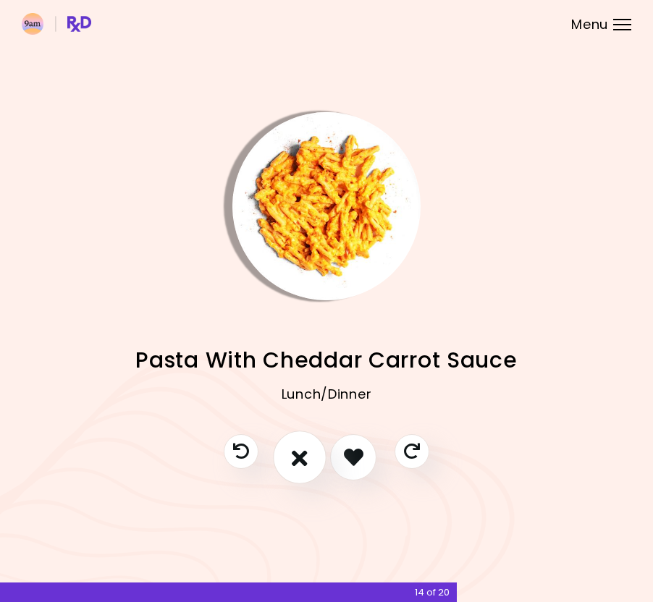
click at [303, 456] on icon "I don't like this recipe" at bounding box center [300, 457] width 16 height 22
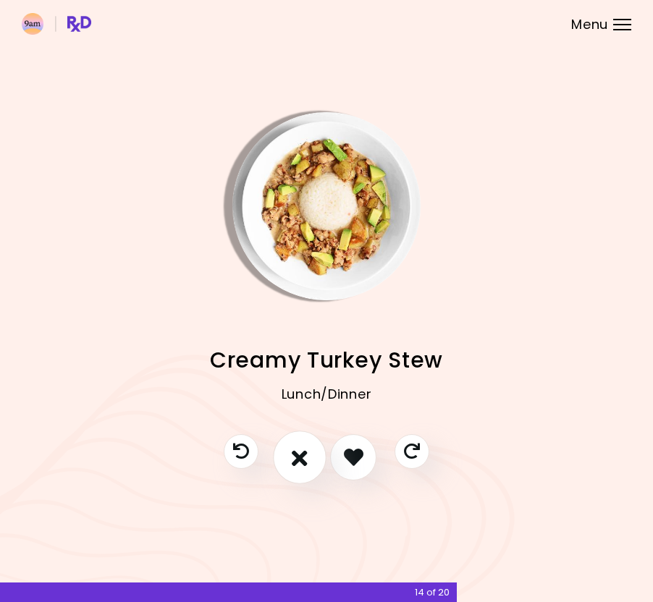
click at [303, 456] on icon "I don't like this recipe" at bounding box center [300, 457] width 16 height 22
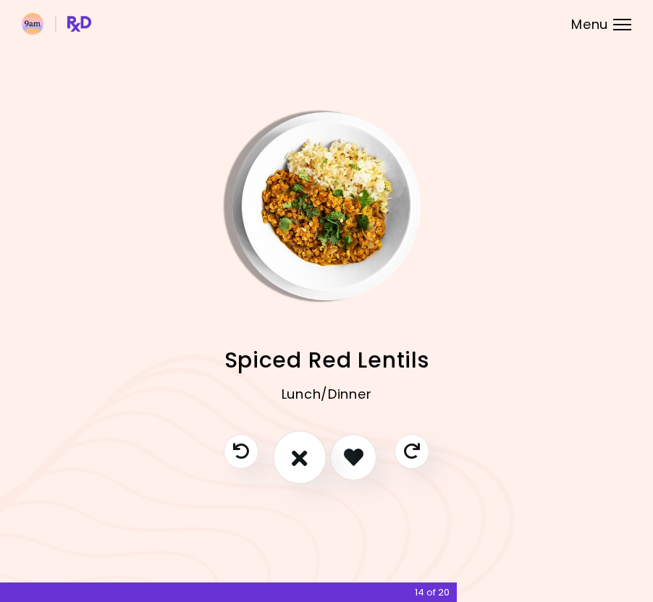
click at [303, 456] on icon "I don't like this recipe" at bounding box center [300, 457] width 16 height 22
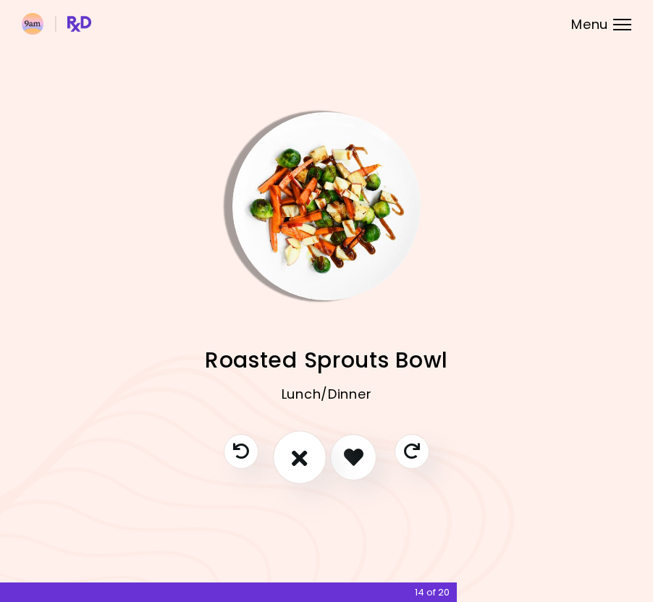
click at [303, 456] on icon "I don't like this recipe" at bounding box center [300, 457] width 16 height 22
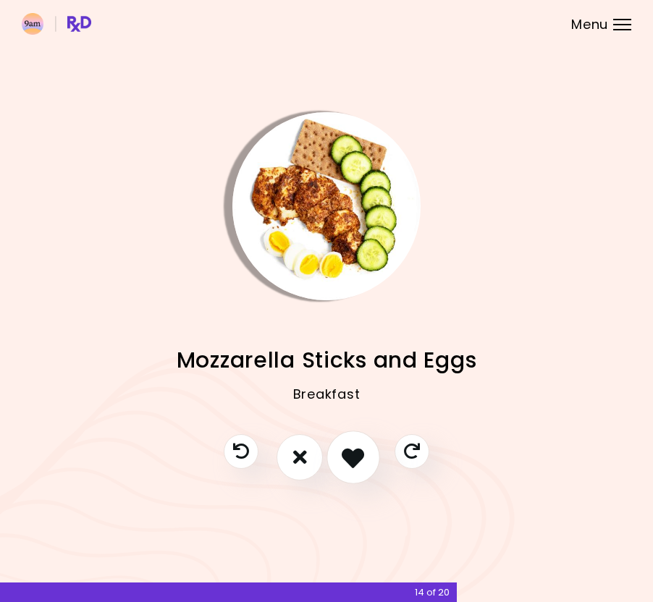
click at [350, 456] on icon "I like this recipe" at bounding box center [353, 457] width 22 height 22
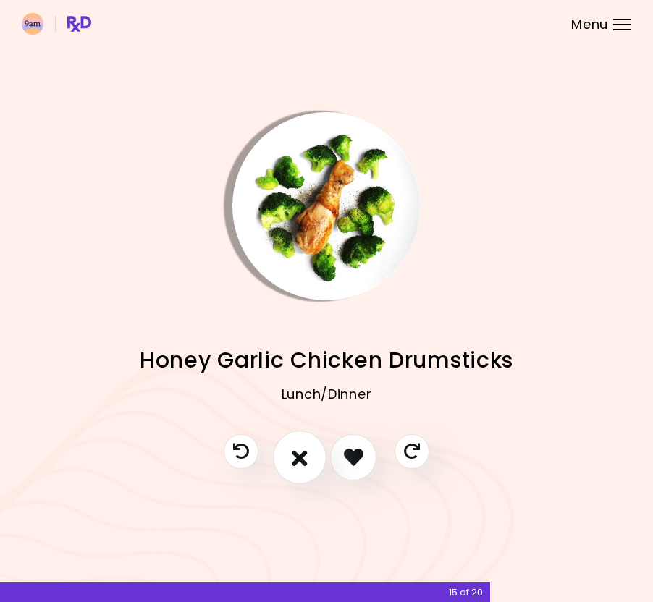
click at [304, 455] on icon "I don't like this recipe" at bounding box center [300, 457] width 16 height 22
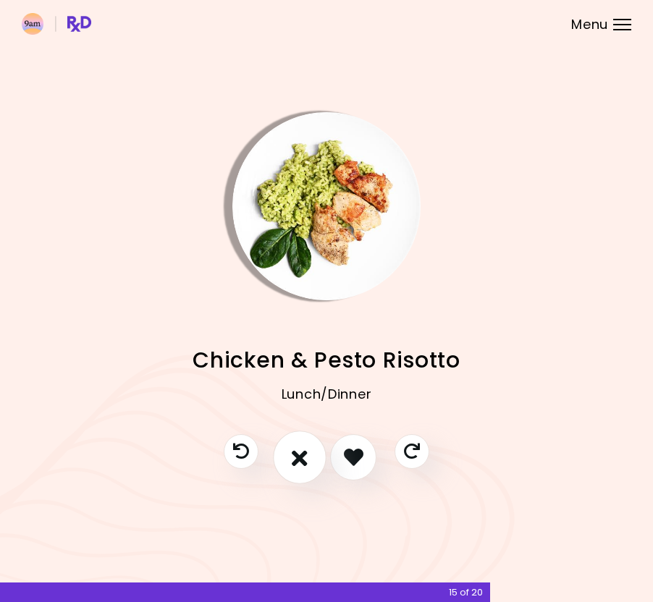
click at [304, 455] on icon "I don't like this recipe" at bounding box center [300, 457] width 16 height 22
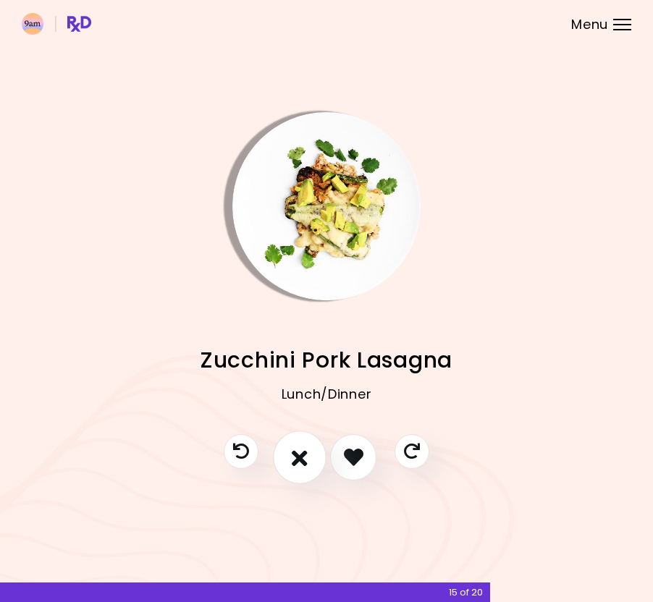
click at [304, 455] on icon "I don't like this recipe" at bounding box center [300, 457] width 16 height 22
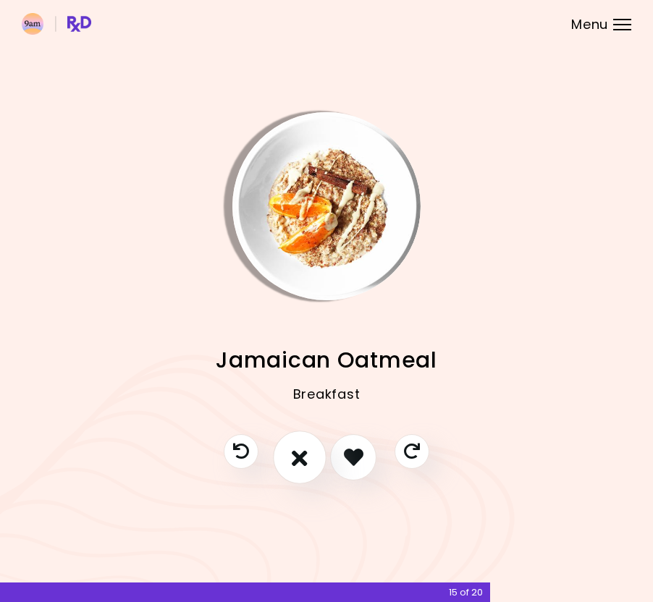
click at [304, 455] on icon "I don't like this recipe" at bounding box center [300, 457] width 16 height 22
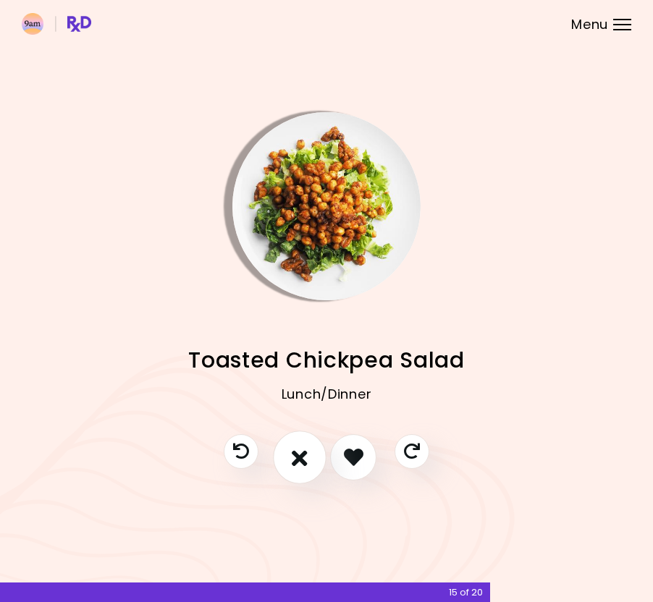
click at [304, 455] on icon "I don't like this recipe" at bounding box center [300, 457] width 16 height 22
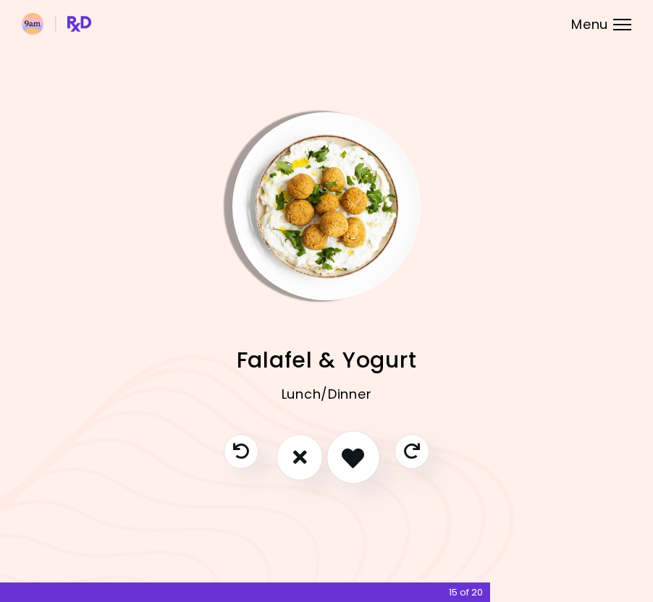
click at [354, 452] on icon "I like this recipe" at bounding box center [353, 457] width 22 height 22
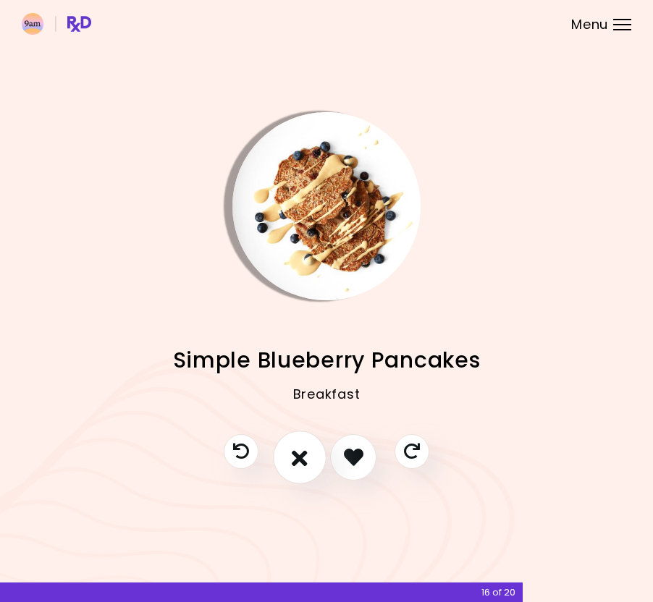
click at [305, 454] on icon "I don't like this recipe" at bounding box center [300, 457] width 16 height 22
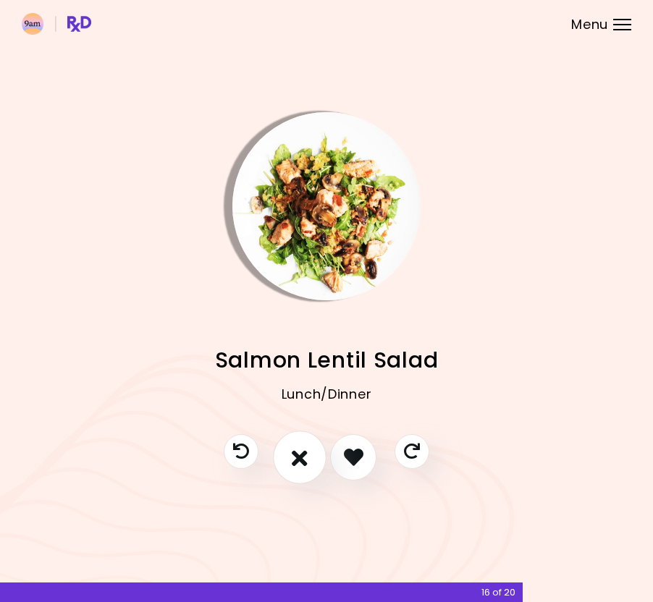
click at [305, 454] on icon "I don't like this recipe" at bounding box center [300, 457] width 16 height 22
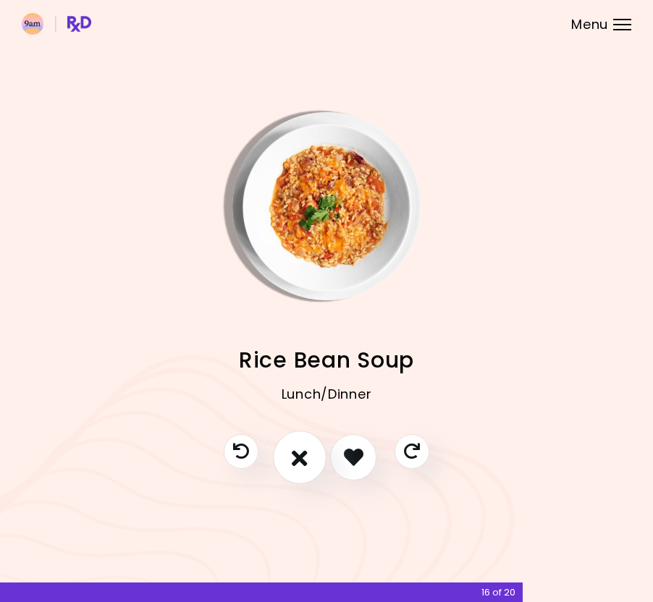
click at [305, 454] on icon "I don't like this recipe" at bounding box center [300, 457] width 16 height 22
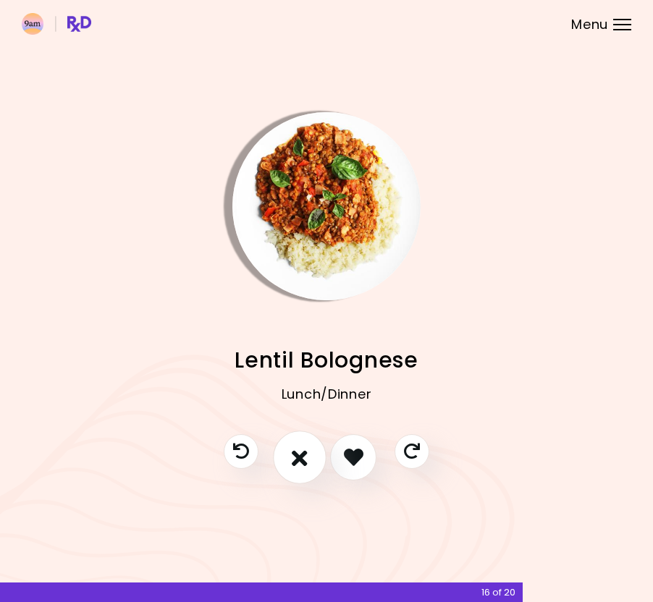
click at [305, 454] on icon "I don't like this recipe" at bounding box center [300, 457] width 16 height 22
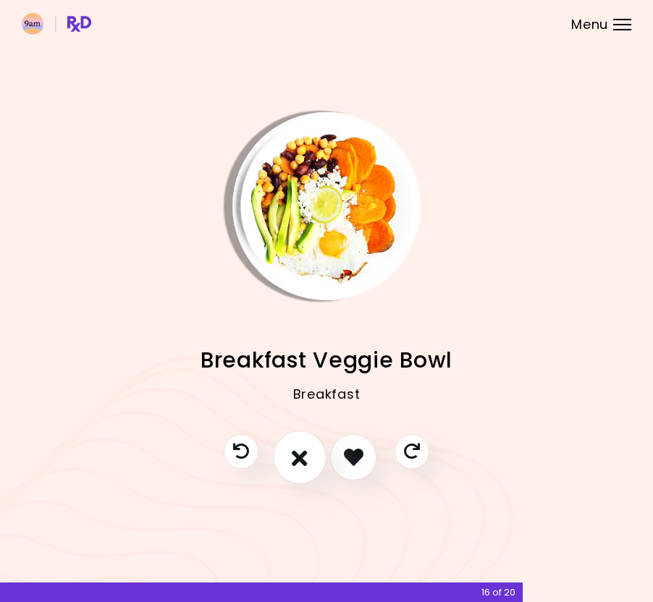
click at [305, 454] on icon "I don't like this recipe" at bounding box center [300, 457] width 16 height 22
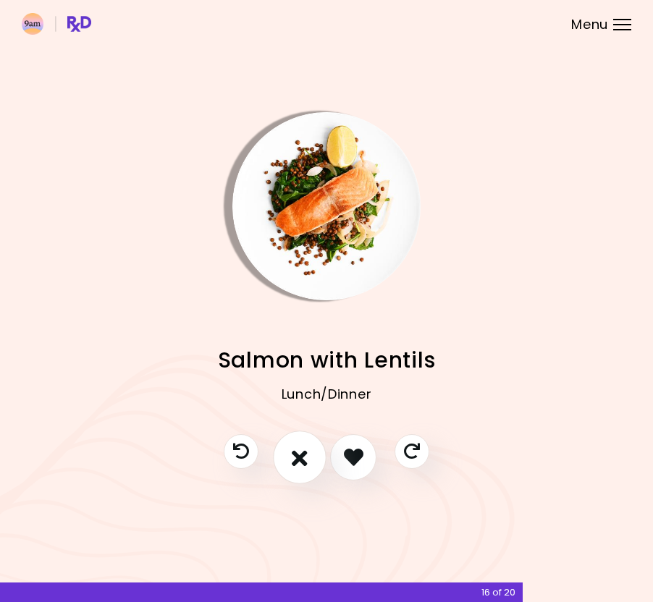
click at [305, 454] on icon "I don't like this recipe" at bounding box center [300, 457] width 16 height 22
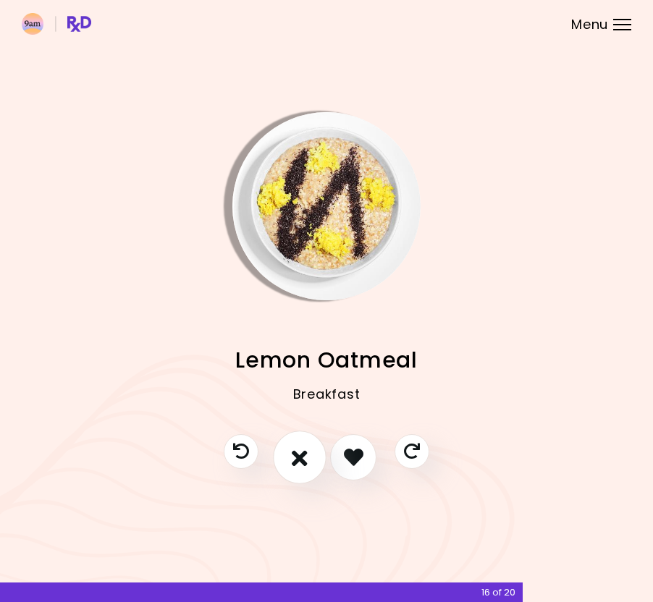
click at [305, 454] on icon "I don't like this recipe" at bounding box center [300, 457] width 16 height 22
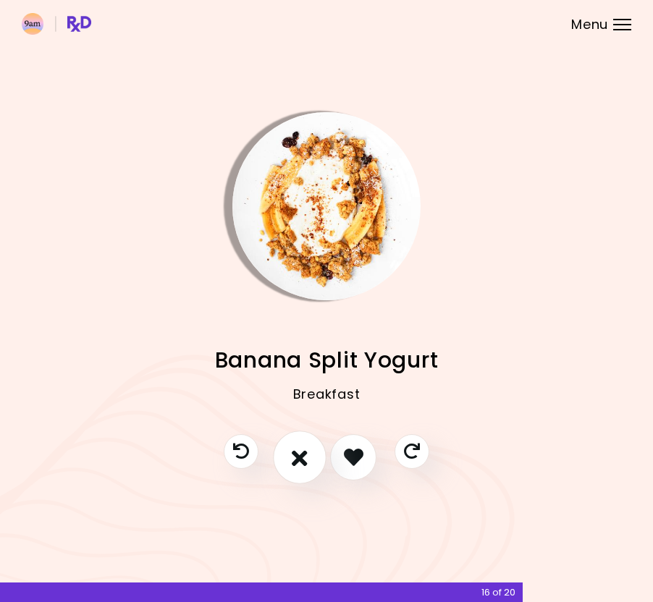
click at [305, 454] on icon "I don't like this recipe" at bounding box center [300, 457] width 16 height 22
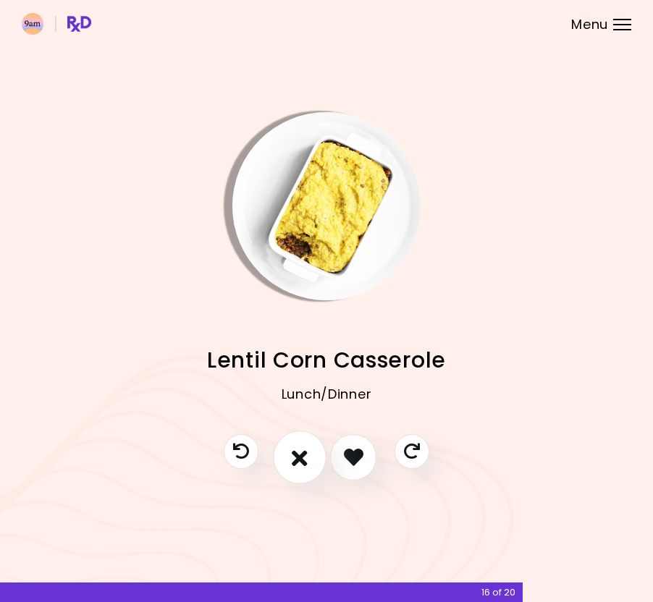
click at [305, 454] on icon "I don't like this recipe" at bounding box center [300, 457] width 16 height 22
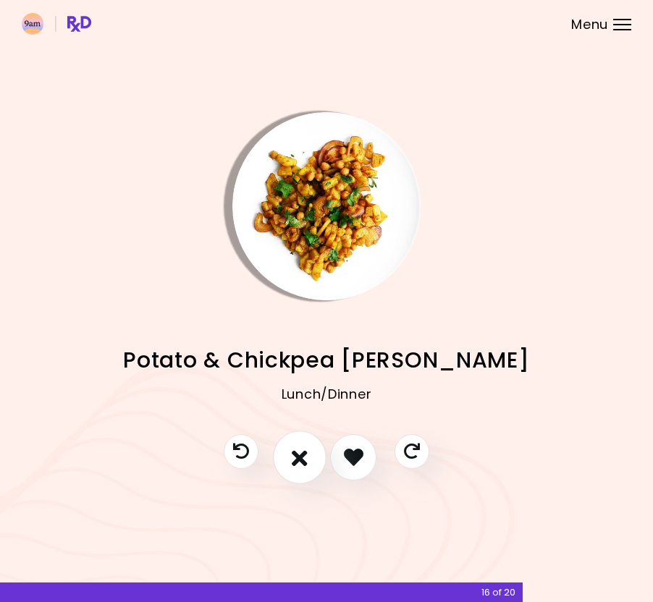
click at [305, 454] on icon "I don't like this recipe" at bounding box center [300, 457] width 16 height 22
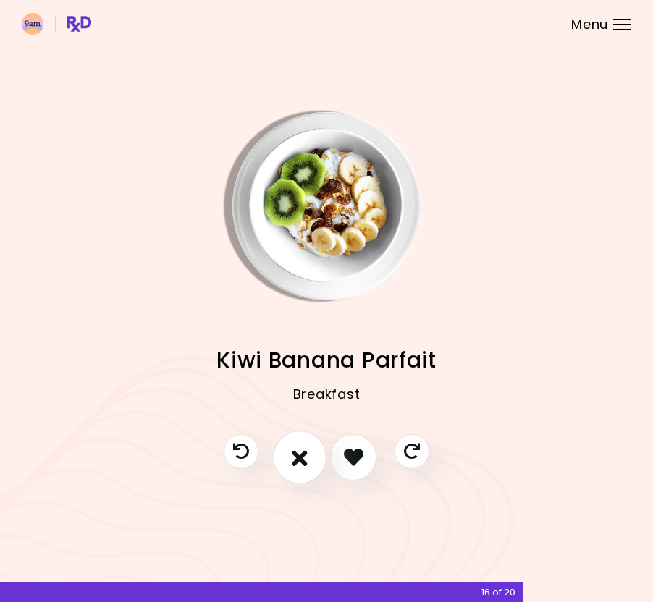
click at [305, 454] on icon "I don't like this recipe" at bounding box center [300, 457] width 16 height 22
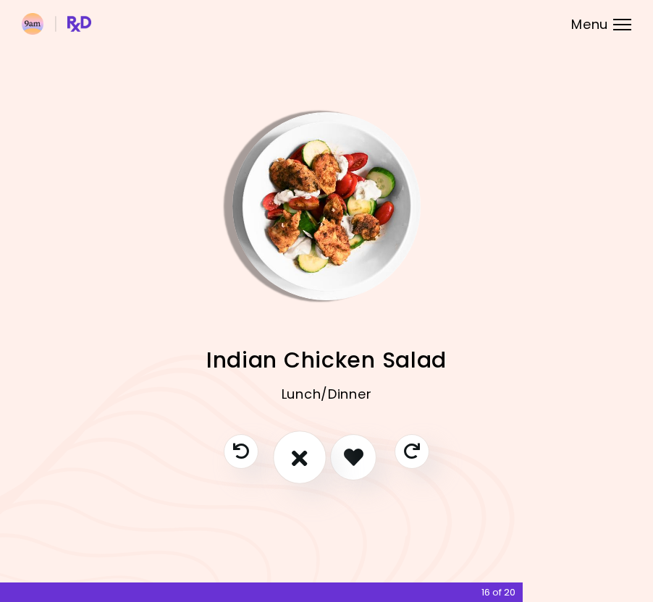
click at [304, 453] on icon "I don't like this recipe" at bounding box center [300, 457] width 16 height 22
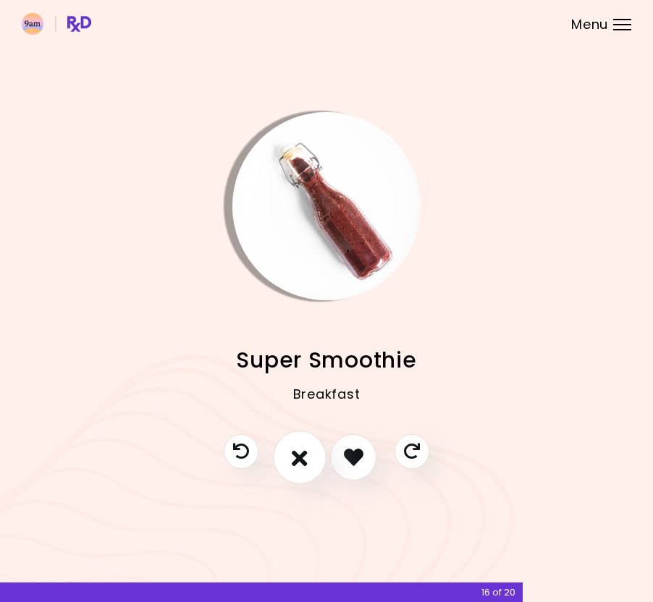
click at [305, 453] on icon "I don't like this recipe" at bounding box center [300, 457] width 16 height 22
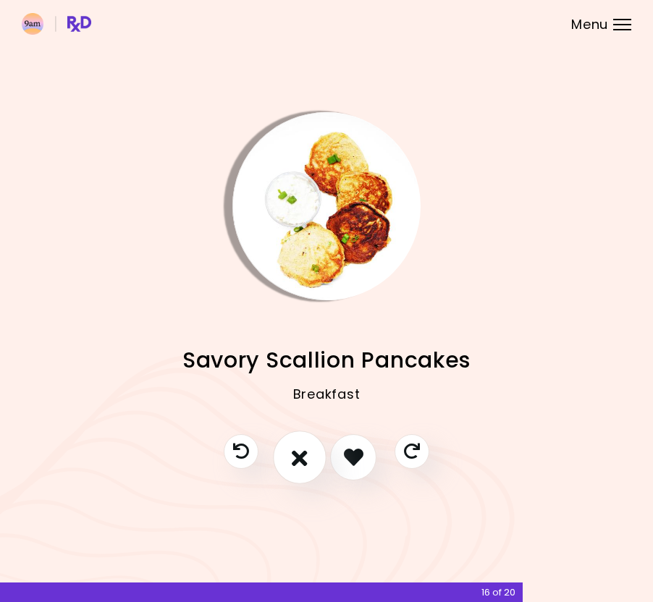
click at [305, 453] on icon "I don't like this recipe" at bounding box center [300, 457] width 16 height 22
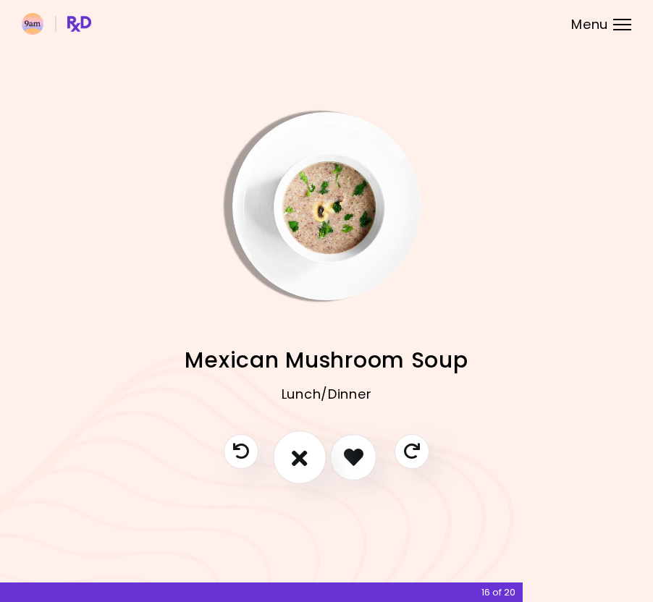
click at [301, 454] on icon "I don't like this recipe" at bounding box center [300, 457] width 16 height 22
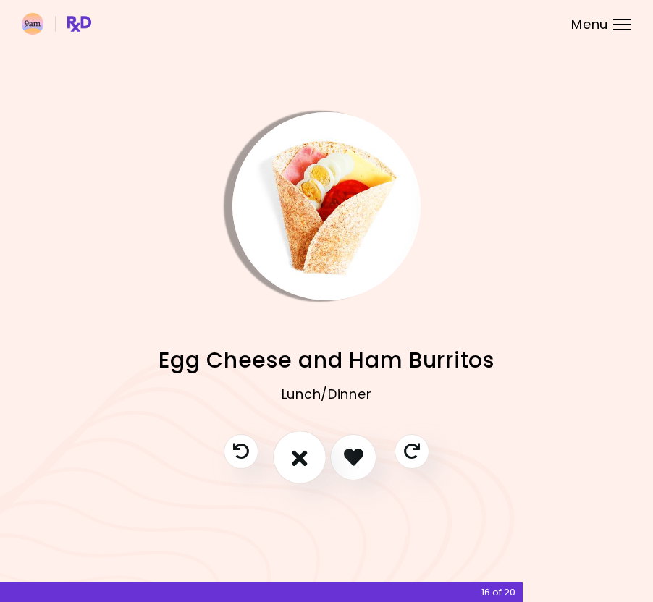
click at [300, 454] on icon "I don't like this recipe" at bounding box center [300, 457] width 16 height 22
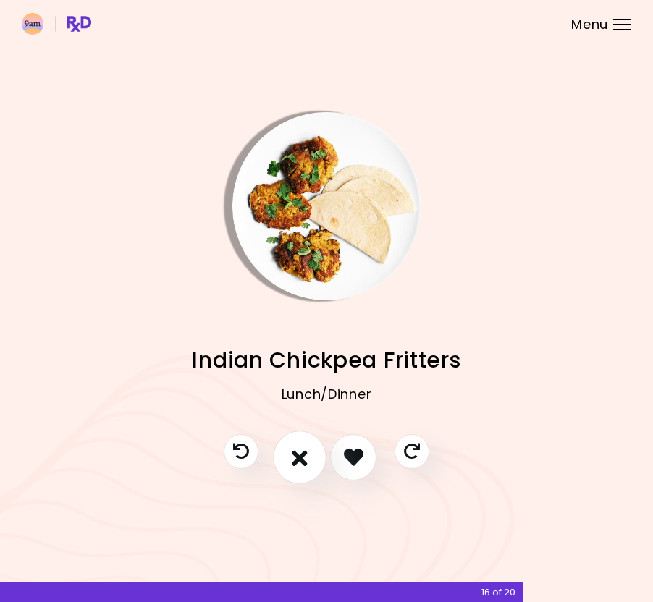
click at [300, 454] on icon "I don't like this recipe" at bounding box center [300, 457] width 16 height 22
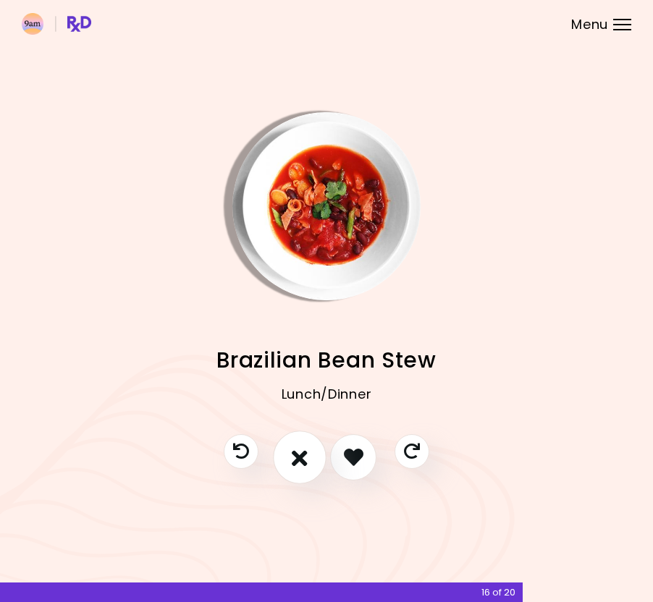
click at [300, 454] on icon "I don't like this recipe" at bounding box center [300, 457] width 16 height 22
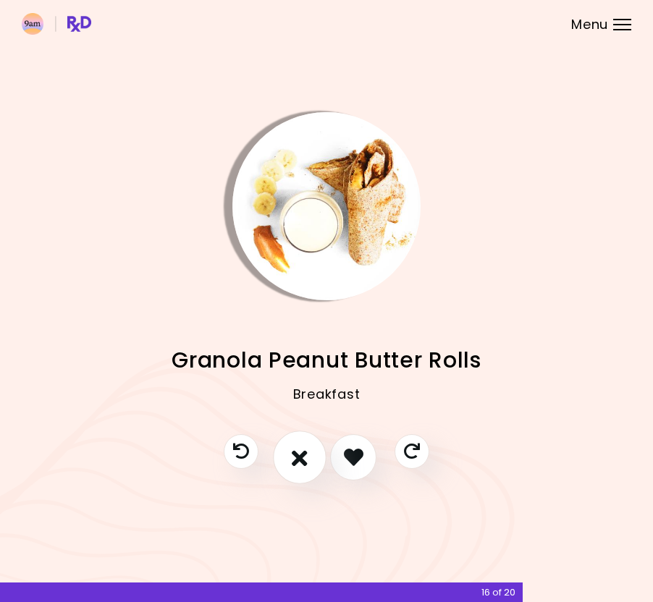
click at [300, 454] on icon "I don't like this recipe" at bounding box center [300, 457] width 16 height 22
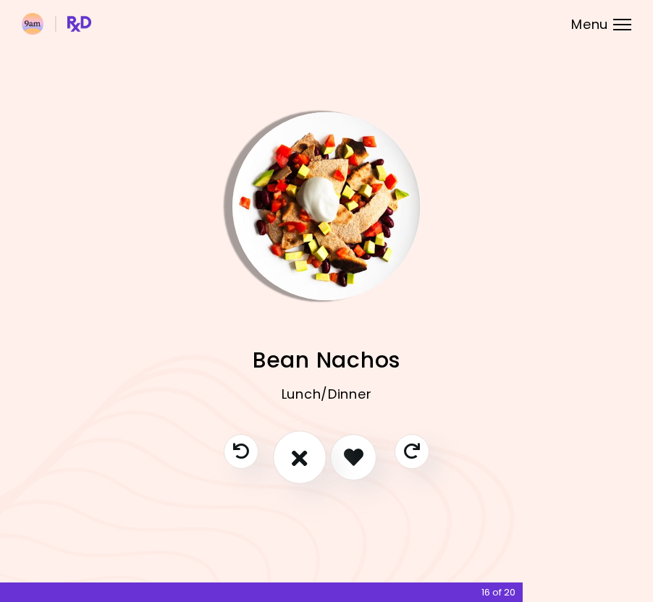
click at [300, 454] on icon "I don't like this recipe" at bounding box center [300, 457] width 16 height 22
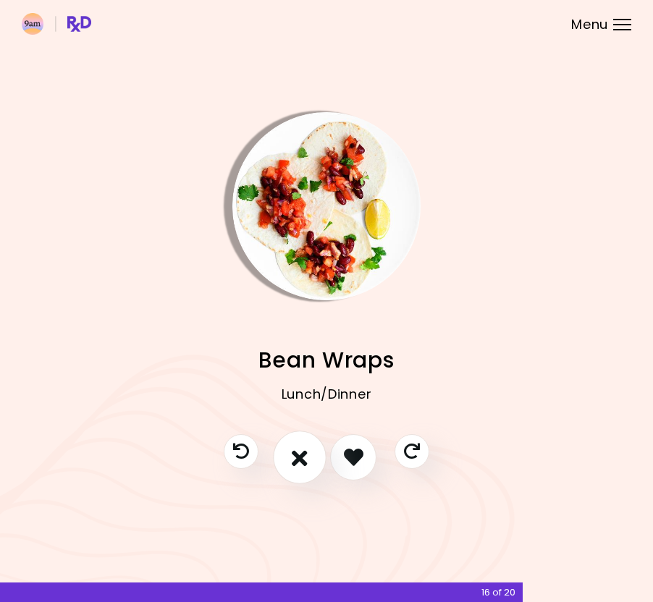
click at [300, 454] on icon "I don't like this recipe" at bounding box center [300, 457] width 16 height 22
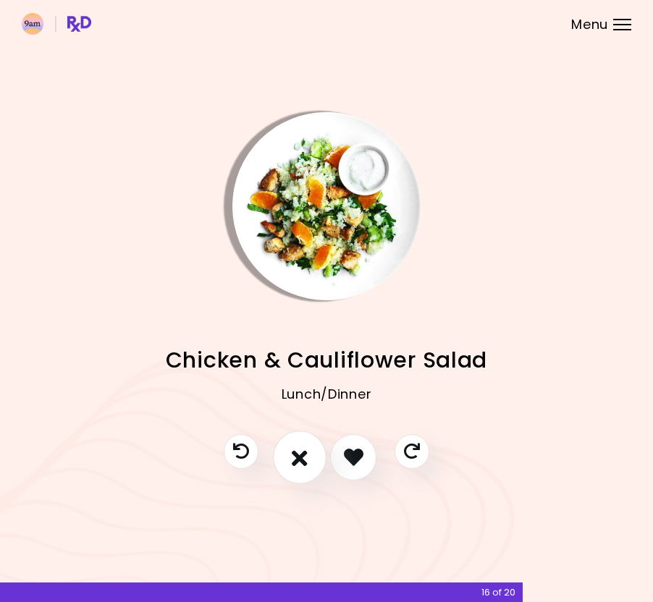
click at [300, 442] on button "I don't like this recipe" at bounding box center [300, 458] width 54 height 54
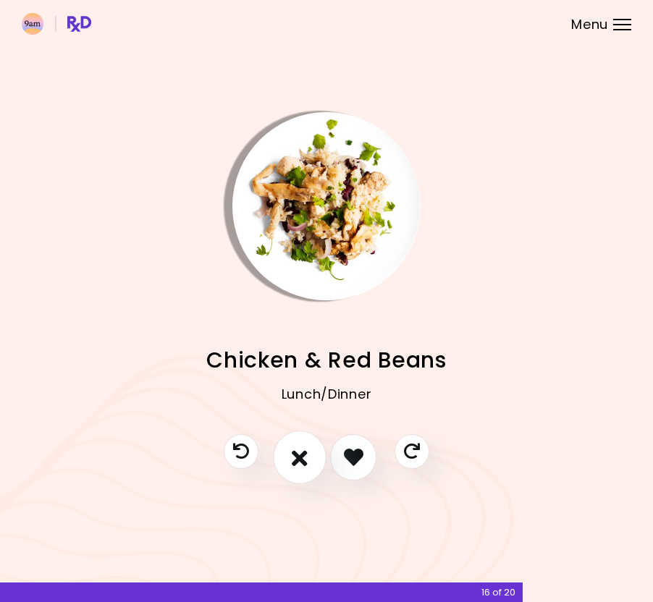
click at [294, 454] on icon "I don't like this recipe" at bounding box center [300, 457] width 16 height 22
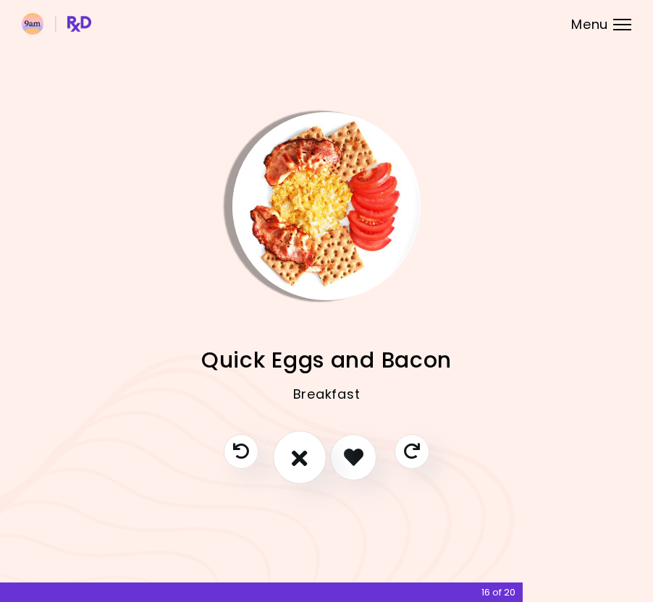
click at [294, 452] on icon "I don't like this recipe" at bounding box center [300, 457] width 16 height 22
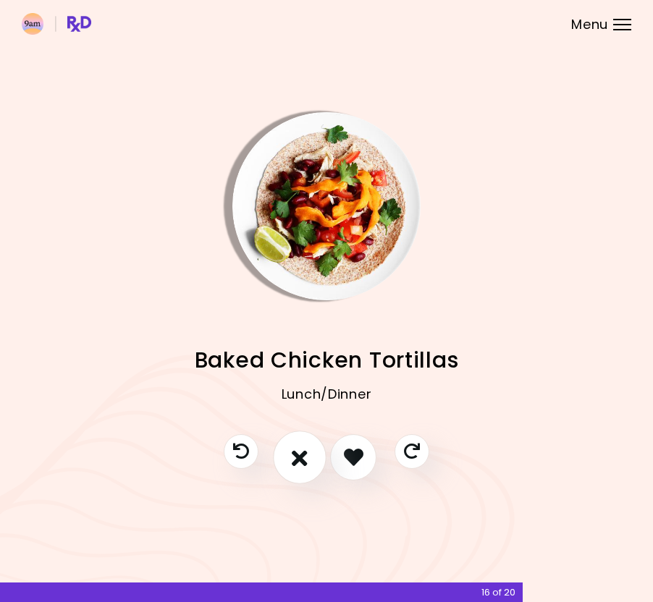
click at [294, 450] on icon "I don't like this recipe" at bounding box center [300, 457] width 16 height 22
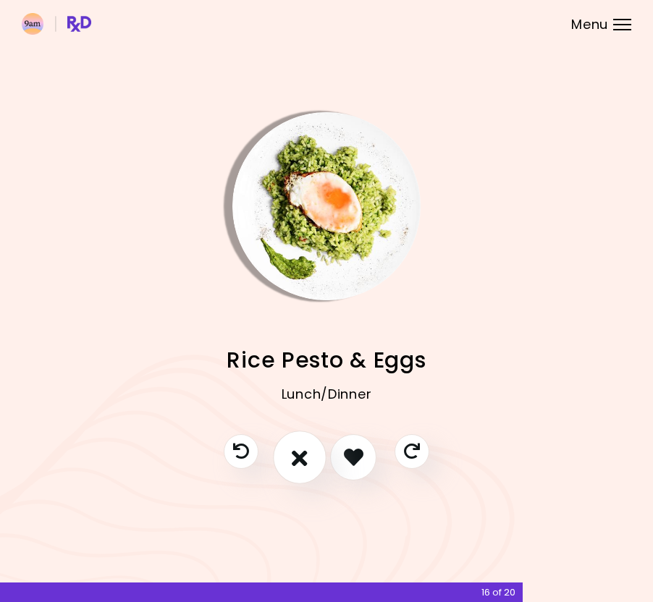
click at [294, 452] on icon "I don't like this recipe" at bounding box center [300, 457] width 16 height 22
